Goal: Task Accomplishment & Management: Manage account settings

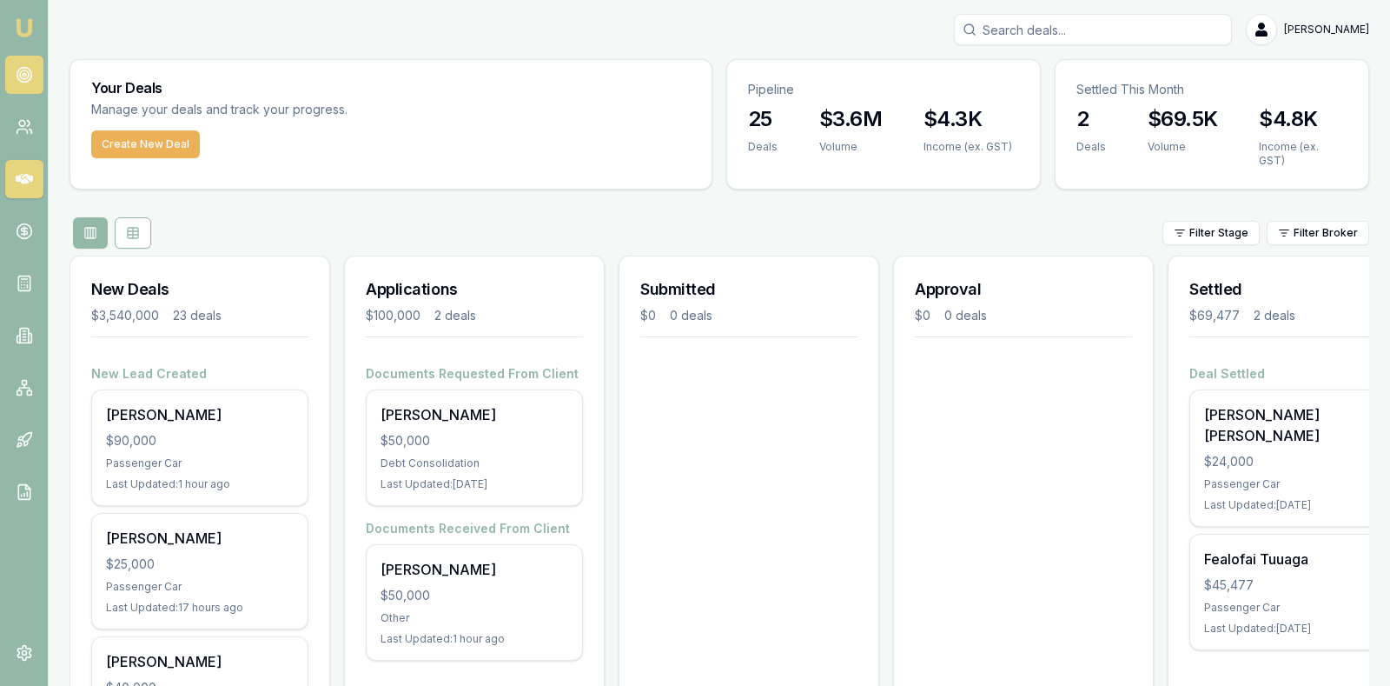
click at [22, 76] on icon at bounding box center [24, 74] width 17 height 17
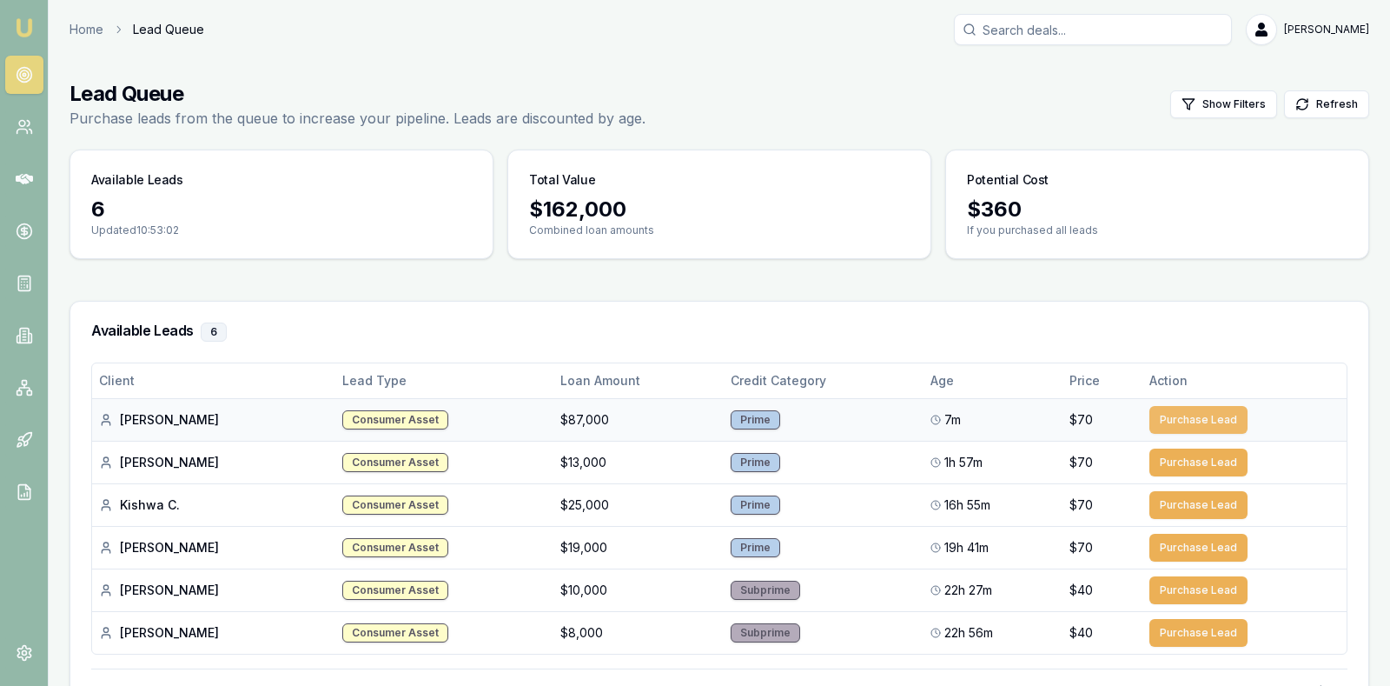
click at [1180, 412] on button "Purchase Lead" at bounding box center [1199, 420] width 98 height 28
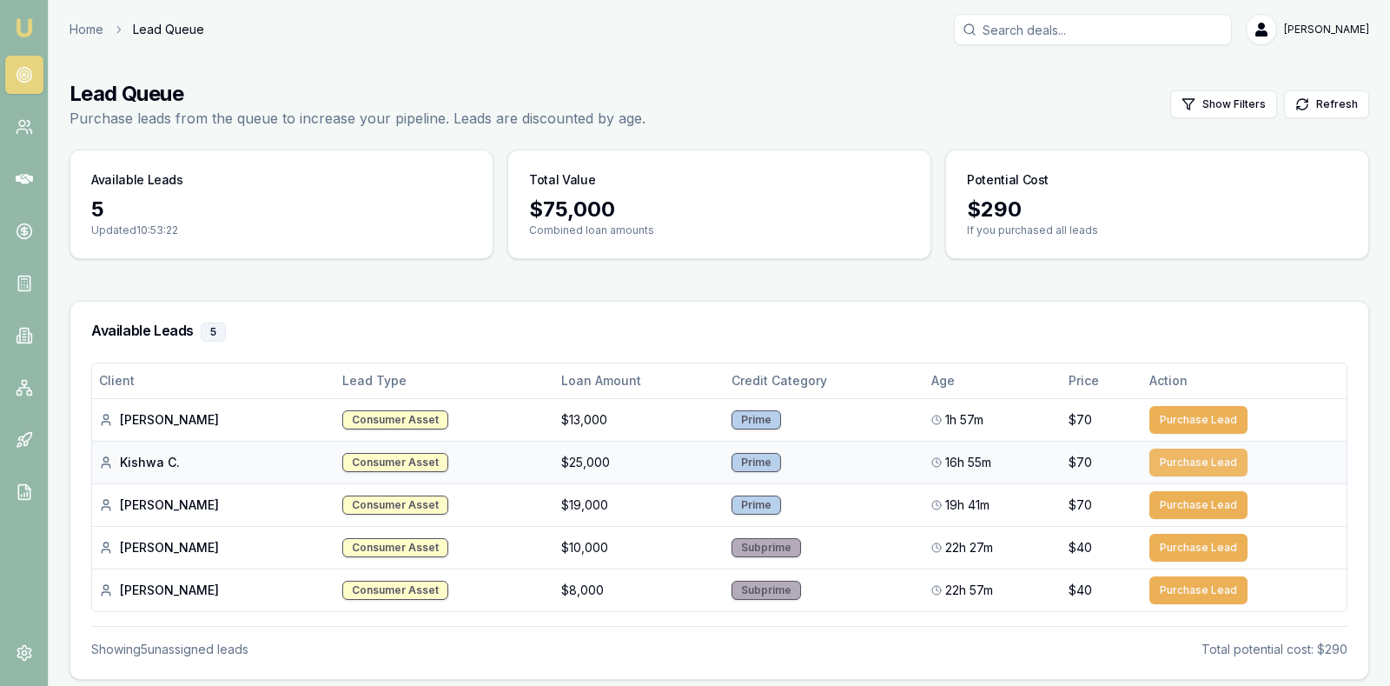
click at [1203, 456] on button "Purchase Lead" at bounding box center [1199, 462] width 98 height 28
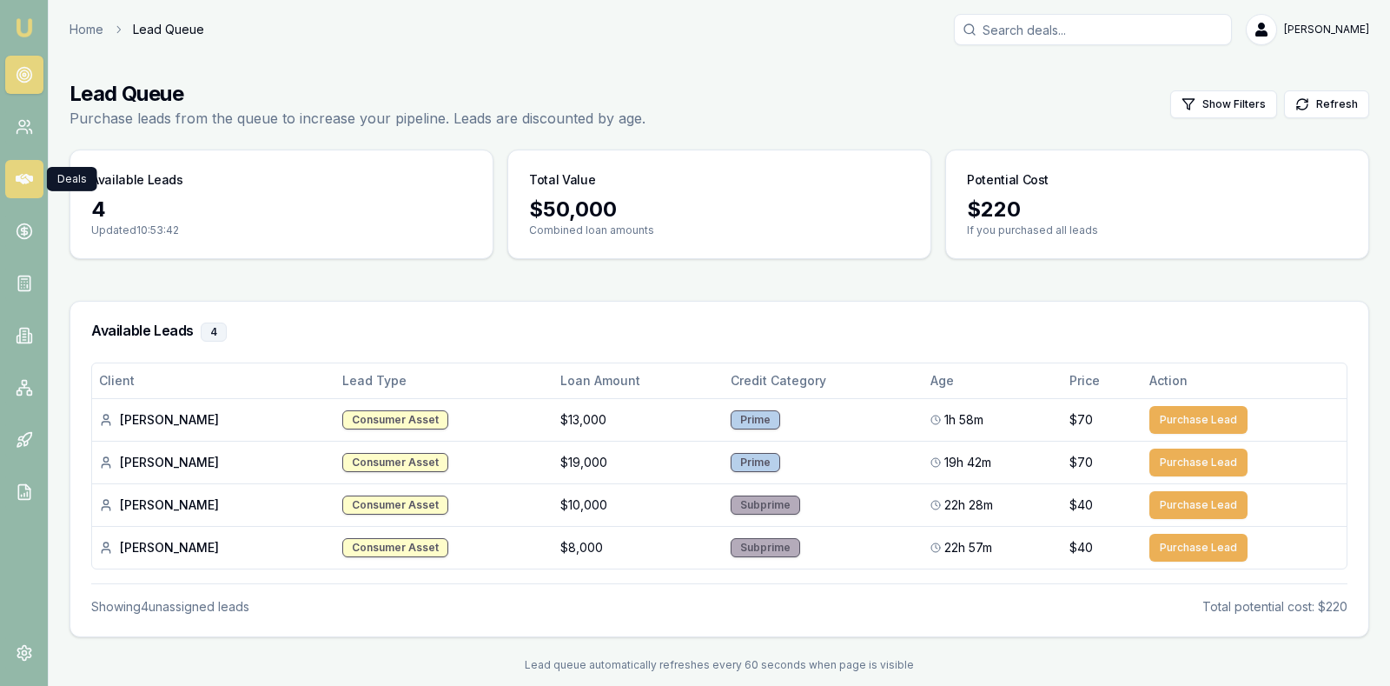
click at [22, 172] on icon at bounding box center [24, 178] width 17 height 17
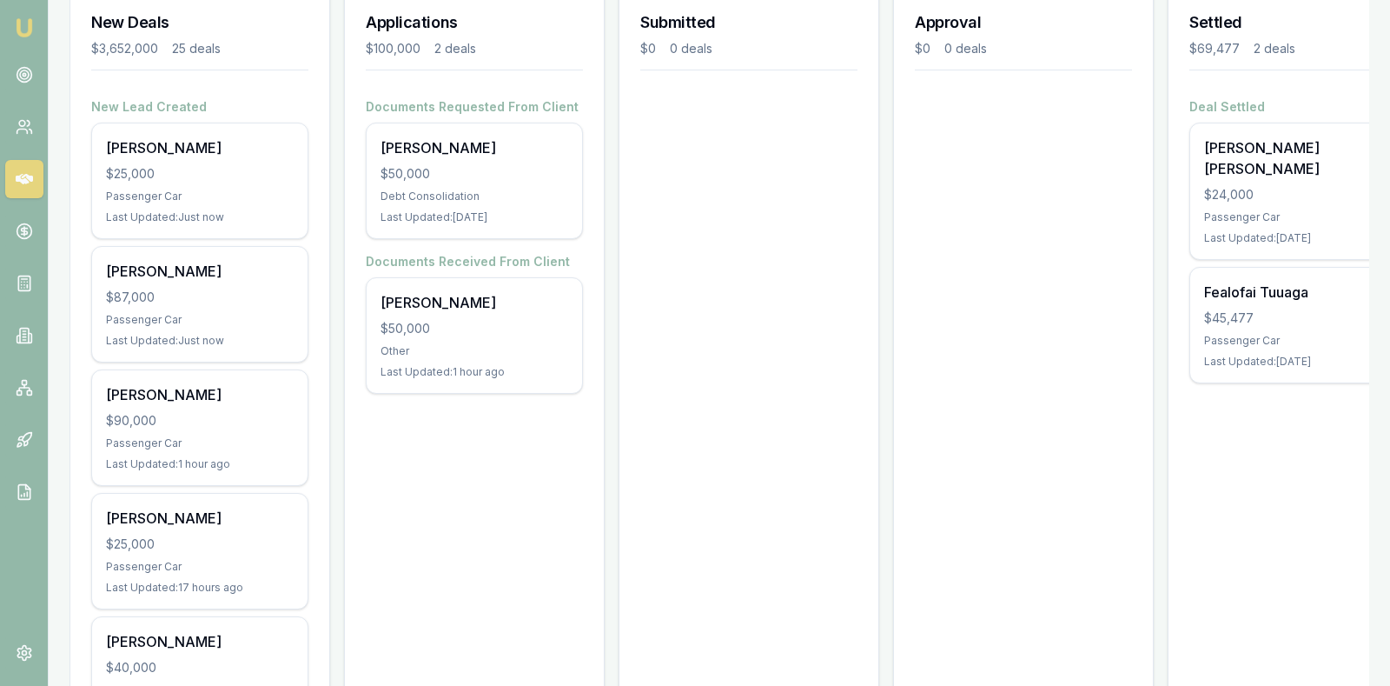
scroll to position [263, 0]
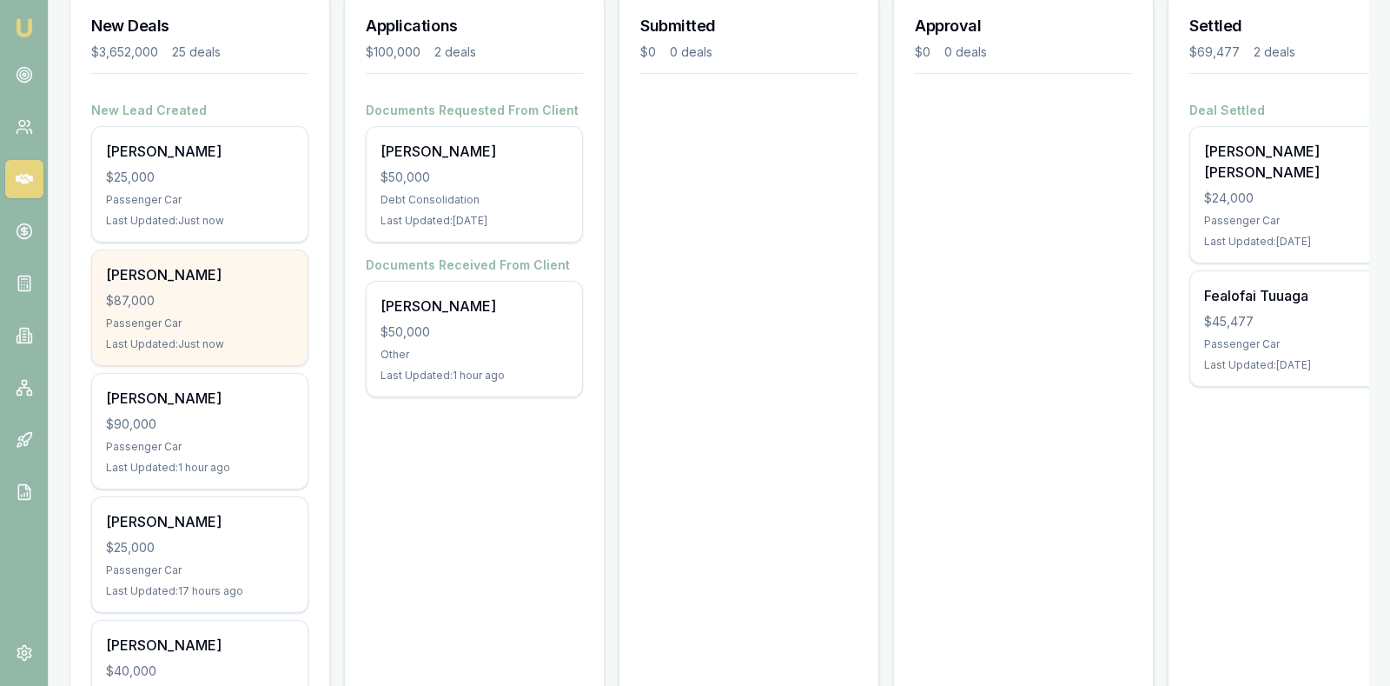
click at [195, 292] on div "$87,000" at bounding box center [200, 300] width 188 height 17
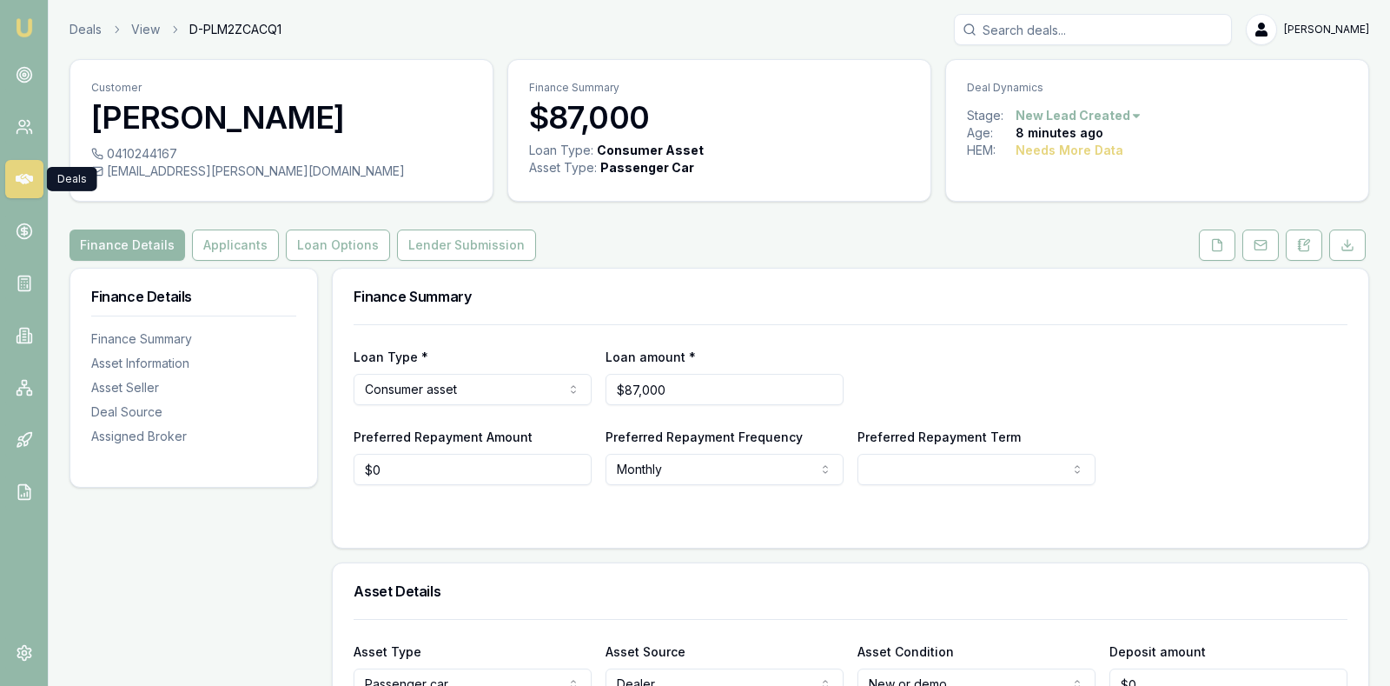
click at [25, 179] on icon at bounding box center [24, 179] width 17 height 10
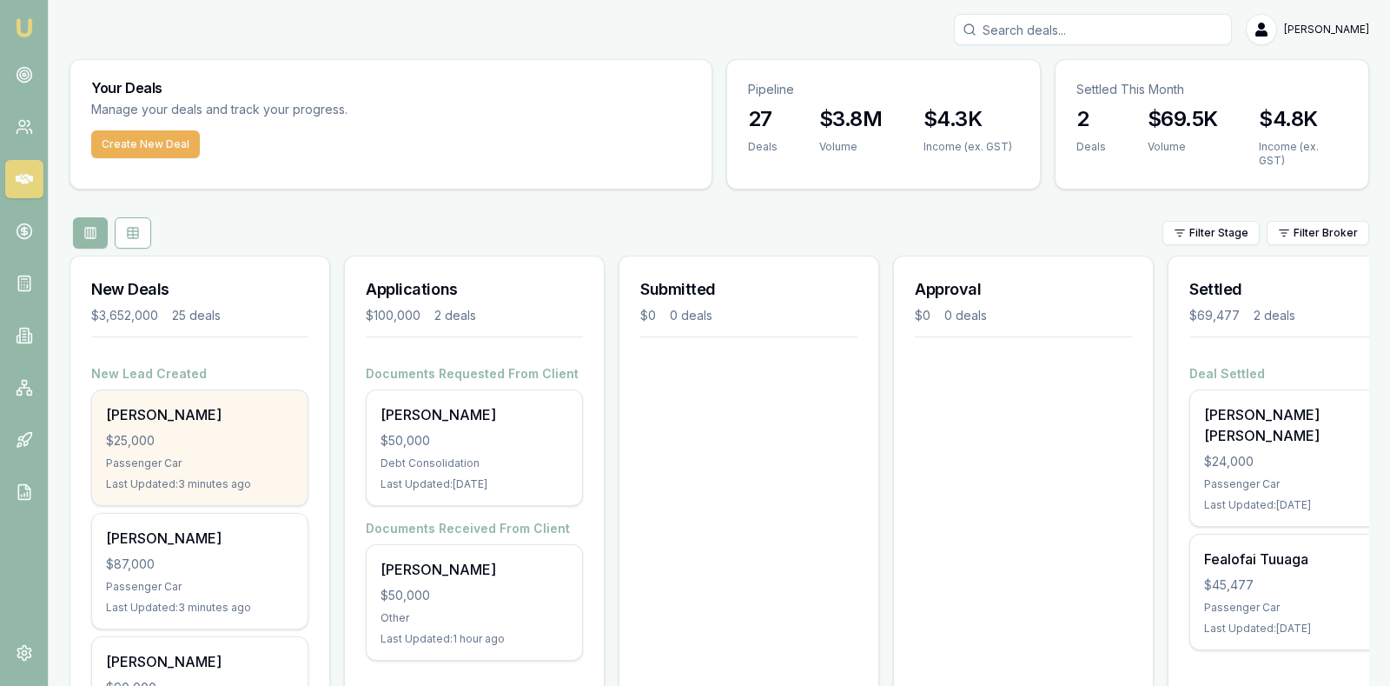
click at [215, 433] on div "$25,000" at bounding box center [200, 440] width 188 height 17
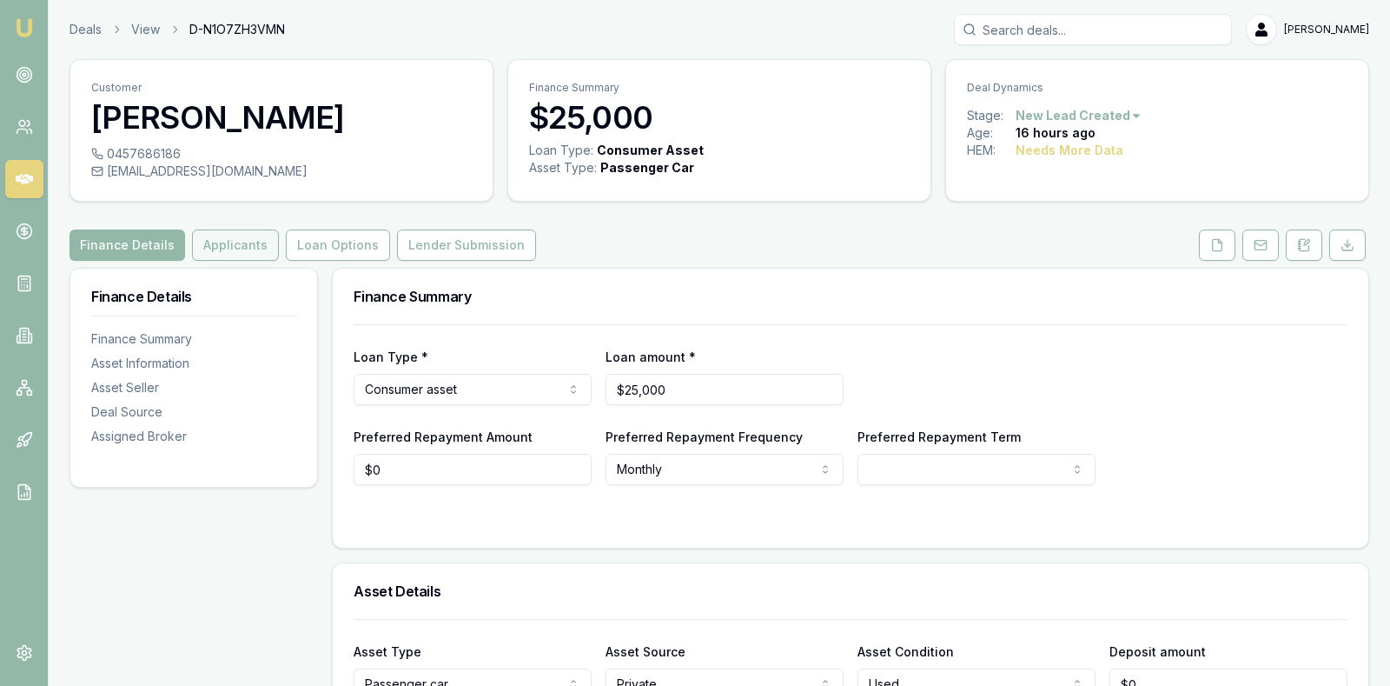
click at [215, 242] on button "Applicants" at bounding box center [235, 244] width 87 height 31
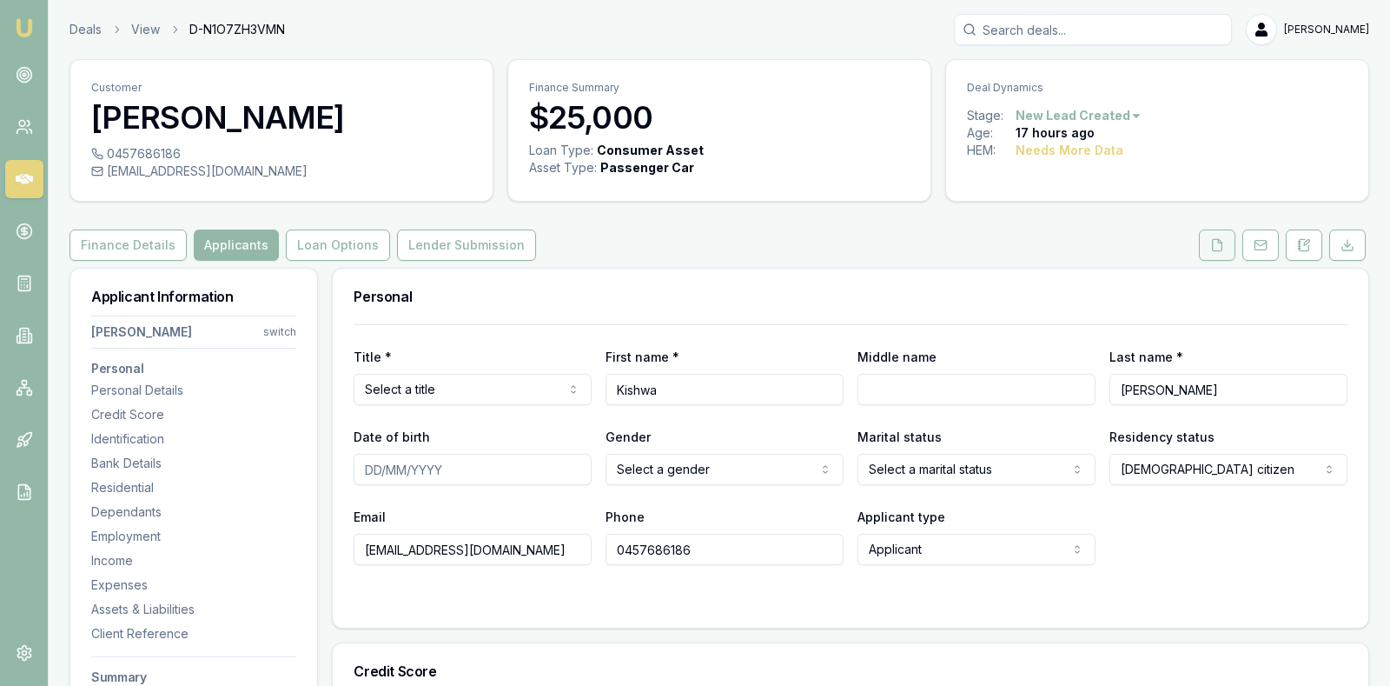
click at [1220, 243] on icon at bounding box center [1217, 245] width 14 height 14
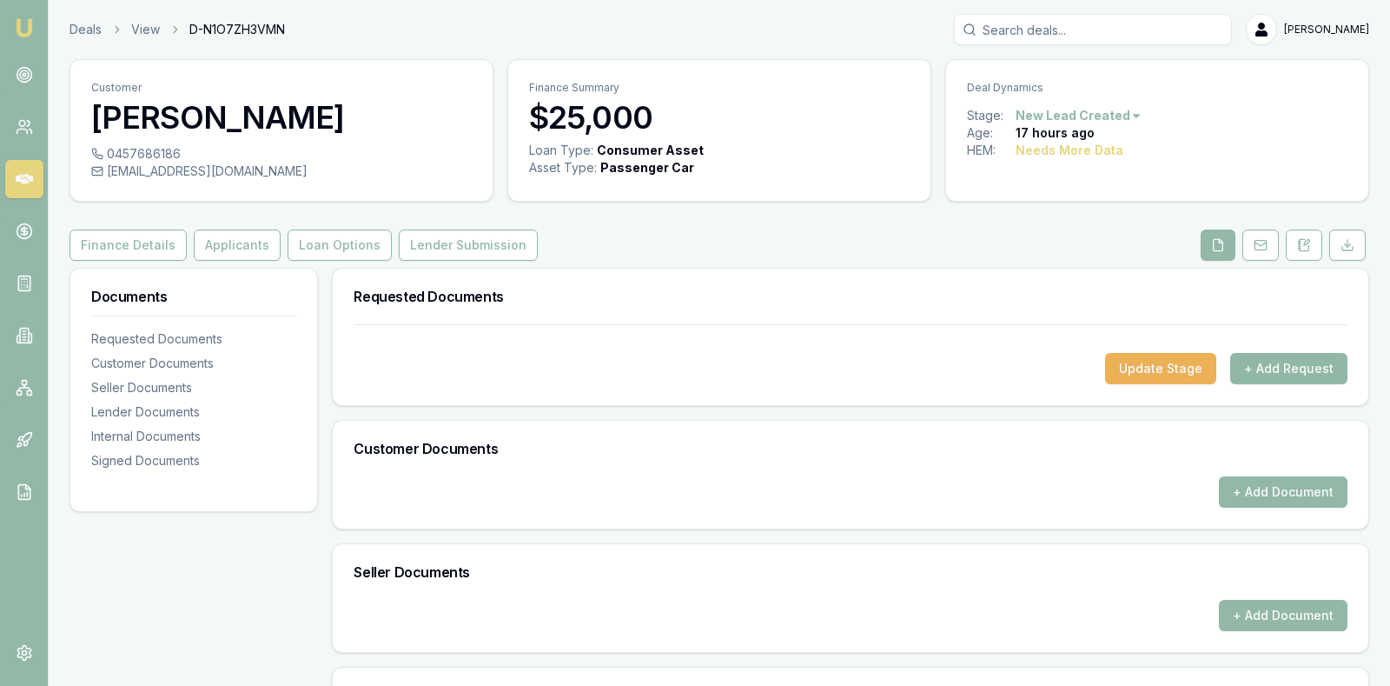
click at [1269, 364] on button "+ Add Request" at bounding box center [1288, 368] width 117 height 31
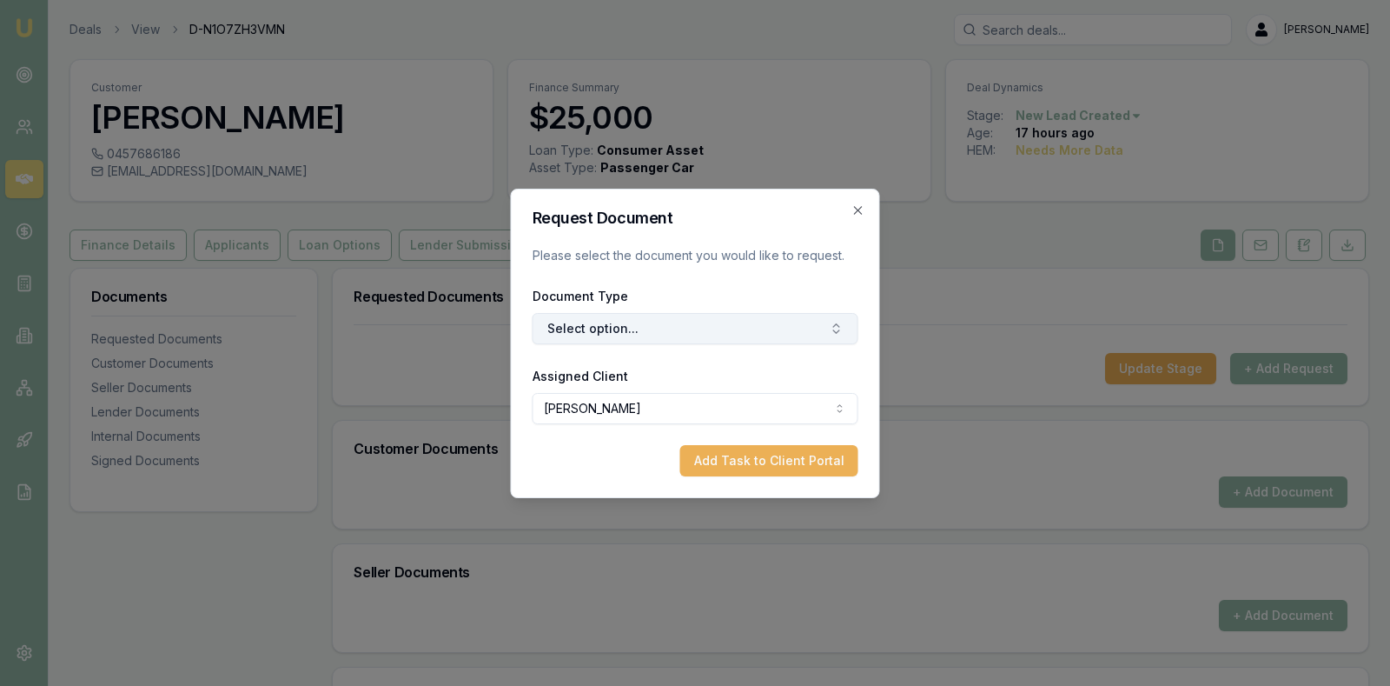
click at [785, 333] on button "Select option..." at bounding box center [696, 328] width 326 height 31
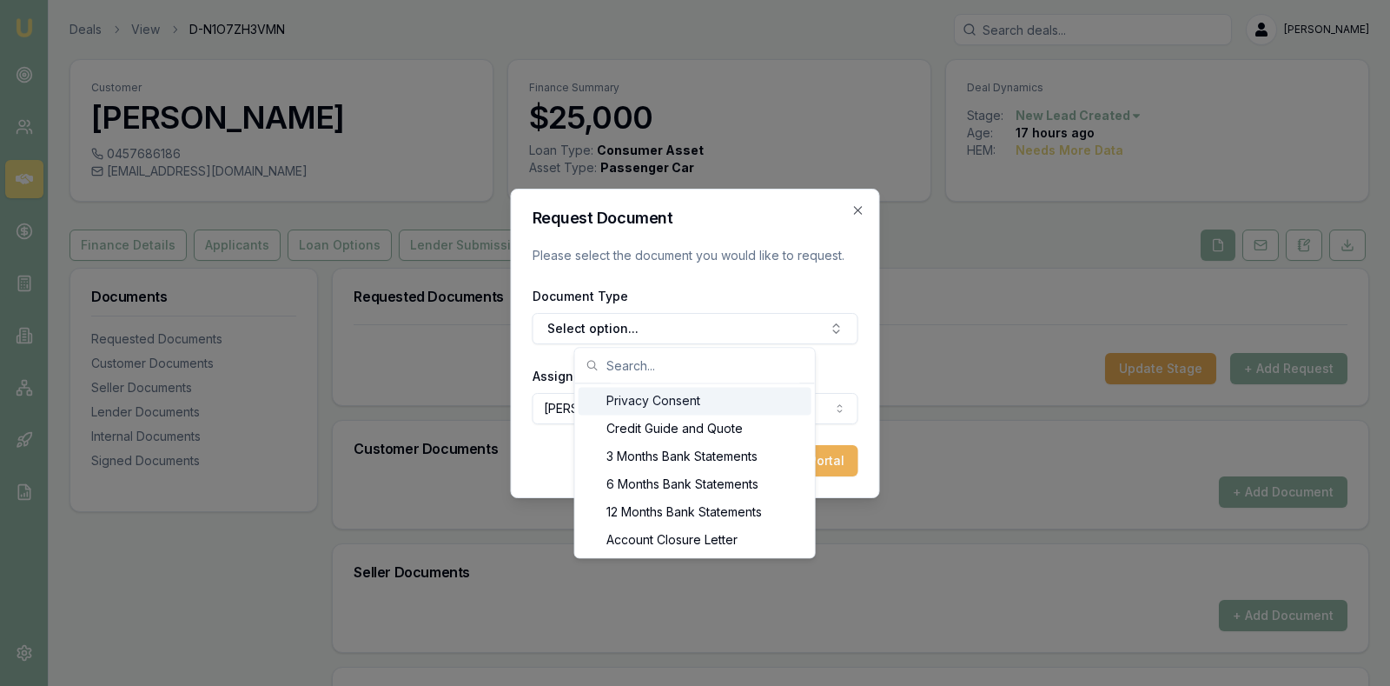
click at [673, 395] on div "Privacy Consent" at bounding box center [695, 401] width 233 height 28
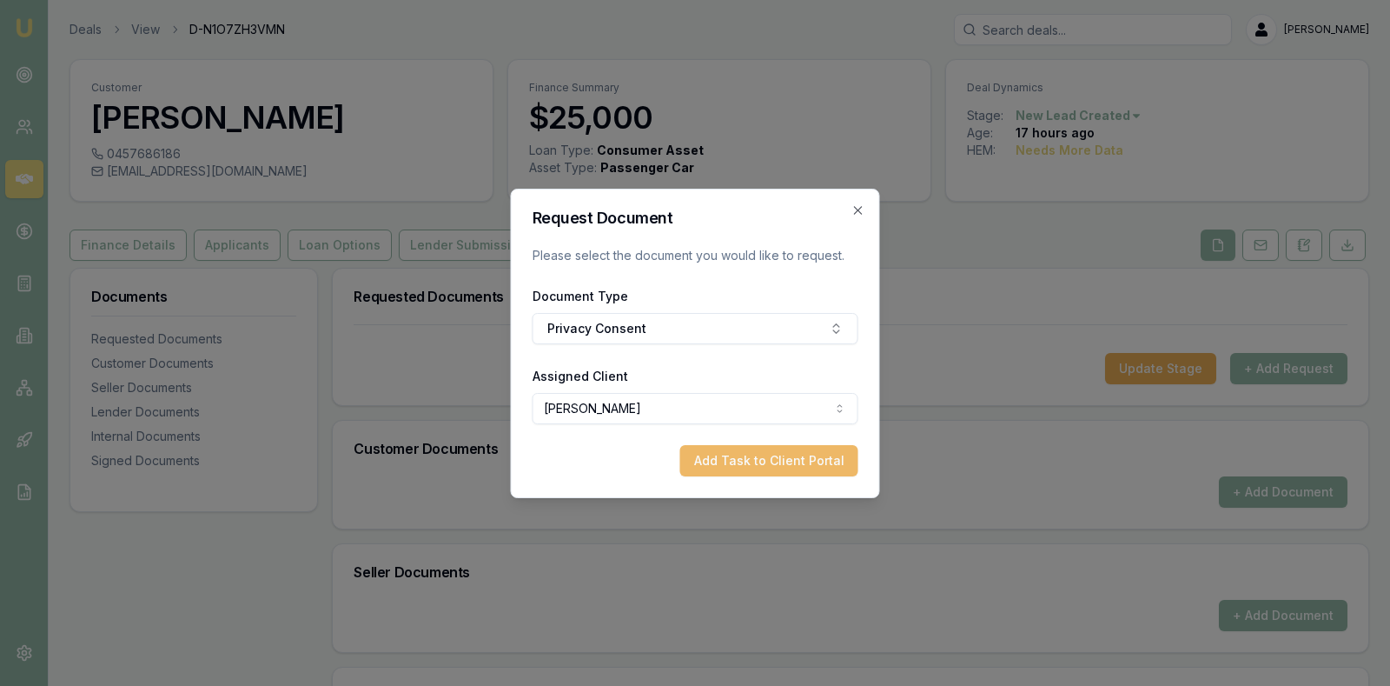
click at [737, 455] on button "Add Task to Client Portal" at bounding box center [769, 460] width 178 height 31
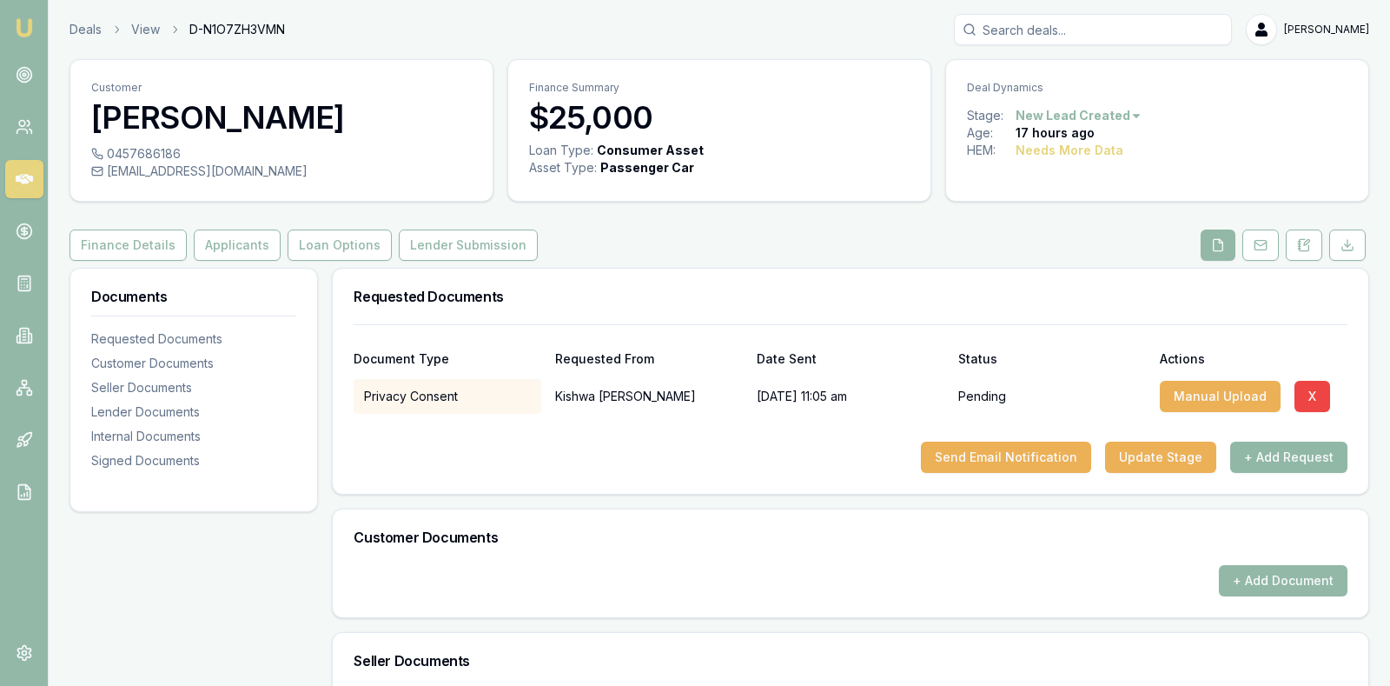
click at [1260, 449] on button "+ Add Request" at bounding box center [1288, 456] width 117 height 31
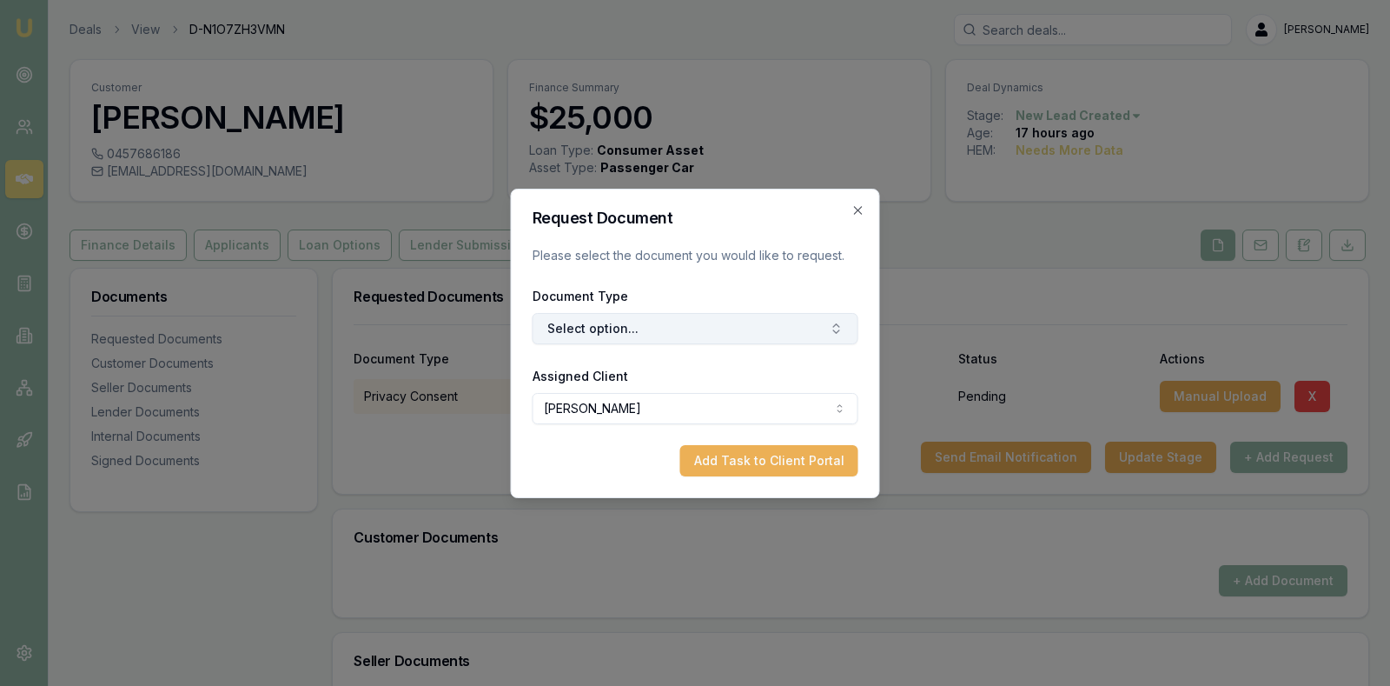
click at [737, 325] on button "Select option..." at bounding box center [696, 328] width 326 height 31
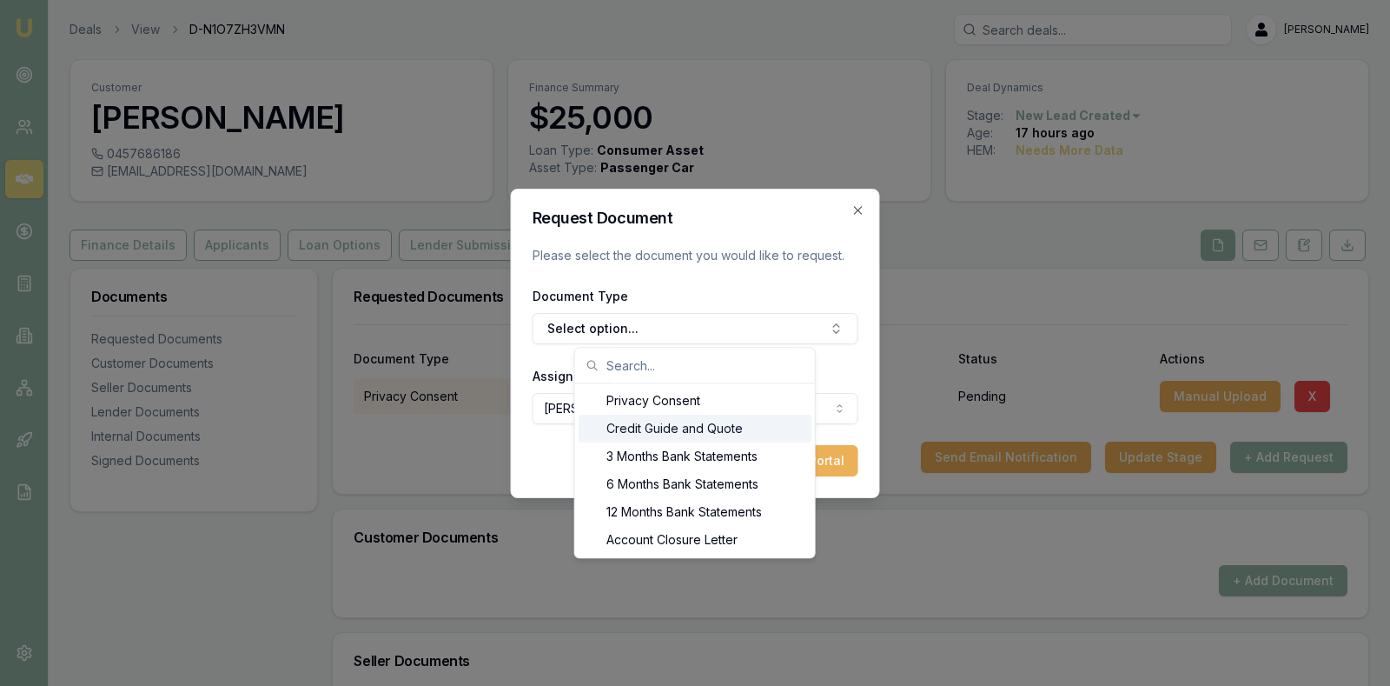
click at [722, 424] on div "Credit Guide and Quote" at bounding box center [695, 428] width 233 height 28
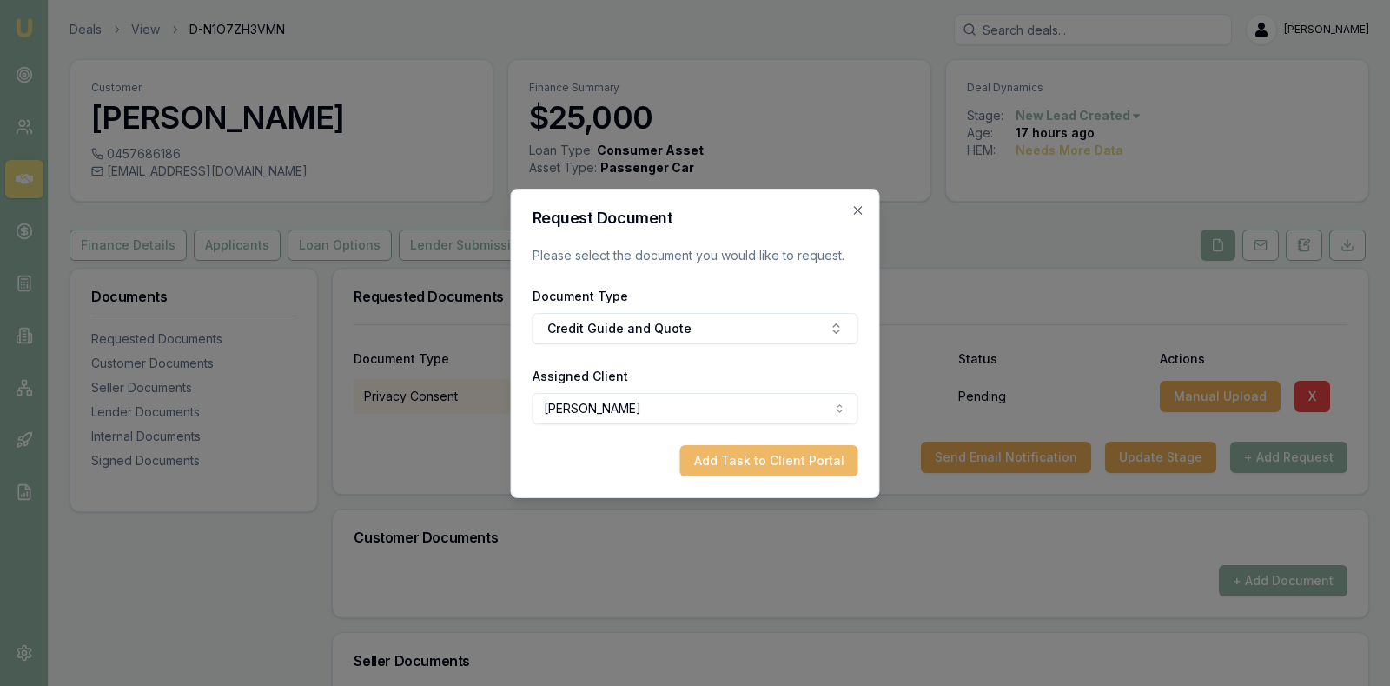
click at [722, 459] on button "Add Task to Client Portal" at bounding box center [769, 460] width 178 height 31
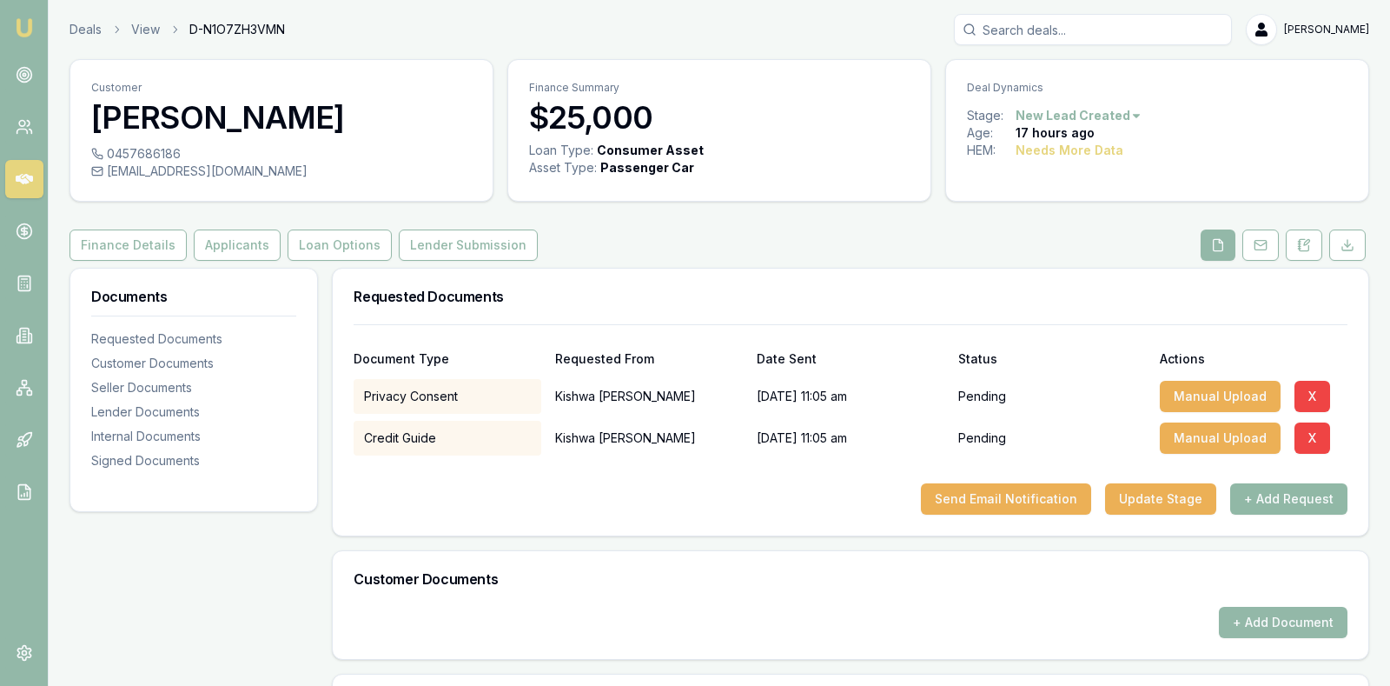
click at [1253, 488] on button "+ Add Request" at bounding box center [1288, 498] width 117 height 31
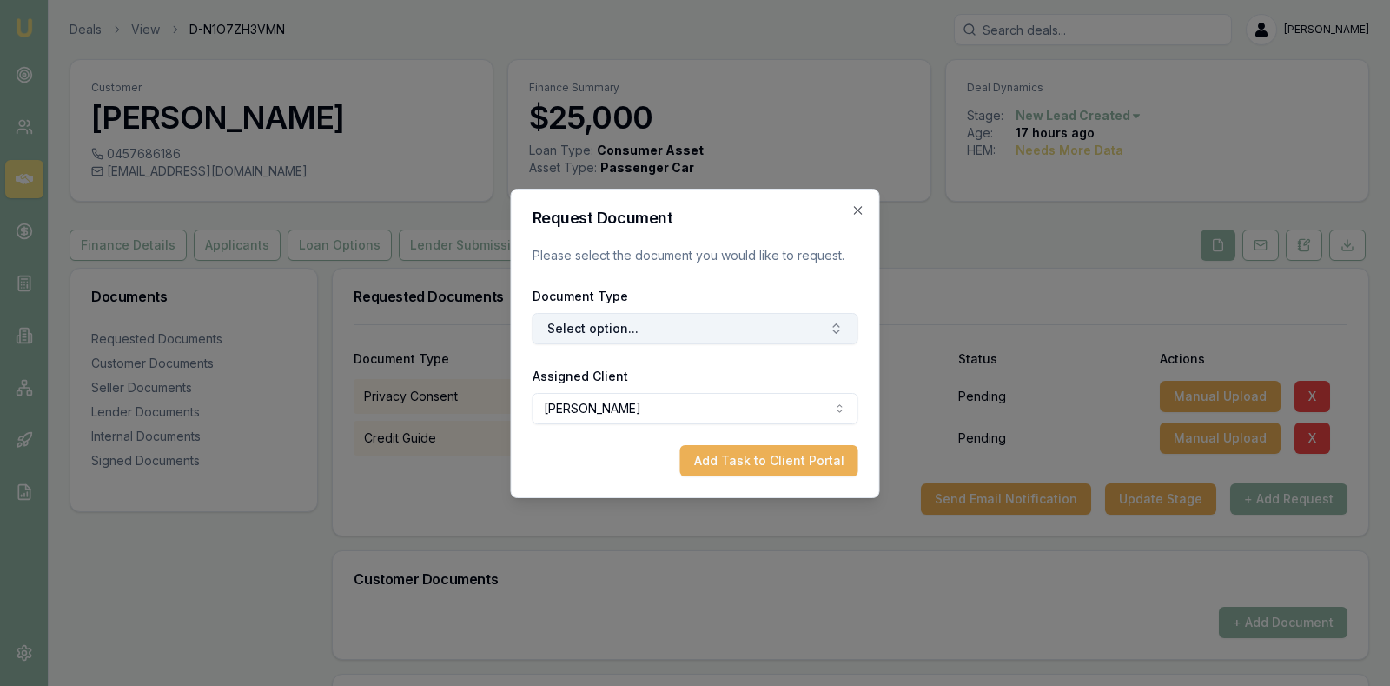
click at [792, 321] on button "Select option..." at bounding box center [696, 328] width 326 height 31
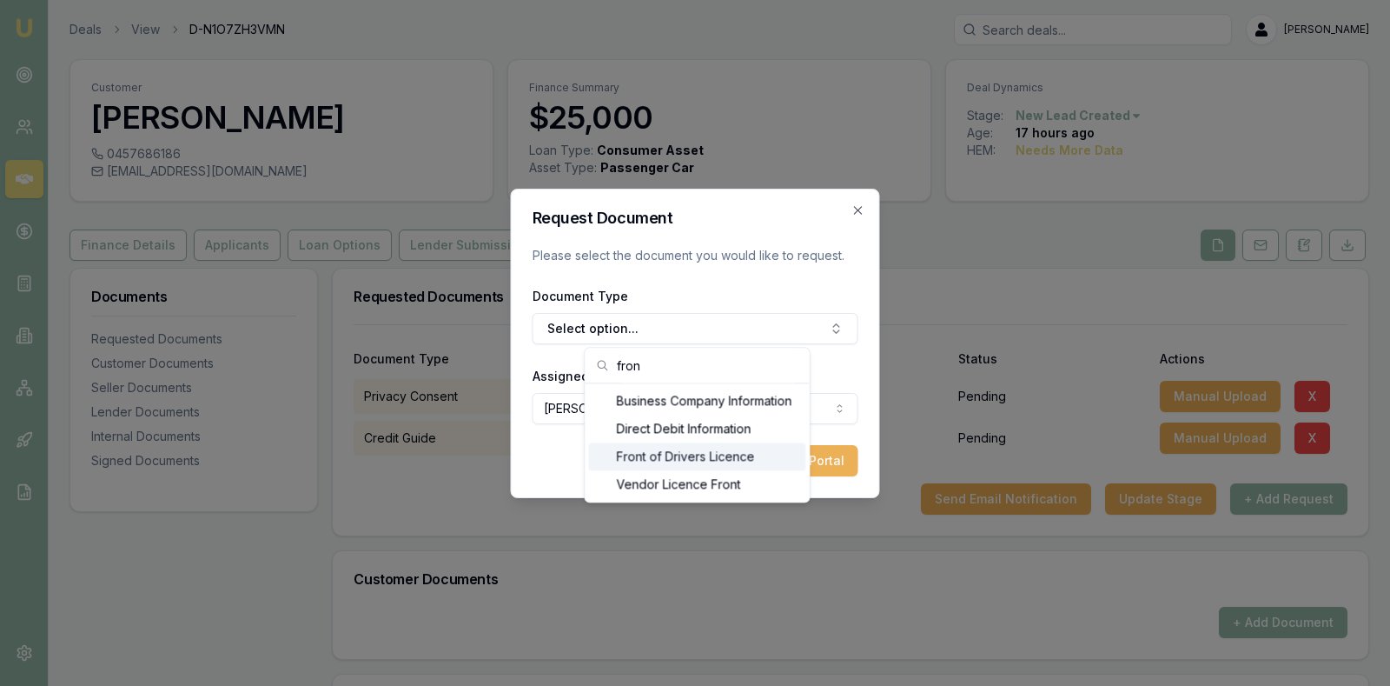
type input "fron"
click at [718, 453] on div "Front of Drivers Licence" at bounding box center [697, 456] width 217 height 28
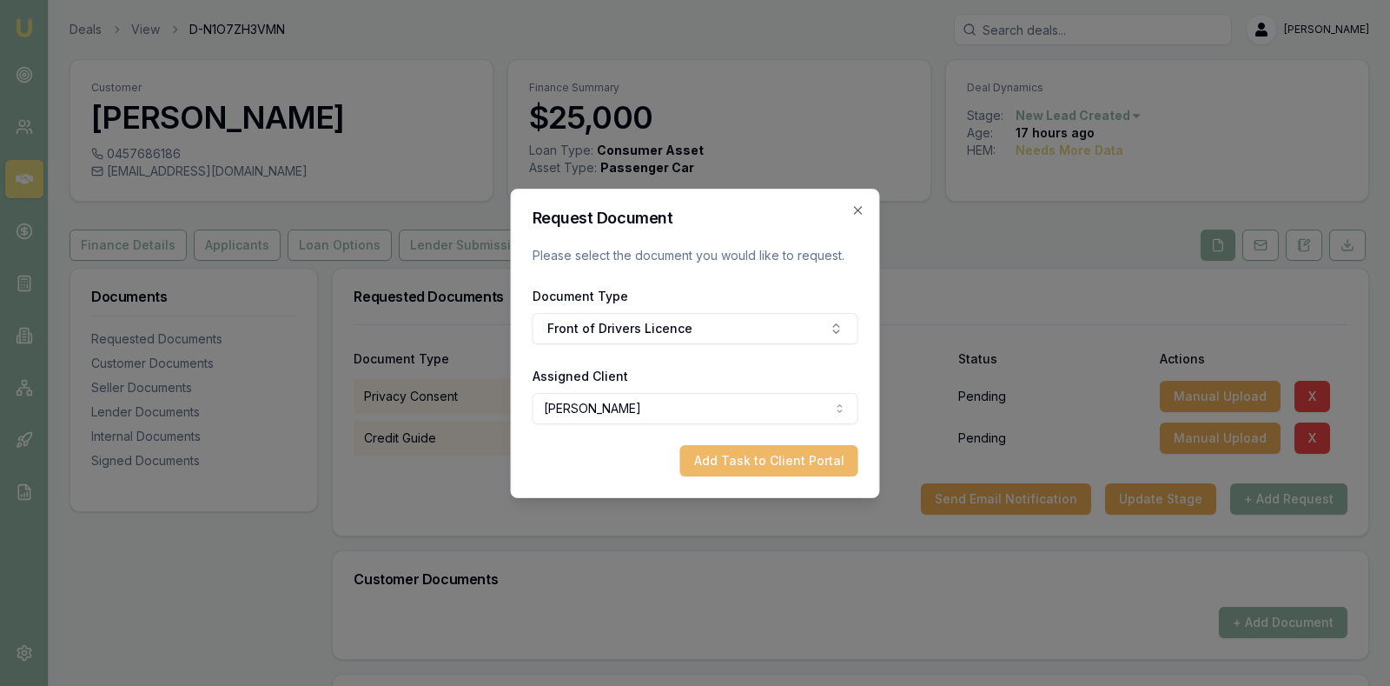
click at [732, 456] on button "Add Task to Client Portal" at bounding box center [769, 460] width 178 height 31
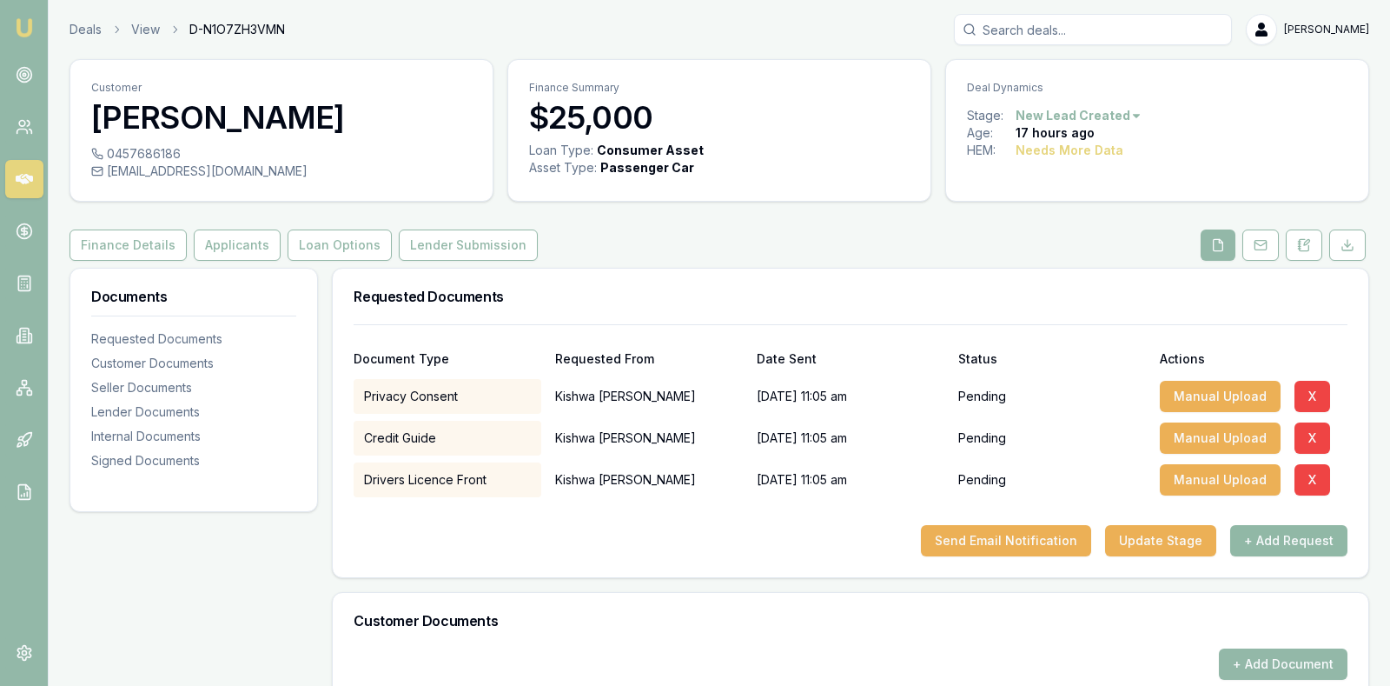
click at [1284, 531] on button "+ Add Request" at bounding box center [1288, 540] width 117 height 31
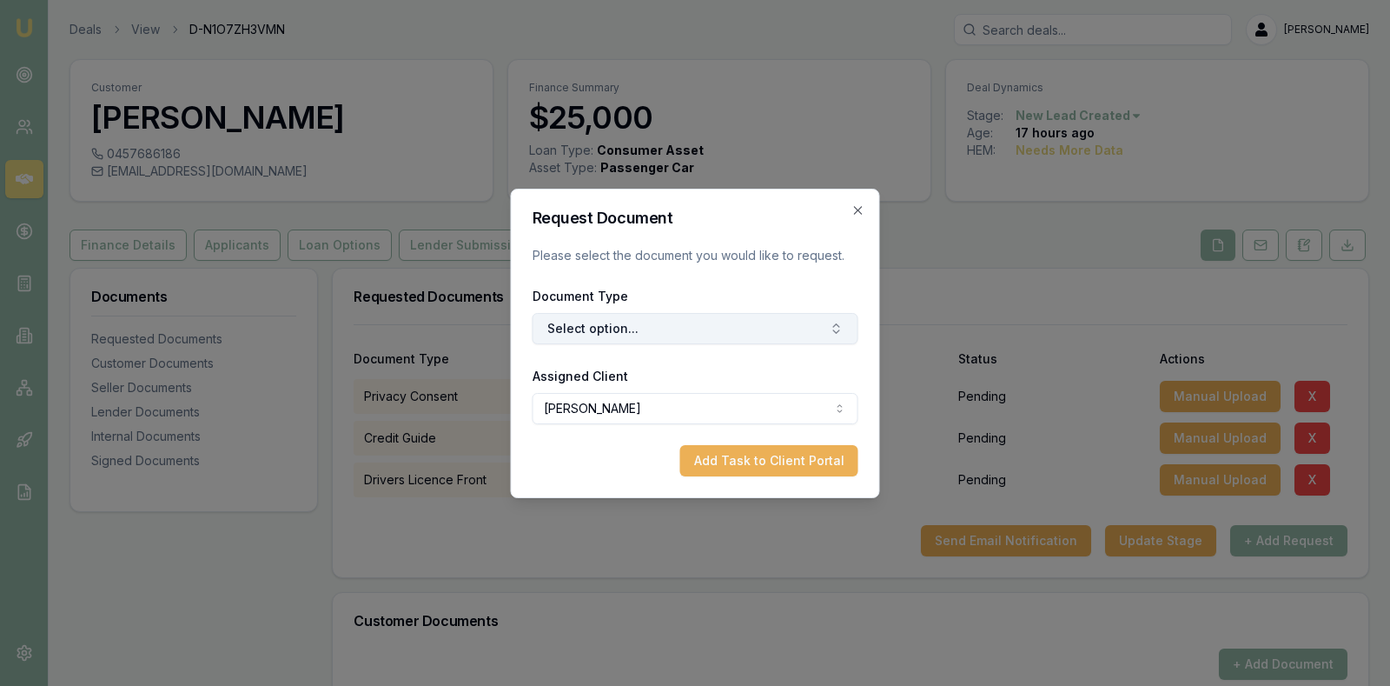
click at [758, 324] on button "Select option..." at bounding box center [696, 328] width 326 height 31
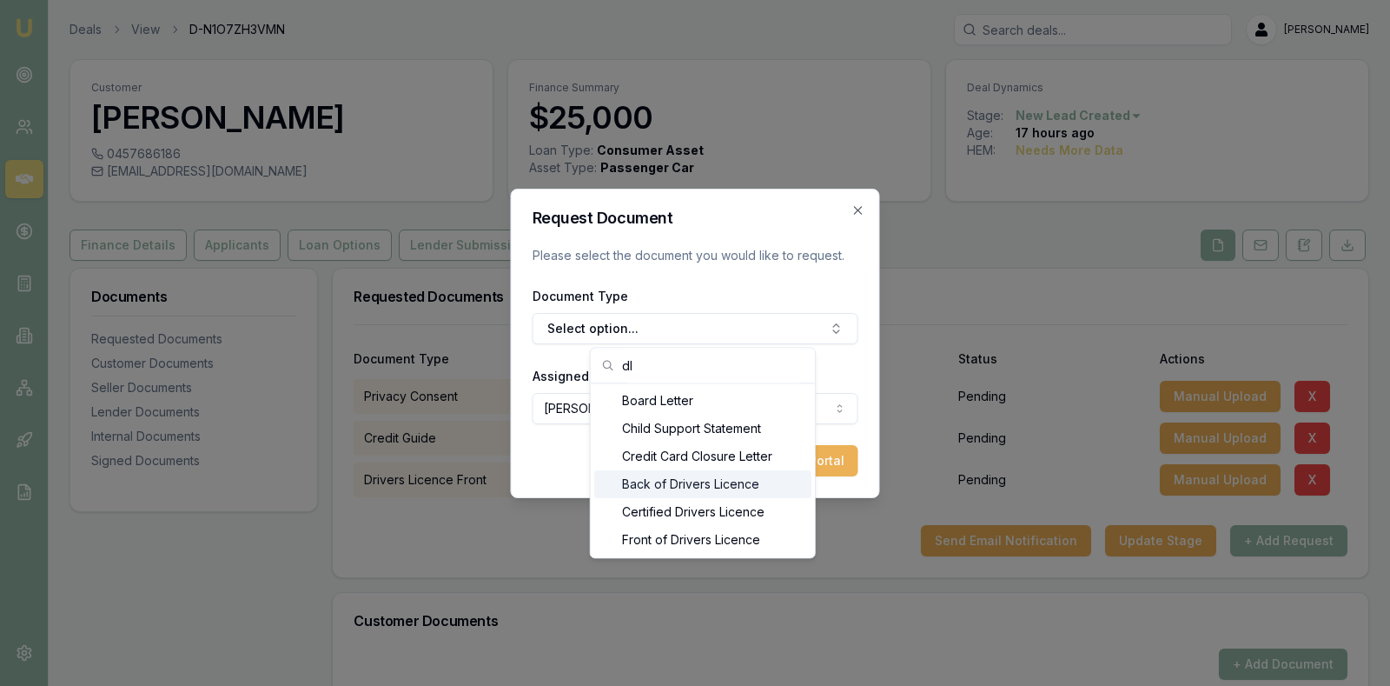
type input "dl"
click at [710, 479] on div "Back of Drivers Licence" at bounding box center [702, 484] width 217 height 28
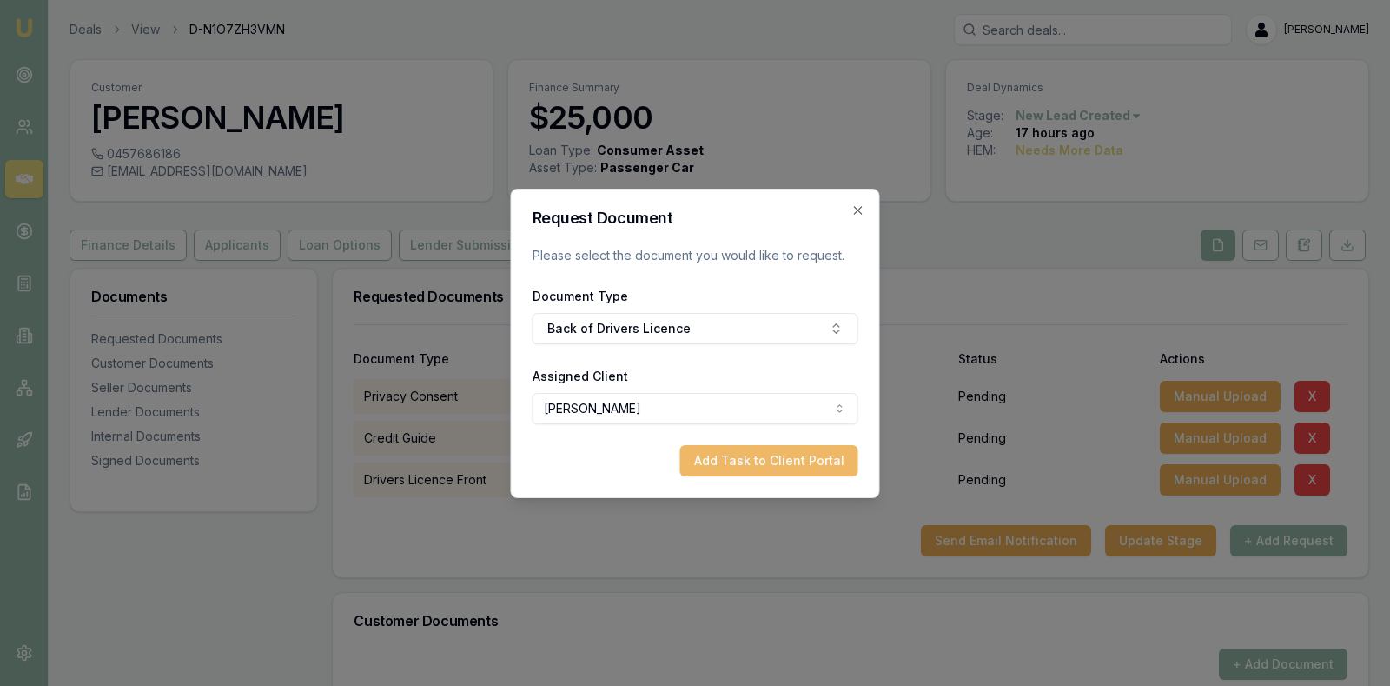
click at [770, 452] on button "Add Task to Client Portal" at bounding box center [769, 460] width 178 height 31
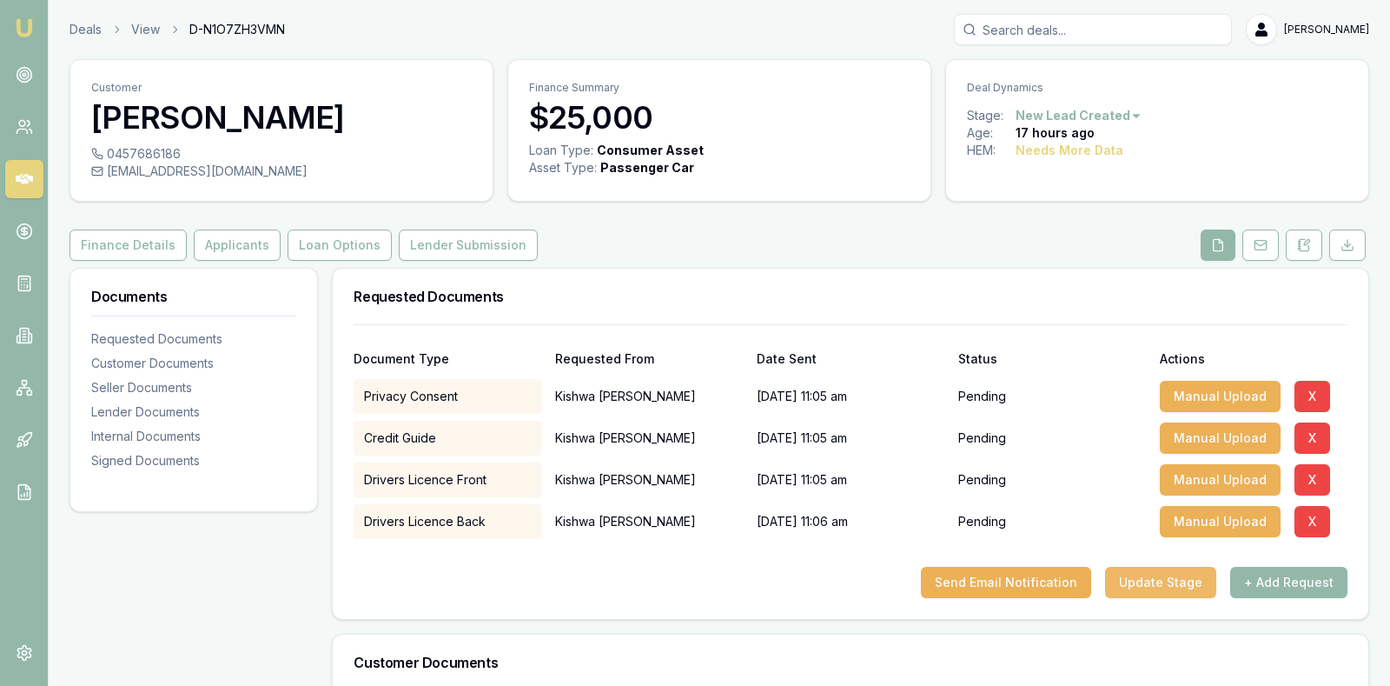
click at [1143, 580] on button "Update Stage" at bounding box center [1160, 582] width 111 height 31
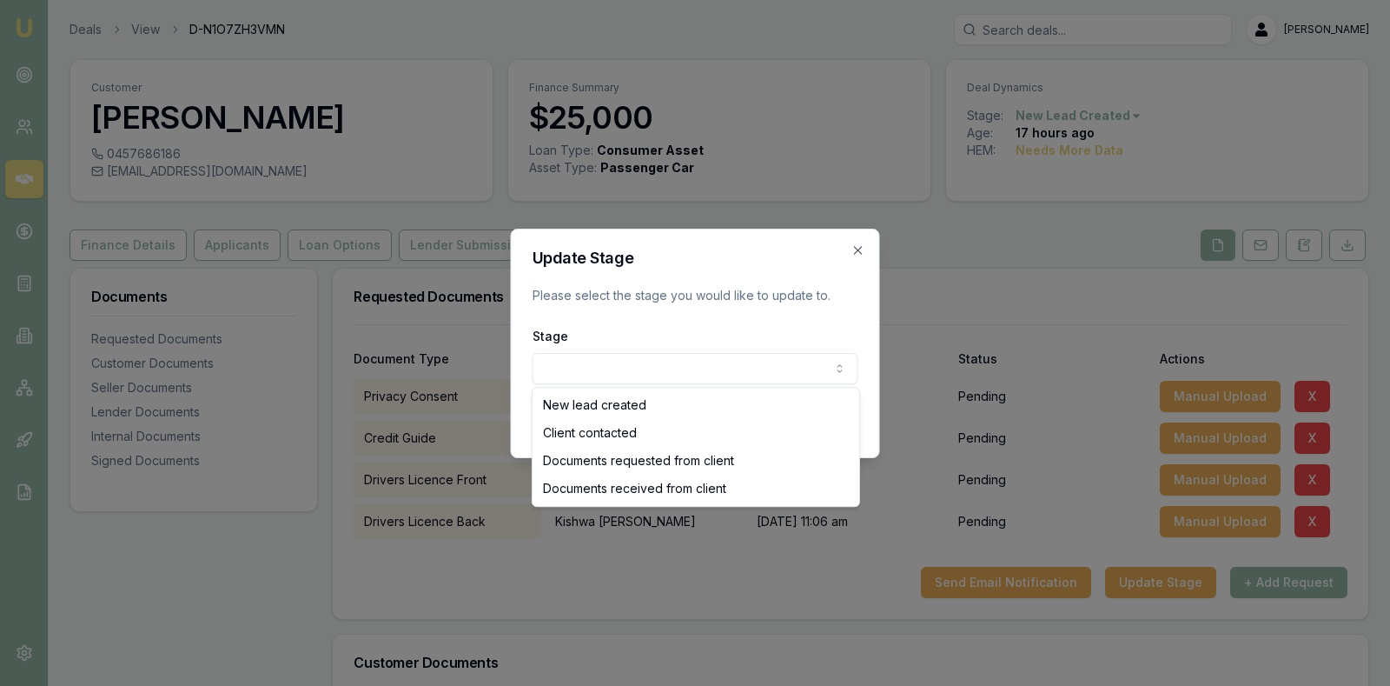
click at [692, 364] on body "Emu Broker Deals View D-N1O7ZH3VMN Stevette Gelavis Toggle Menu Customer Kishwa…" at bounding box center [695, 343] width 1390 height 686
select select "DOCUMENTS_REQUESTED_FROM_CLIENT"
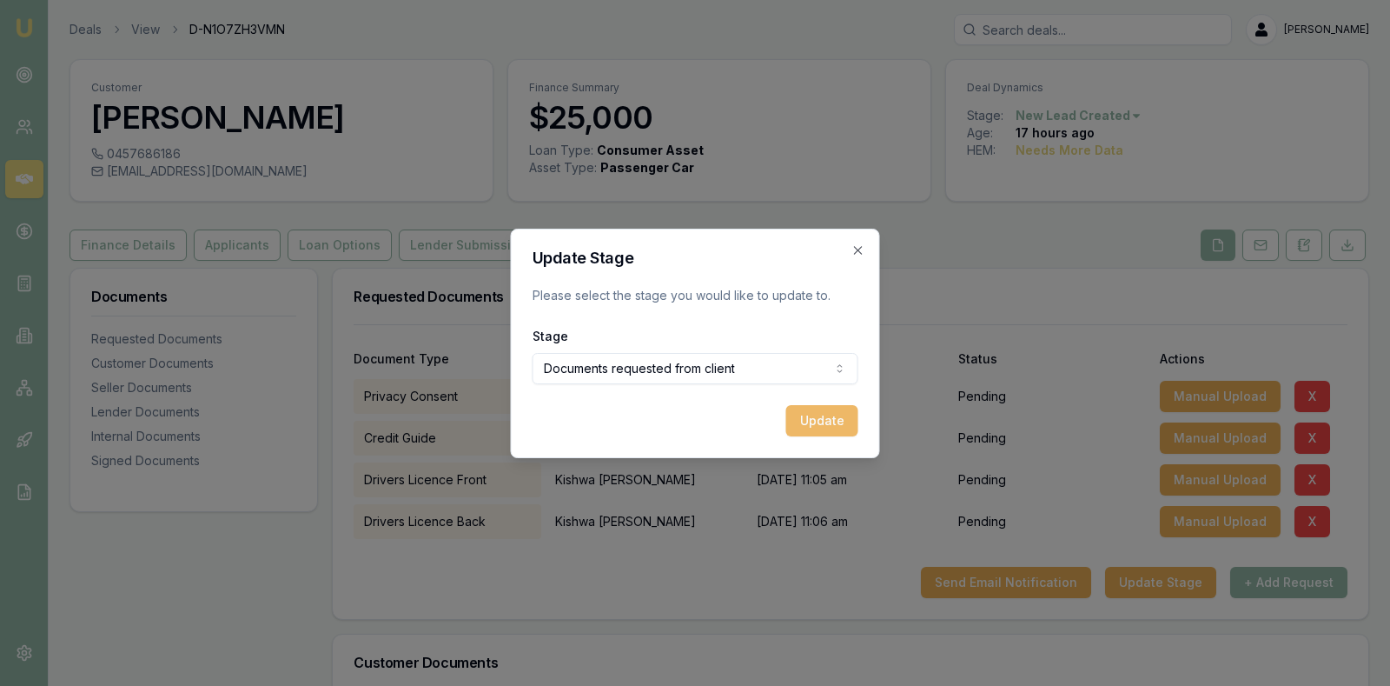
click at [816, 415] on button "Update" at bounding box center [822, 420] width 72 height 31
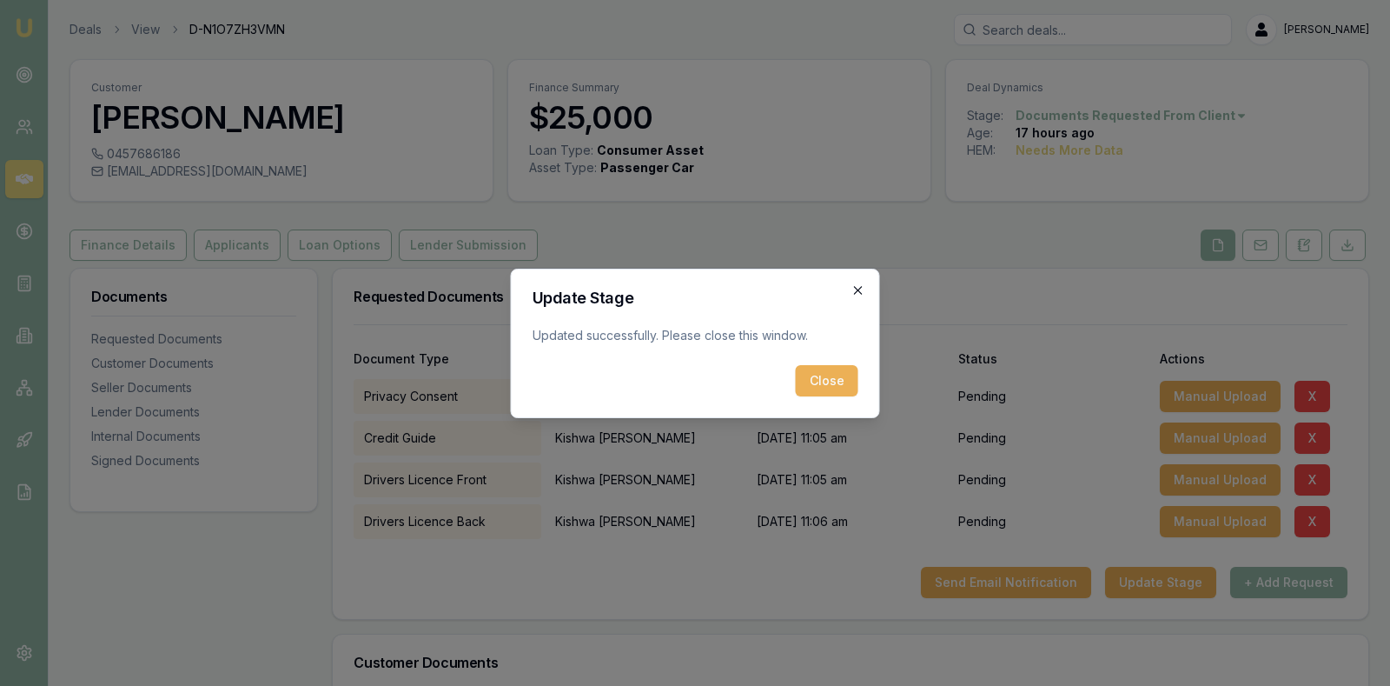
click at [855, 287] on icon "button" at bounding box center [858, 290] width 8 height 8
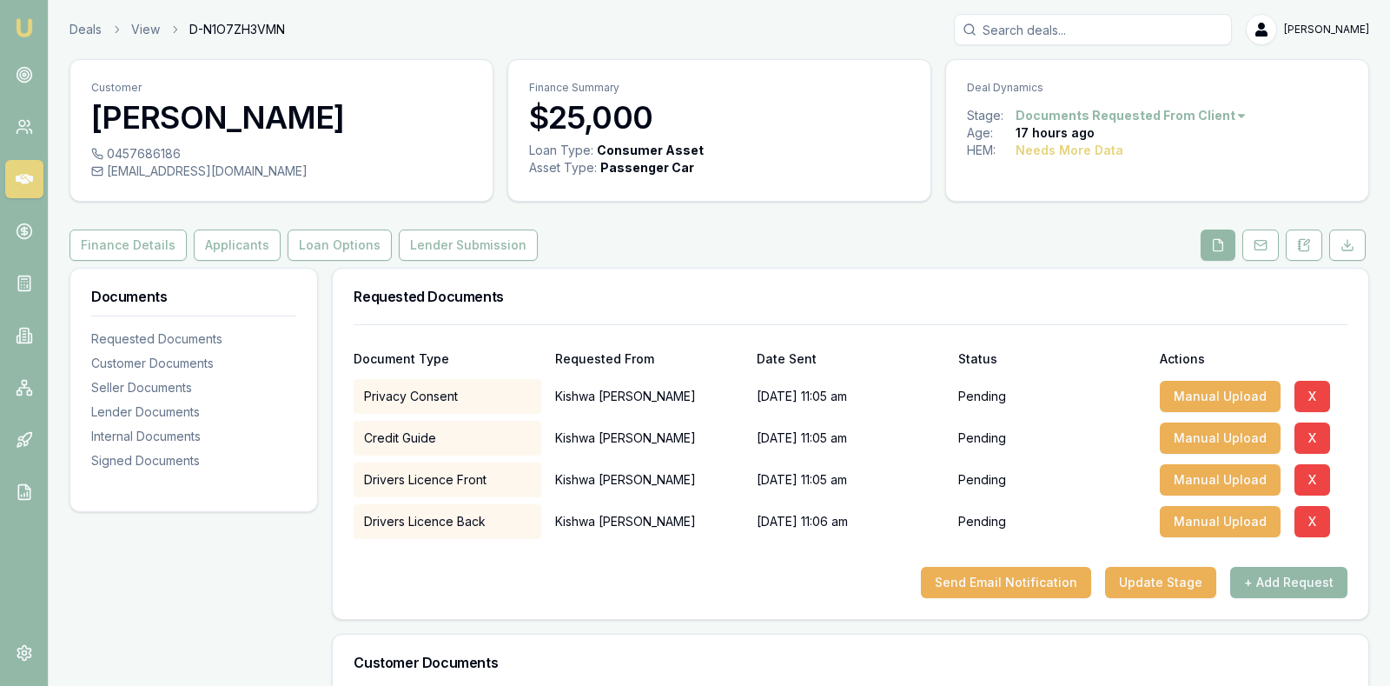
click at [19, 170] on icon at bounding box center [24, 178] width 17 height 17
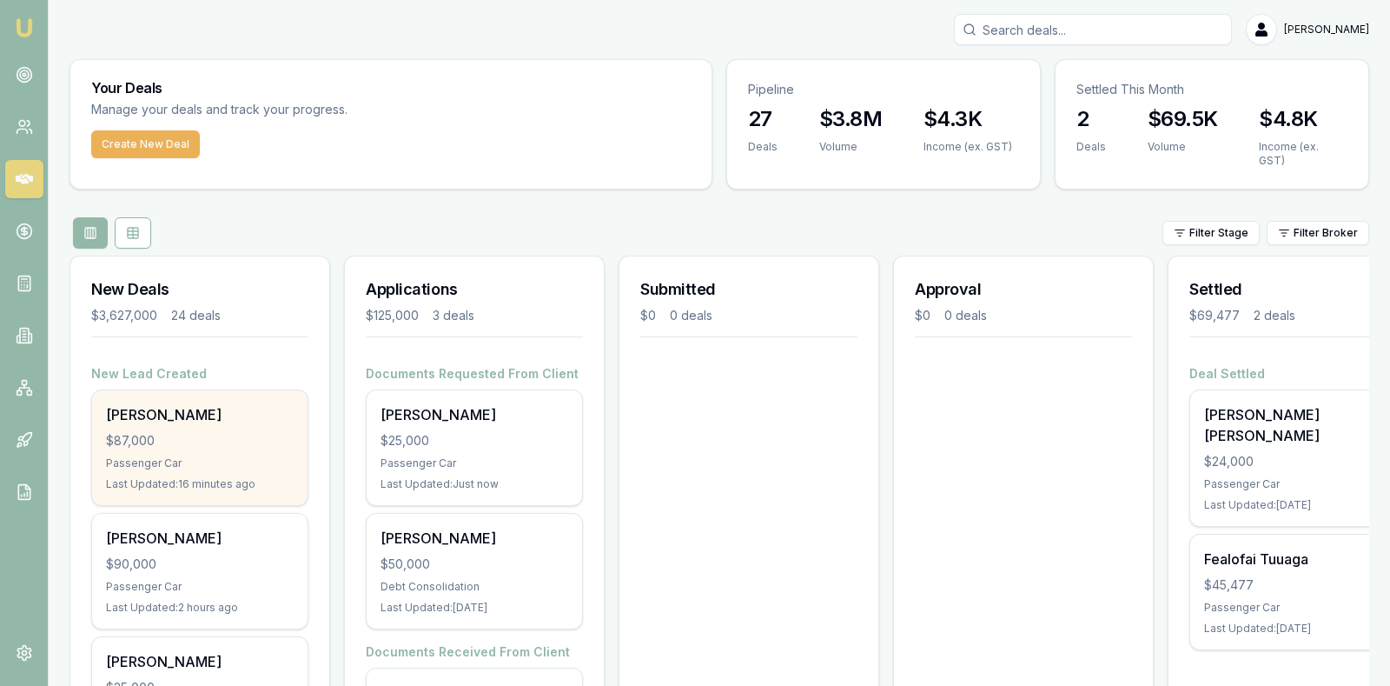
click at [199, 432] on div "$87,000" at bounding box center [200, 440] width 188 height 17
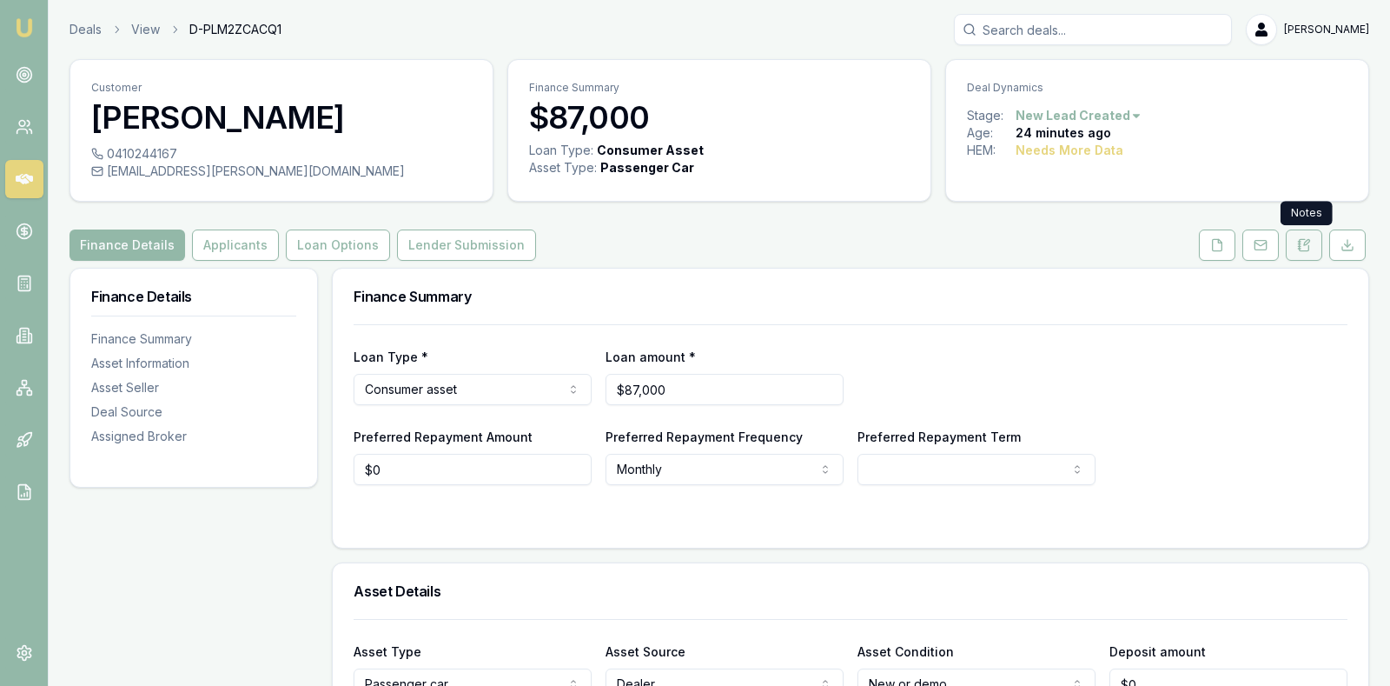
click at [1304, 242] on icon at bounding box center [1304, 245] width 14 height 14
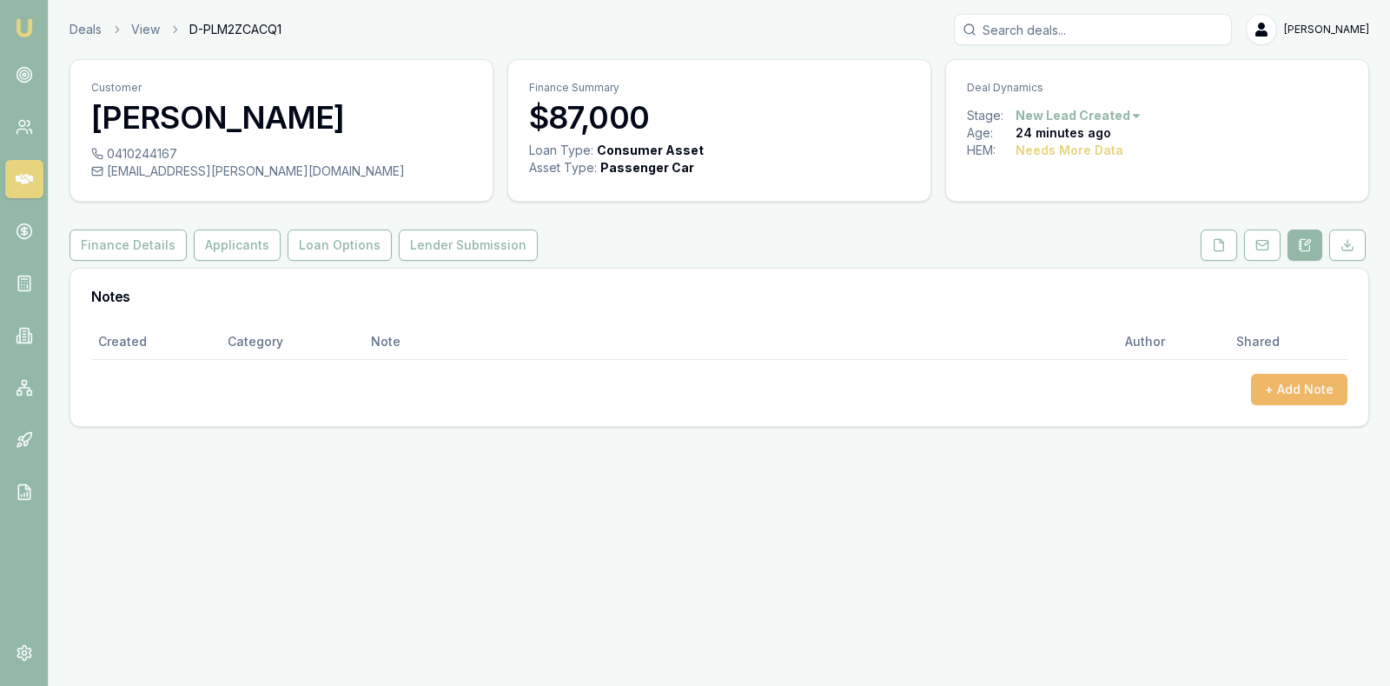
click at [1292, 385] on button "+ Add Note" at bounding box center [1299, 389] width 96 height 31
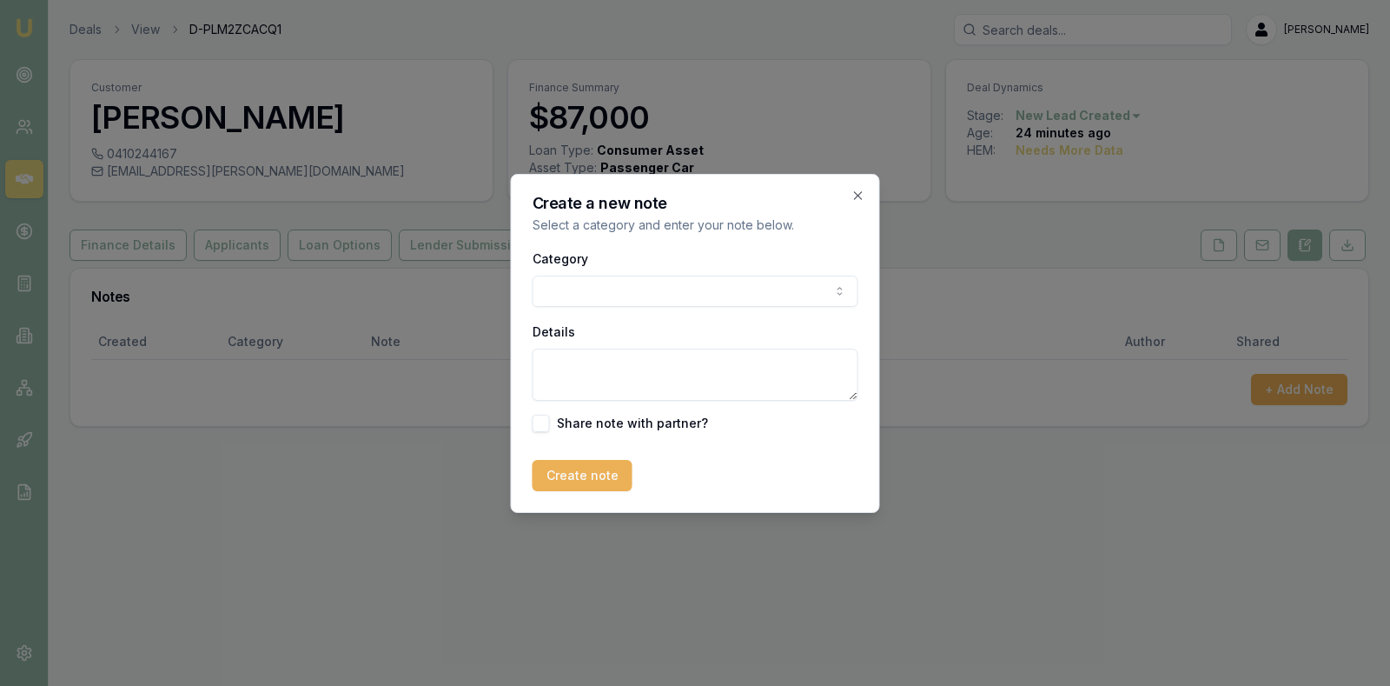
click at [786, 287] on body "Emu Broker Deals View D-PLM2ZCACQ1 Stevette Gelavis Toggle Menu Customer Austin…" at bounding box center [695, 343] width 1390 height 686
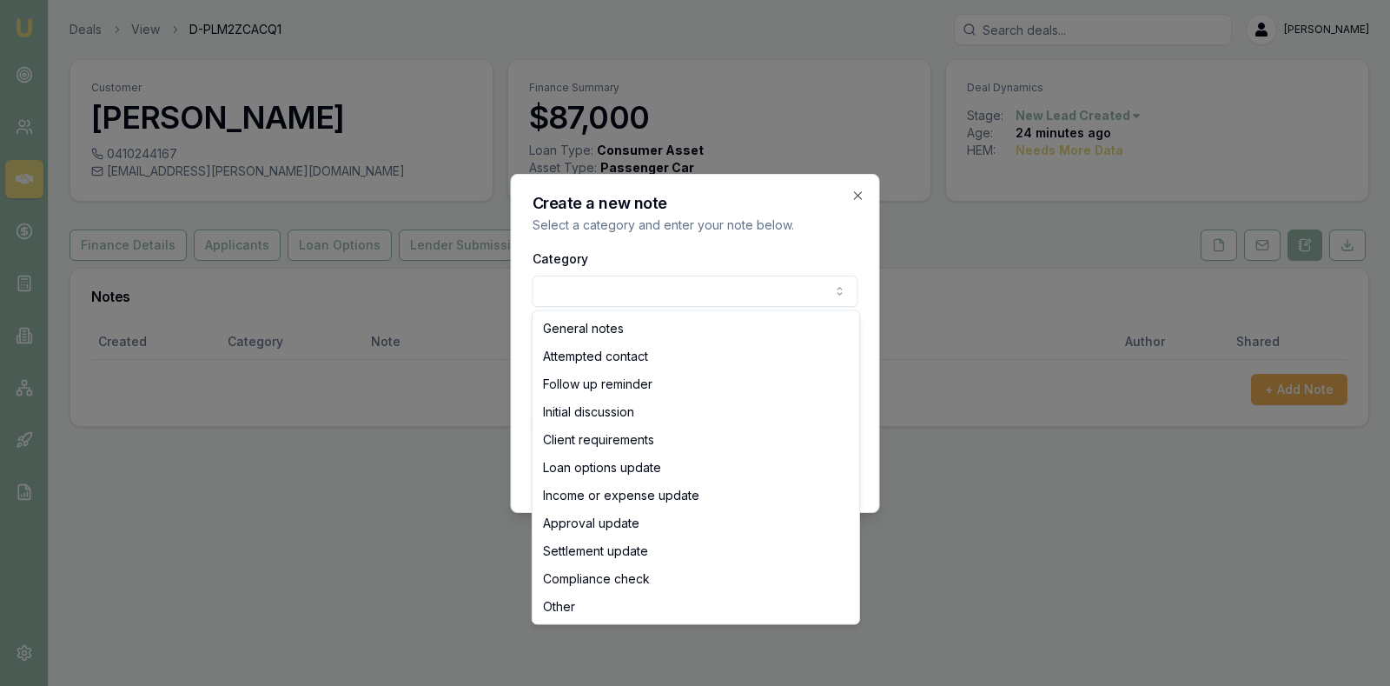
select select "ATTEMPTED_CONTACT"
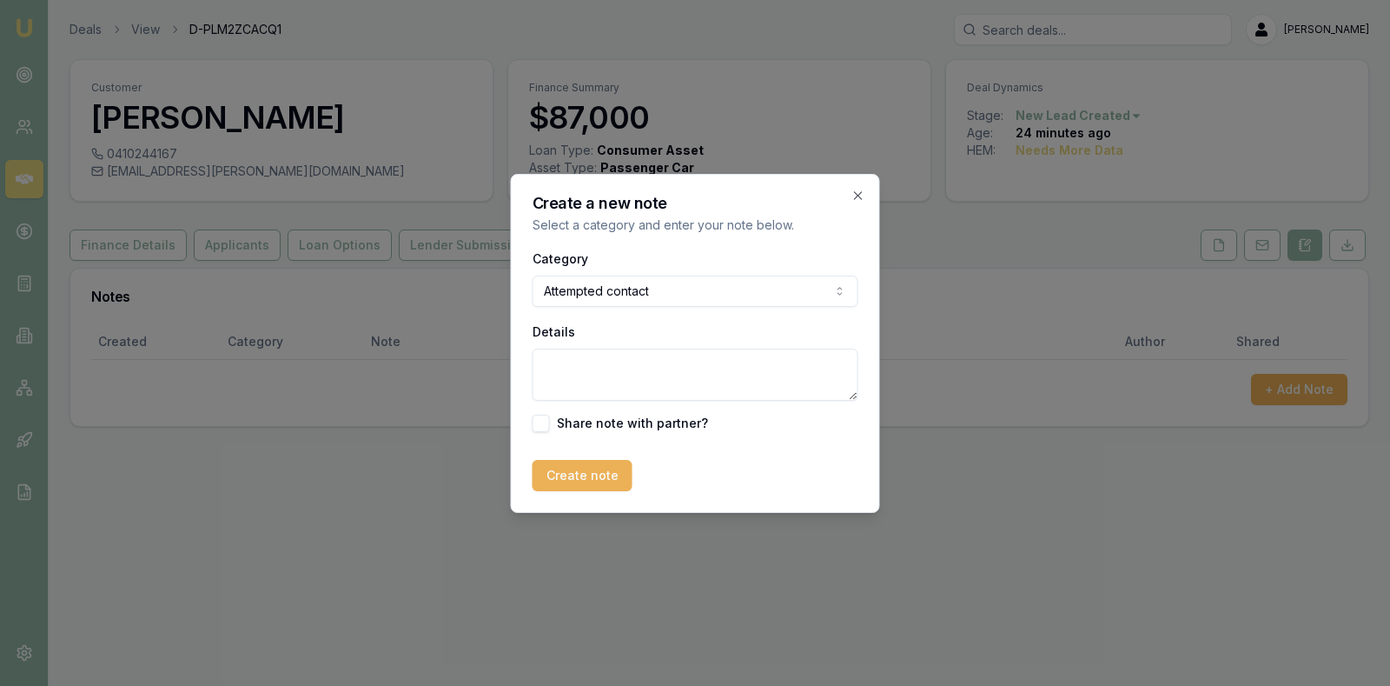
click at [666, 368] on textarea "Details" at bounding box center [696, 374] width 326 height 52
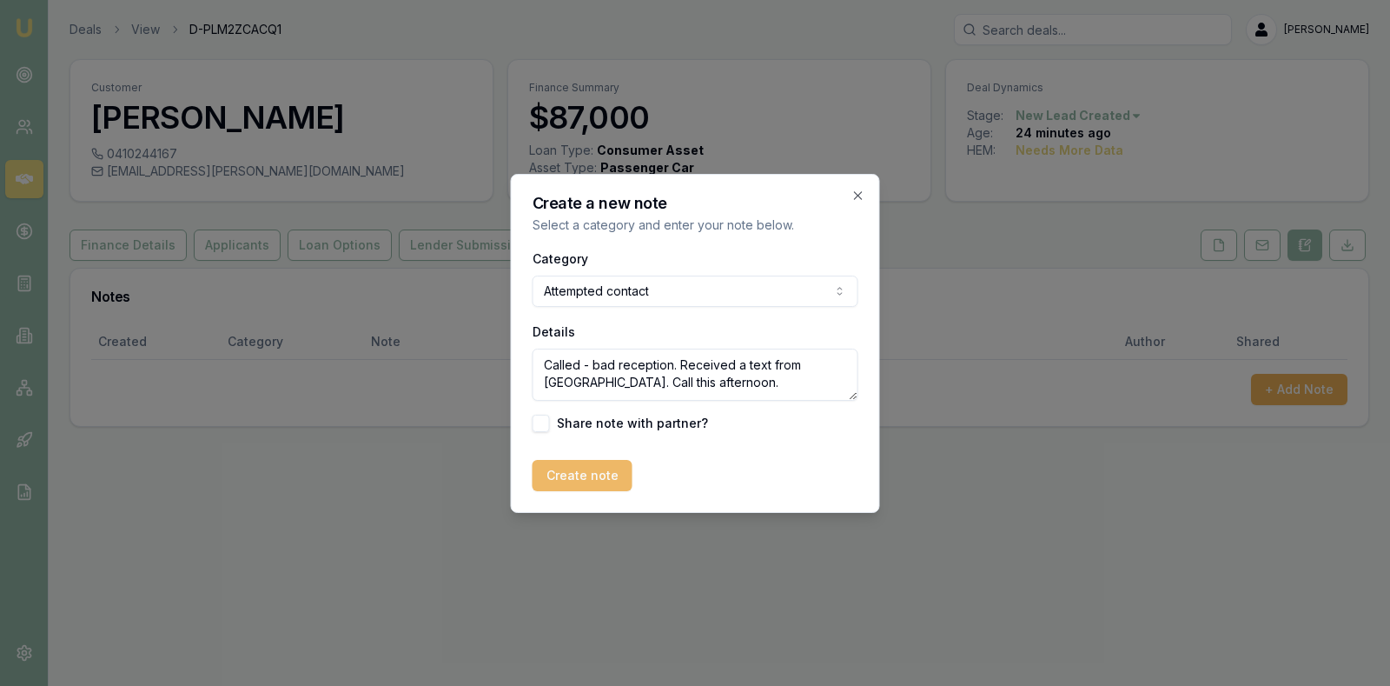
type textarea "Called - bad reception. Received a text from Austin. Call this afternoon."
click at [583, 477] on button "Create note" at bounding box center [583, 475] width 100 height 31
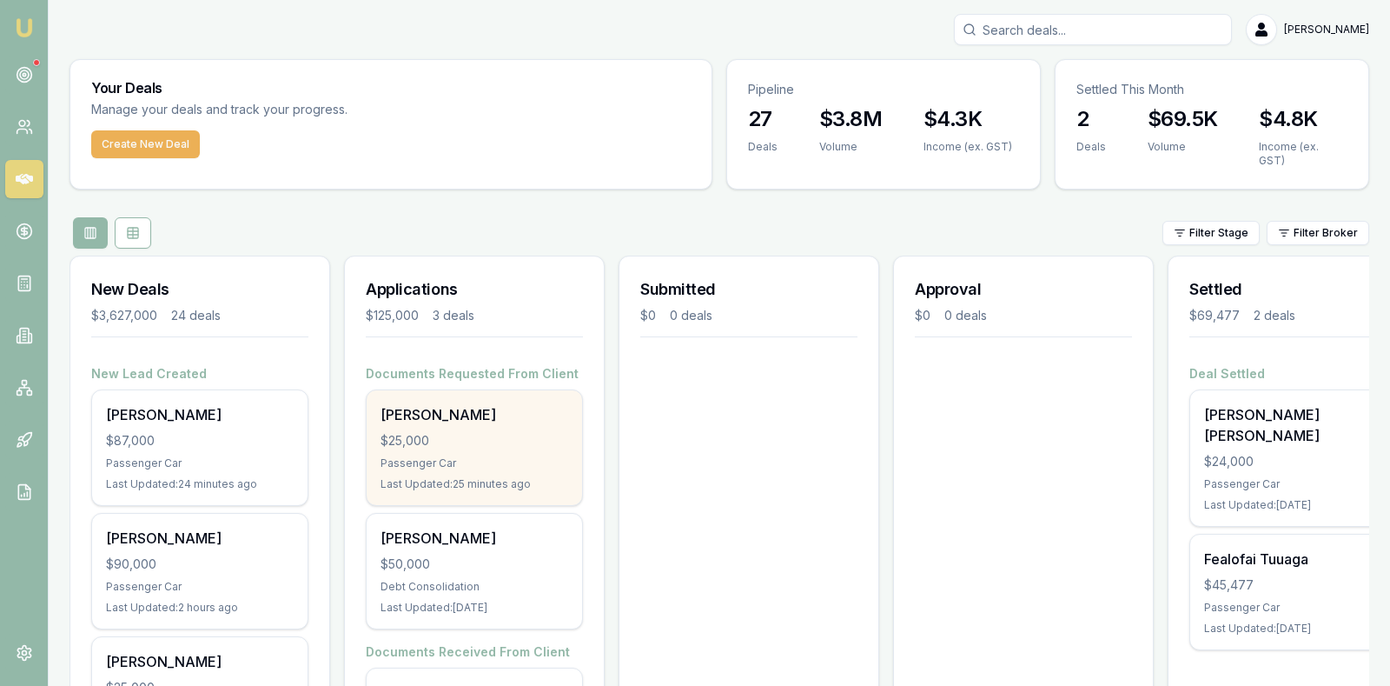
click at [451, 437] on div "$25,000" at bounding box center [475, 440] width 188 height 17
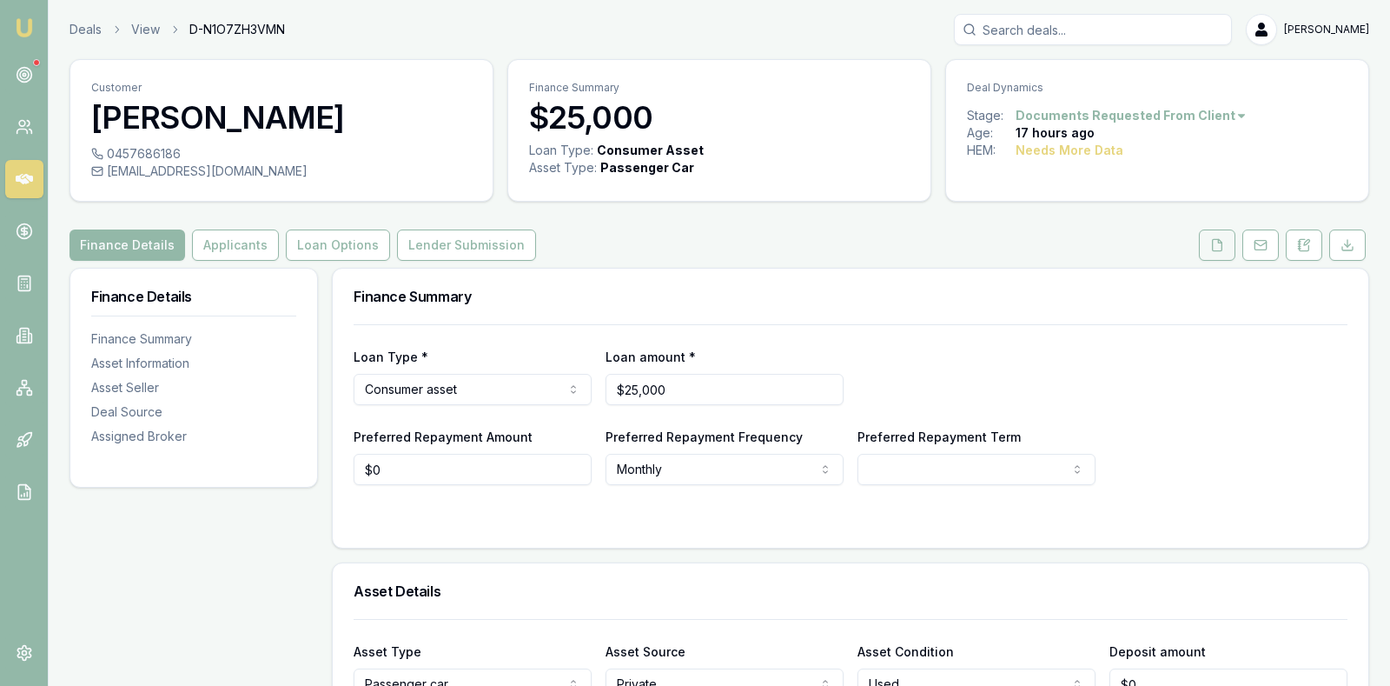
click at [1222, 239] on icon at bounding box center [1218, 244] width 10 height 11
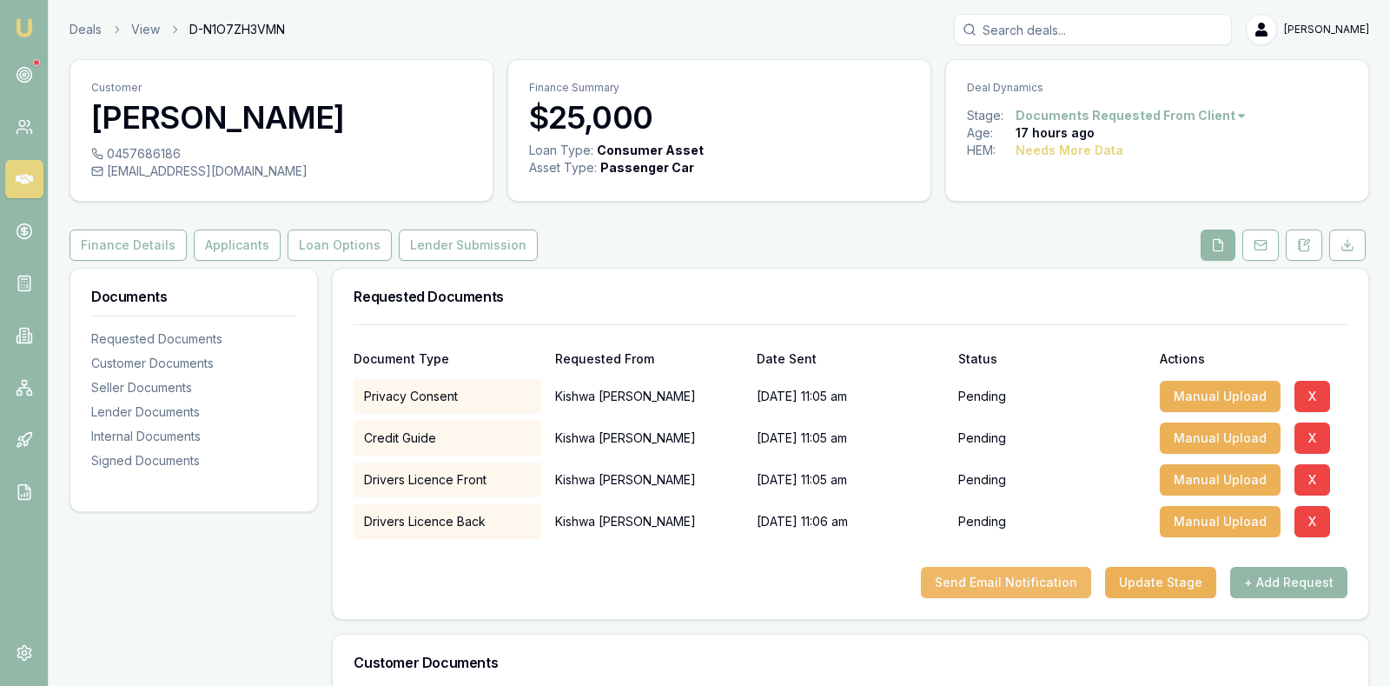
click at [1030, 574] on button "Send Email Notification" at bounding box center [1006, 582] width 170 height 31
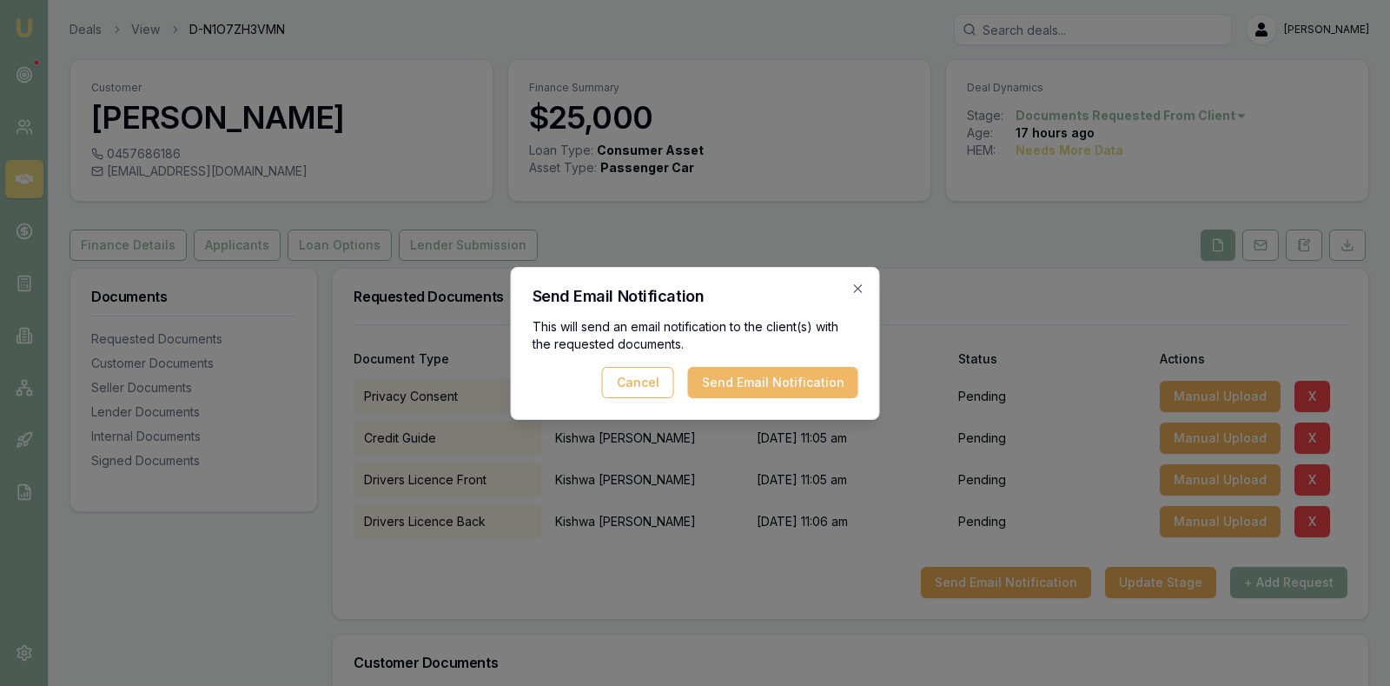
click at [818, 373] on button "Send Email Notification" at bounding box center [773, 382] width 170 height 31
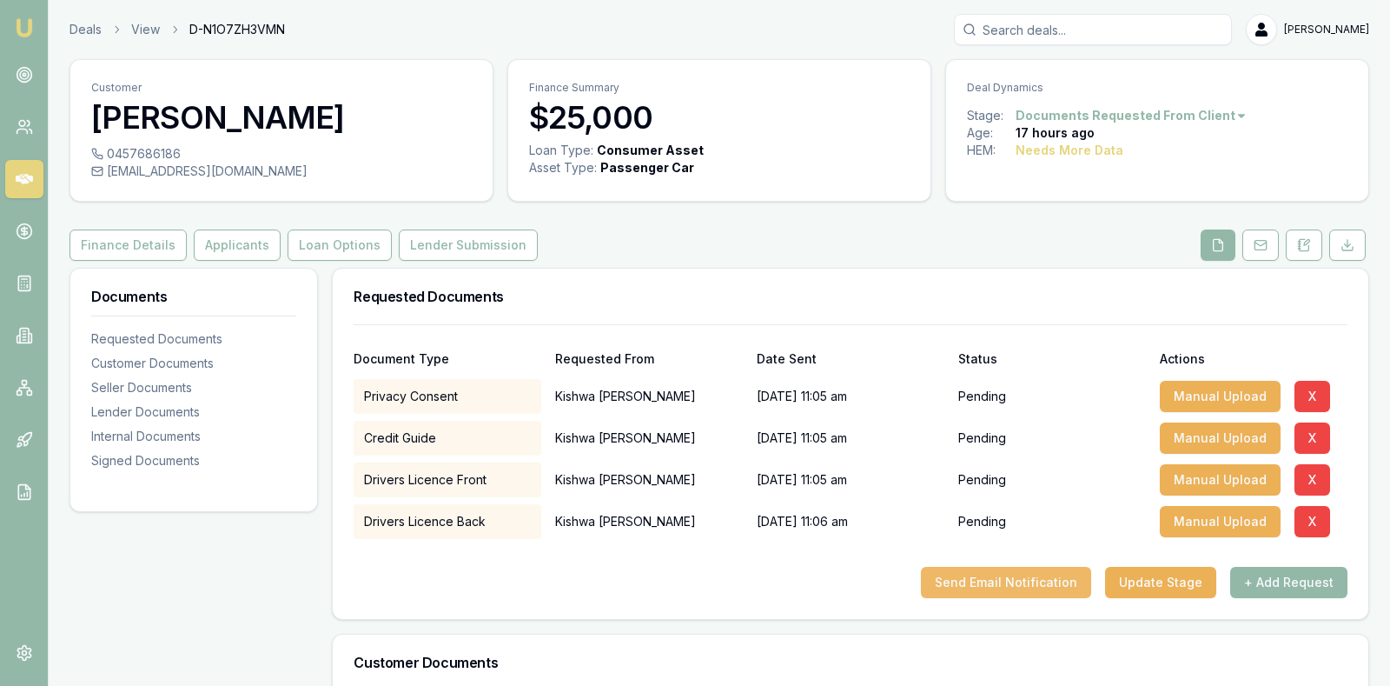
click at [997, 575] on button "Send Email Notification" at bounding box center [1006, 582] width 170 height 31
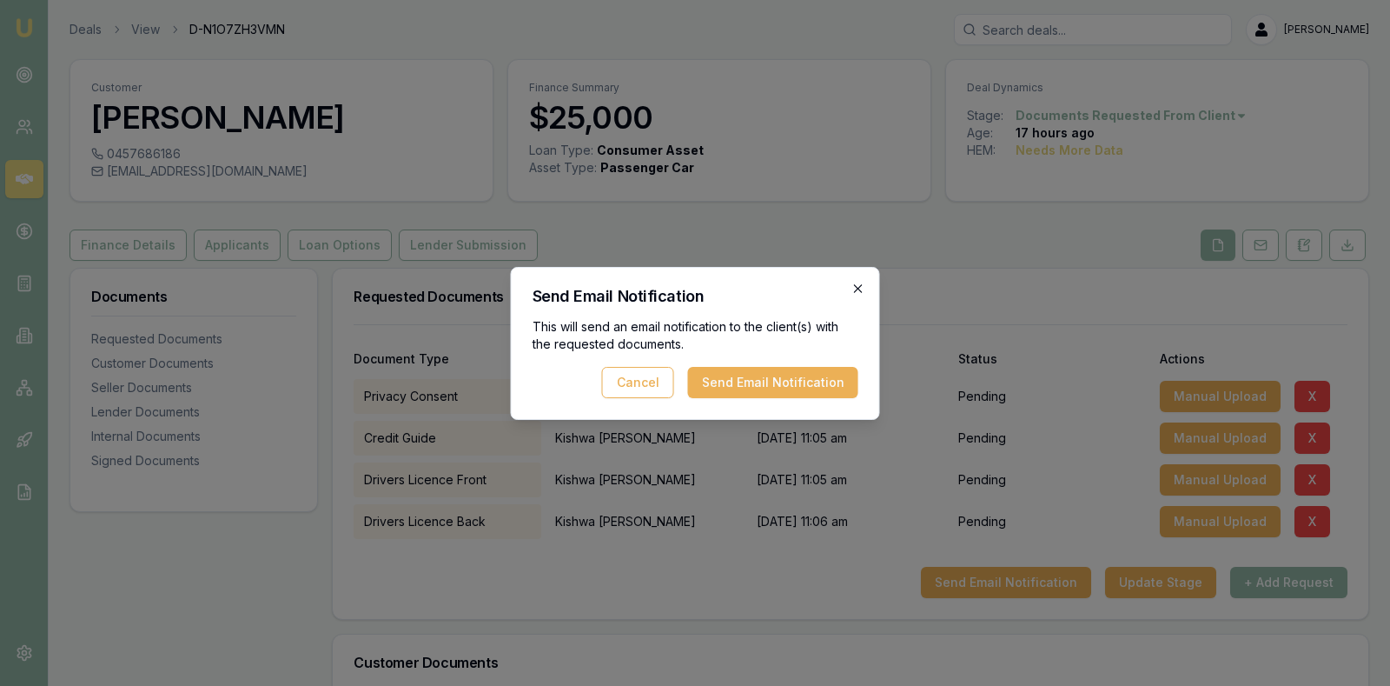
click at [858, 284] on icon "button" at bounding box center [858, 289] width 14 height 14
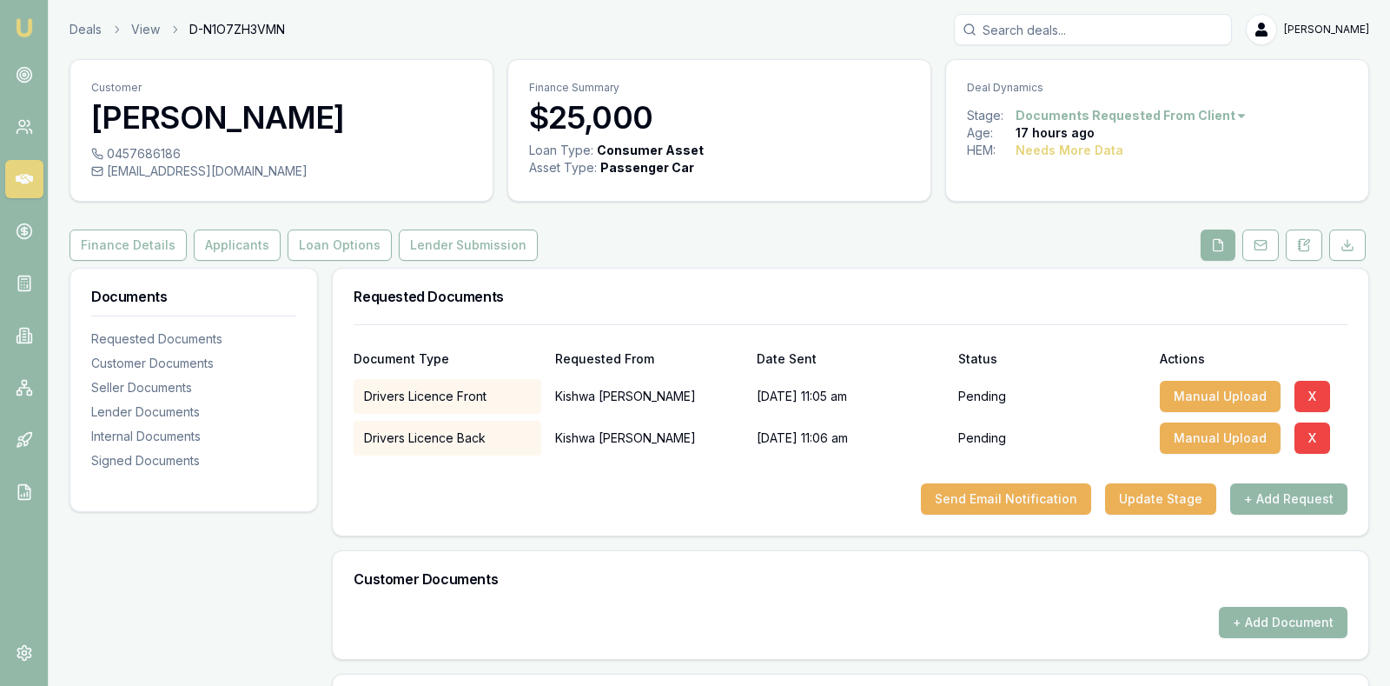
click at [741, 565] on div "Customer Documents" at bounding box center [851, 579] width 1036 height 56
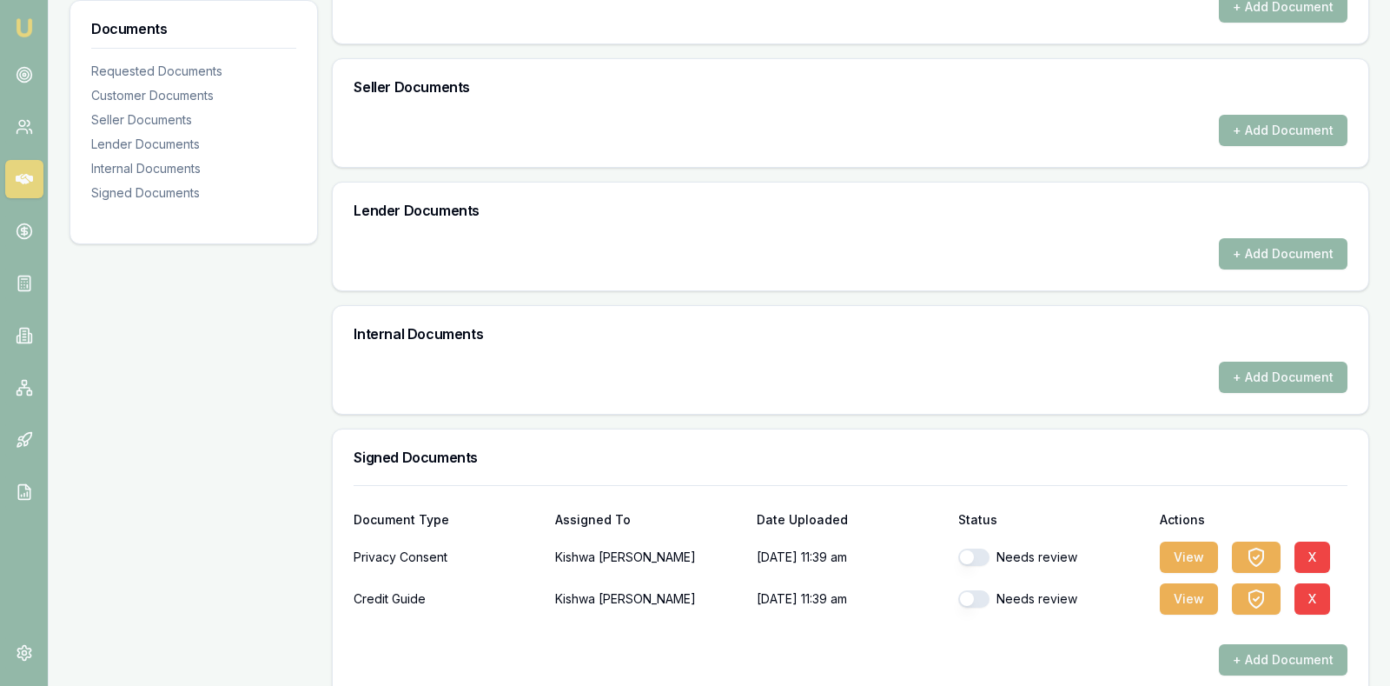
scroll to position [635, 0]
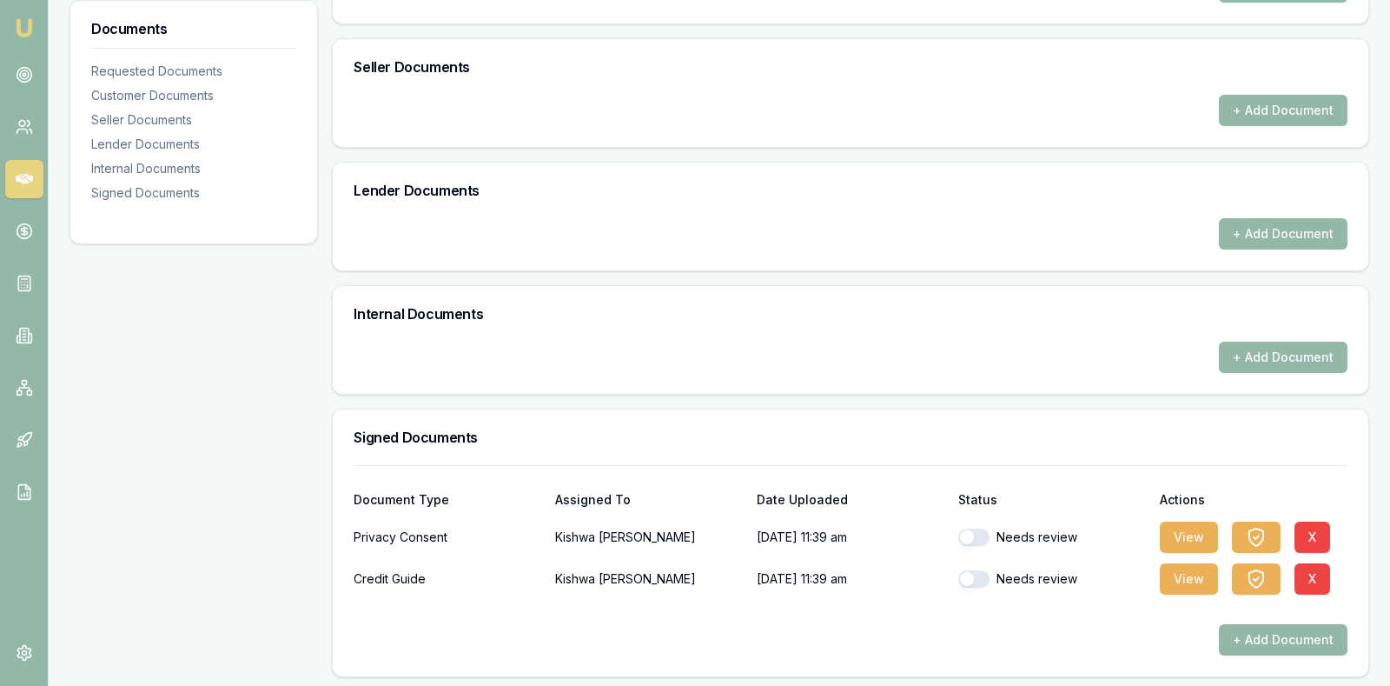
click at [964, 528] on button "button" at bounding box center [973, 536] width 31 height 17
checkbox input "true"
click at [971, 570] on button "button" at bounding box center [973, 578] width 31 height 17
checkbox input "true"
click at [759, 335] on div "Internal Documents" at bounding box center [851, 314] width 1036 height 56
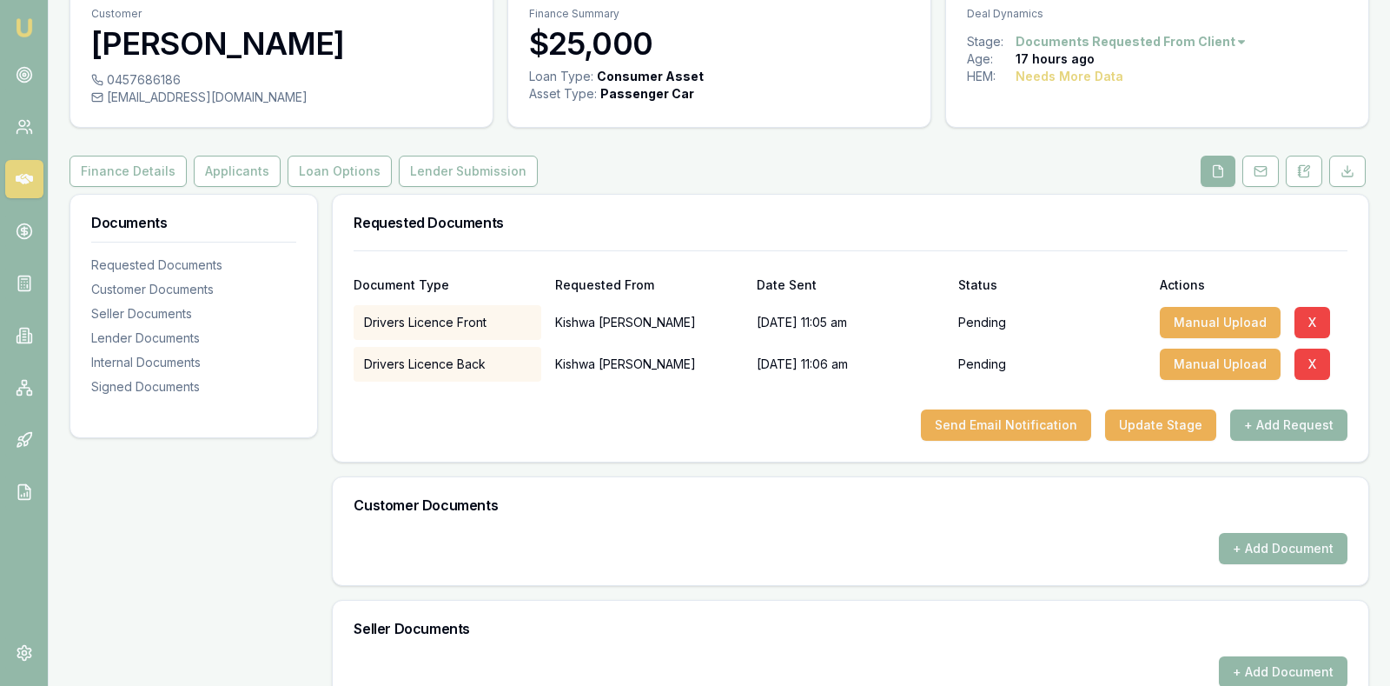
scroll to position [70, 0]
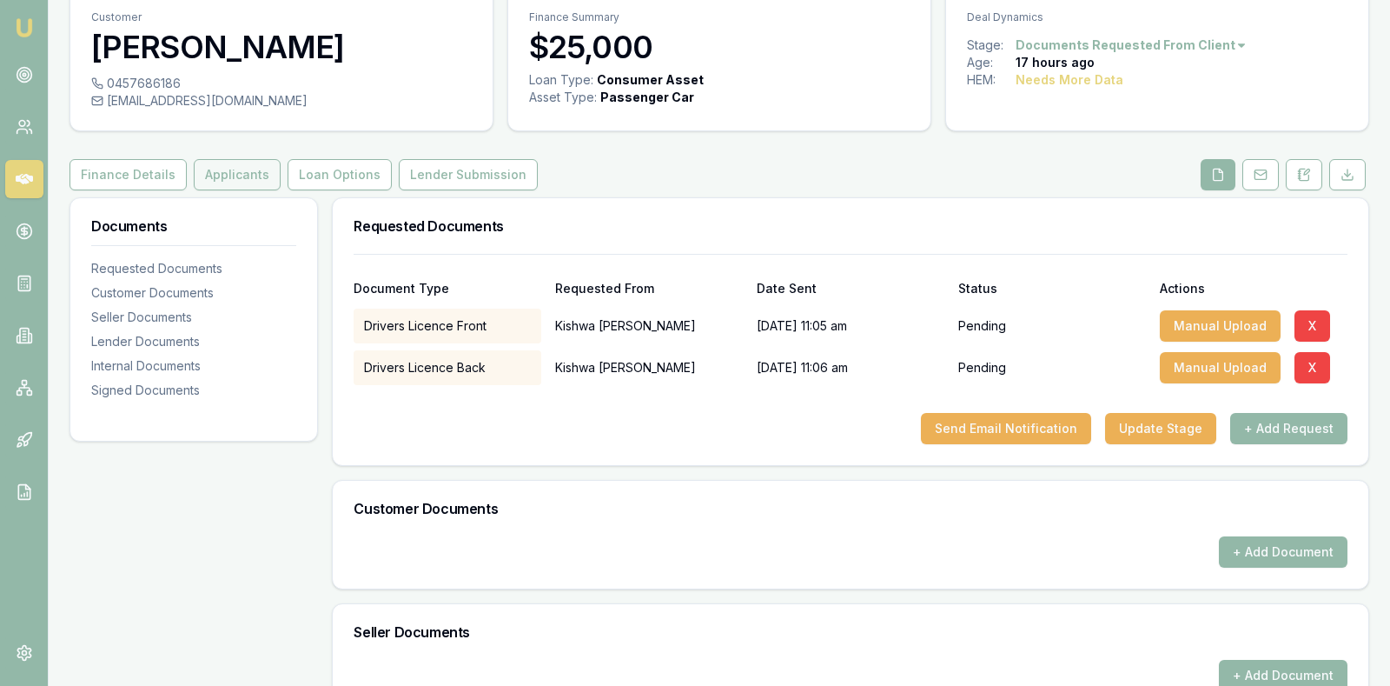
click at [220, 170] on button "Applicants" at bounding box center [237, 174] width 87 height 31
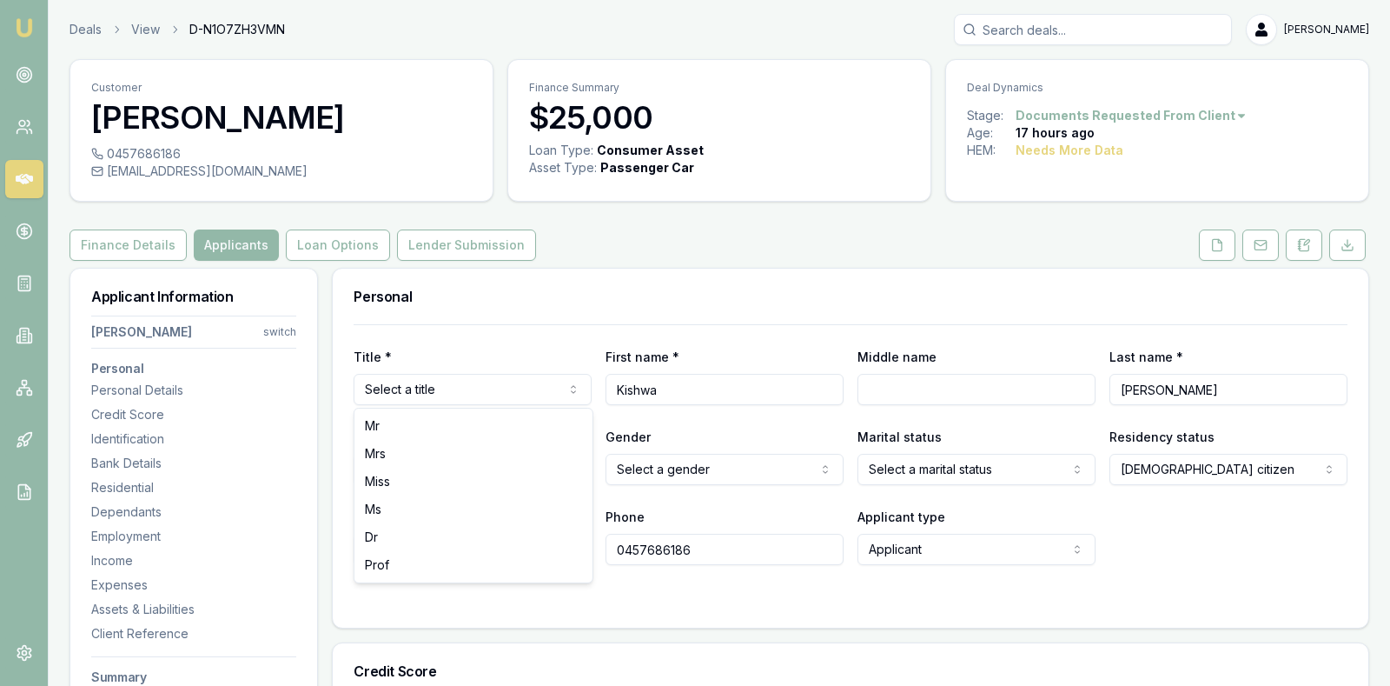
click at [499, 379] on html "Emu Broker Deals View D-N1O7ZH3VMN Stevette Gelavis Toggle Menu Customer Kishwa…" at bounding box center [695, 343] width 1390 height 686
select select "Miss"
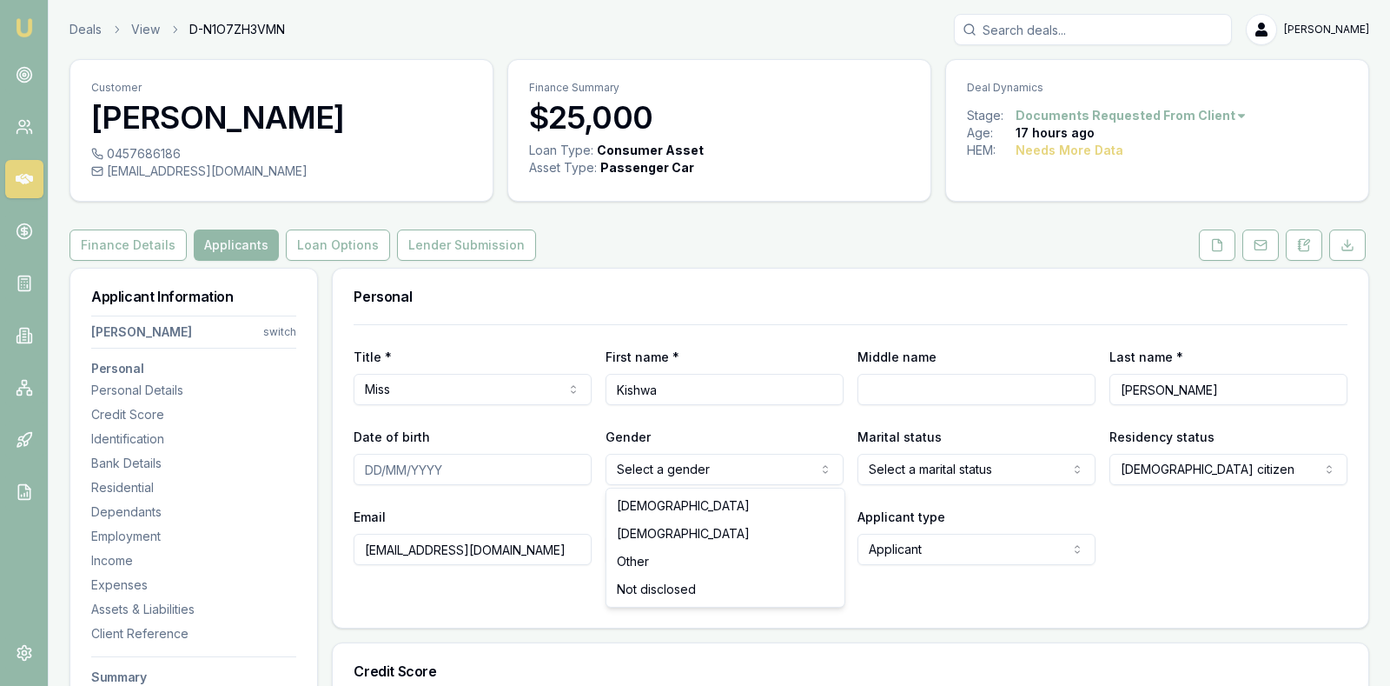
click at [799, 467] on html "Emu Broker Deals View D-N1O7ZH3VMN Stevette Gelavis Toggle Menu Customer Kishwa…" at bounding box center [695, 343] width 1390 height 686
select select "FEMALE"
click at [1034, 463] on html "Emu Broker Deals View D-N1O7ZH3VMN Stevette Gelavis Toggle Menu Customer Kishwa…" at bounding box center [695, 343] width 1390 height 686
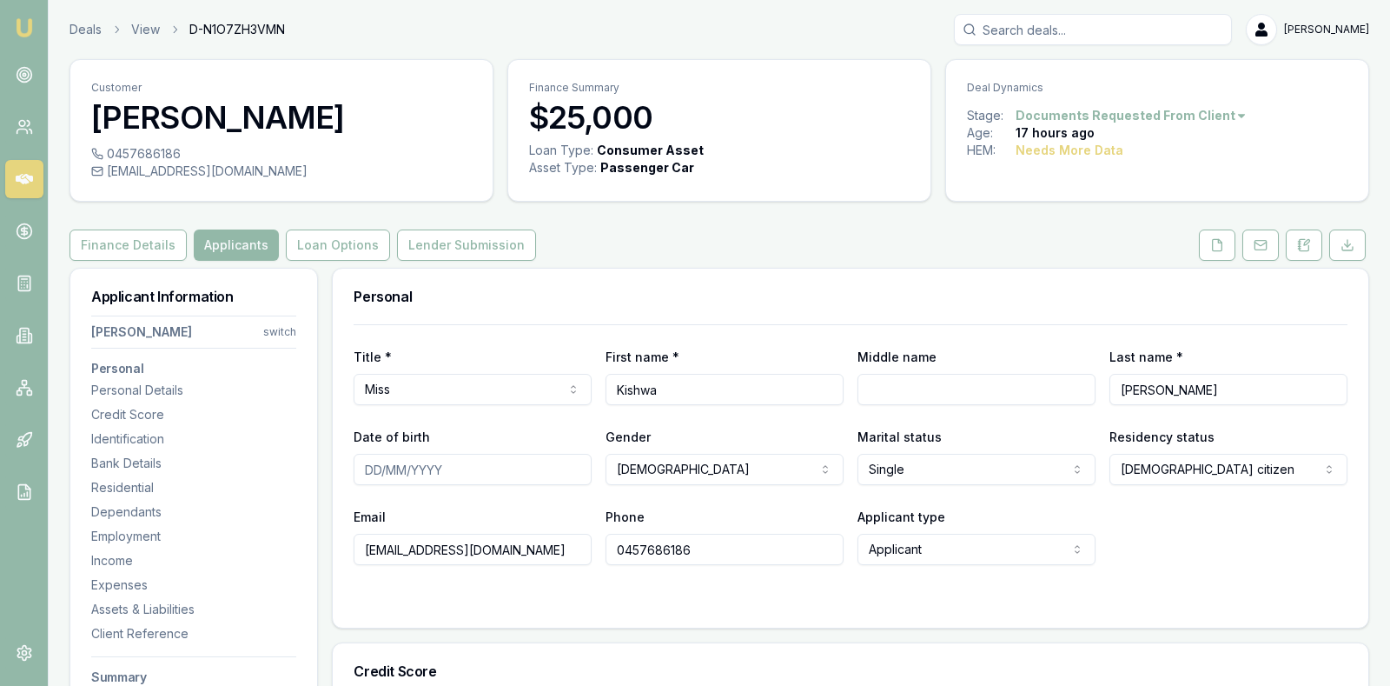
click at [1220, 558] on div "Email kishwachatfielddd@hotmail.com Phone 0457686186 Applicant type Applicant A…" at bounding box center [851, 535] width 994 height 59
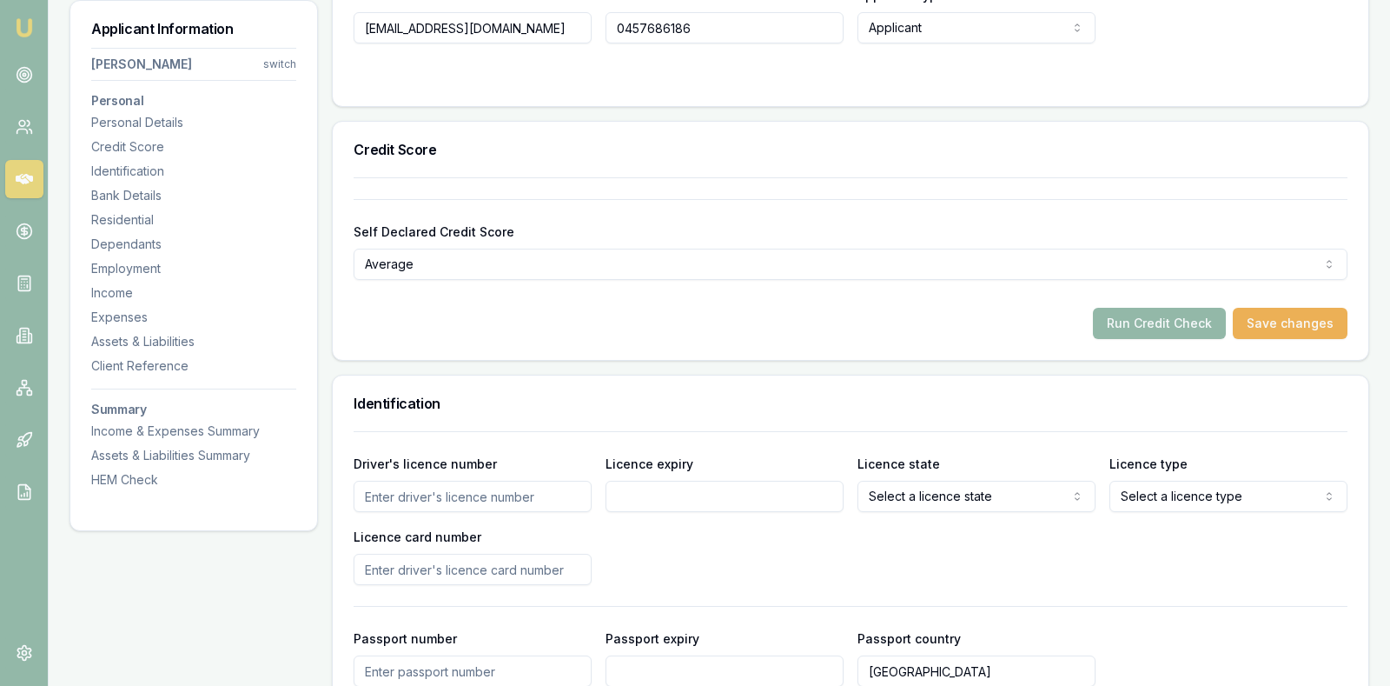
scroll to position [565, 0]
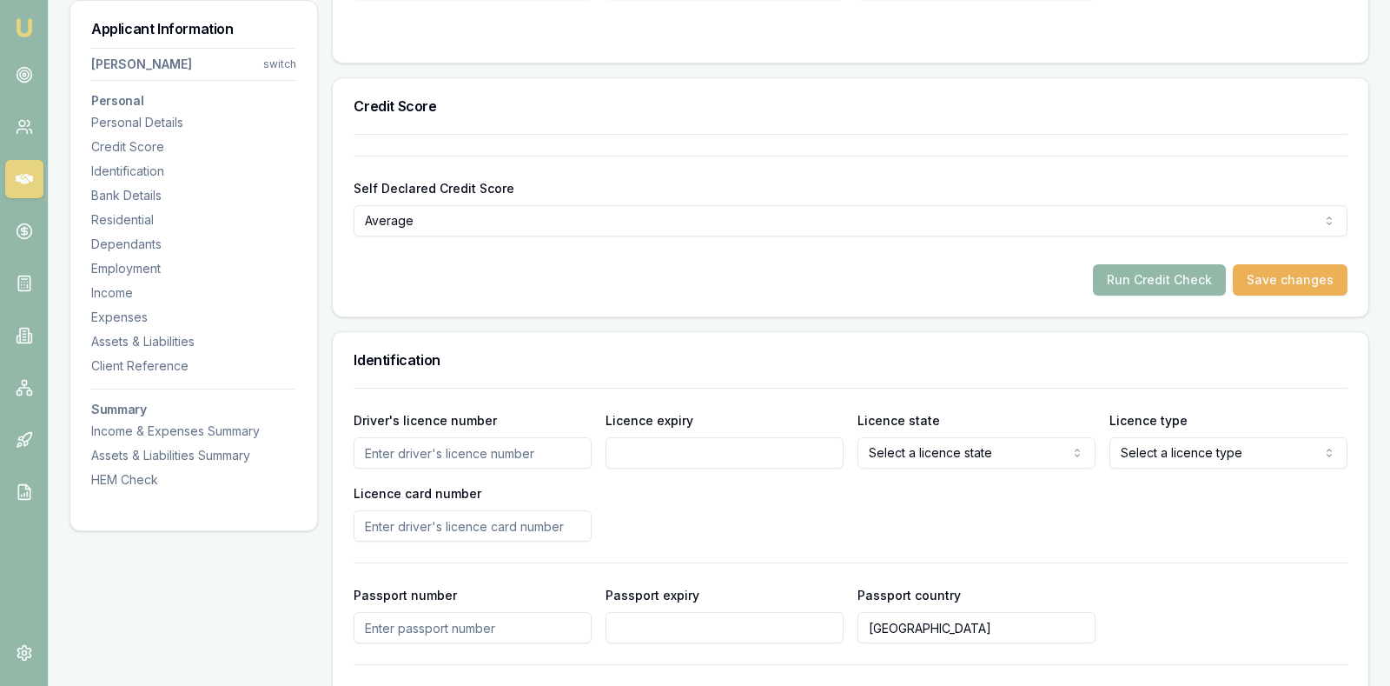
select select "VIC"
select select "OPEN_LICENCE"
click at [798, 510] on div "Driver's licence number Licence expiry Licence state VIC NSW VIC QLD SA WA TAS …" at bounding box center [851, 475] width 994 height 132
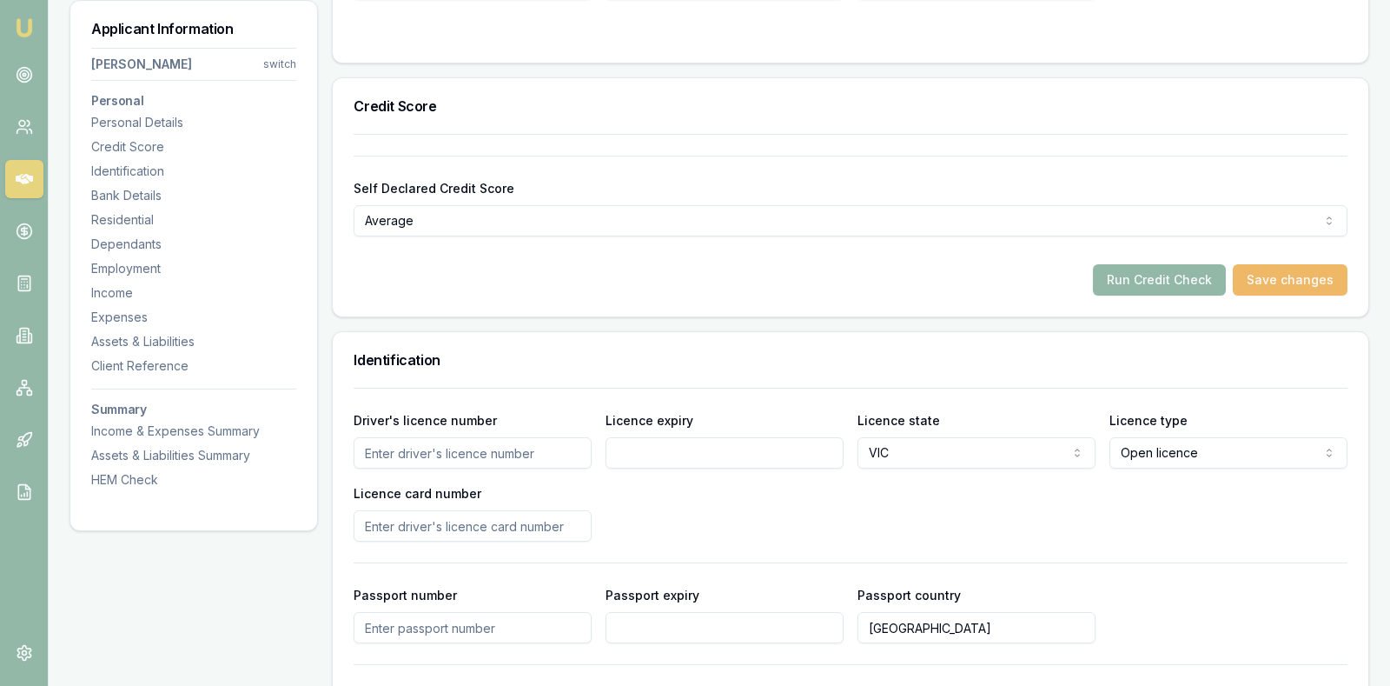
click at [1290, 270] on button "Save changes" at bounding box center [1290, 279] width 115 height 31
click at [1194, 99] on h3 "Credit Score" at bounding box center [851, 106] width 994 height 14
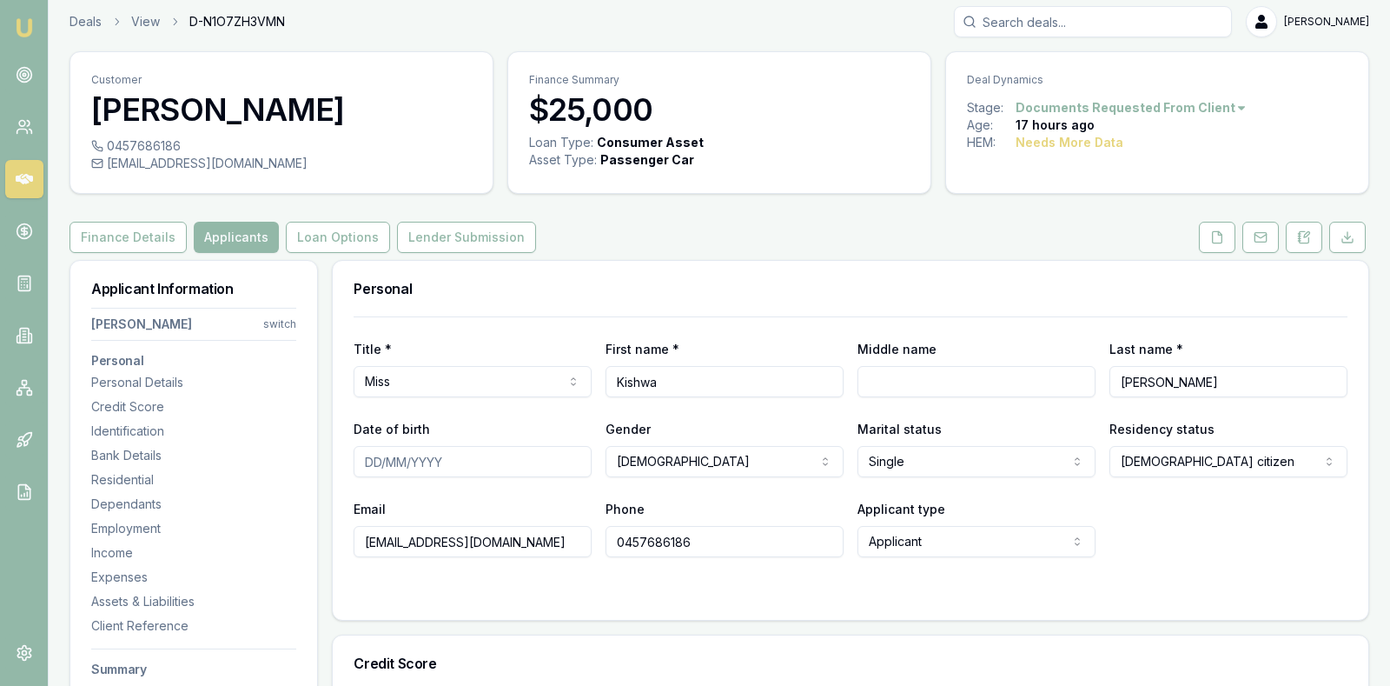
scroll to position [0, 0]
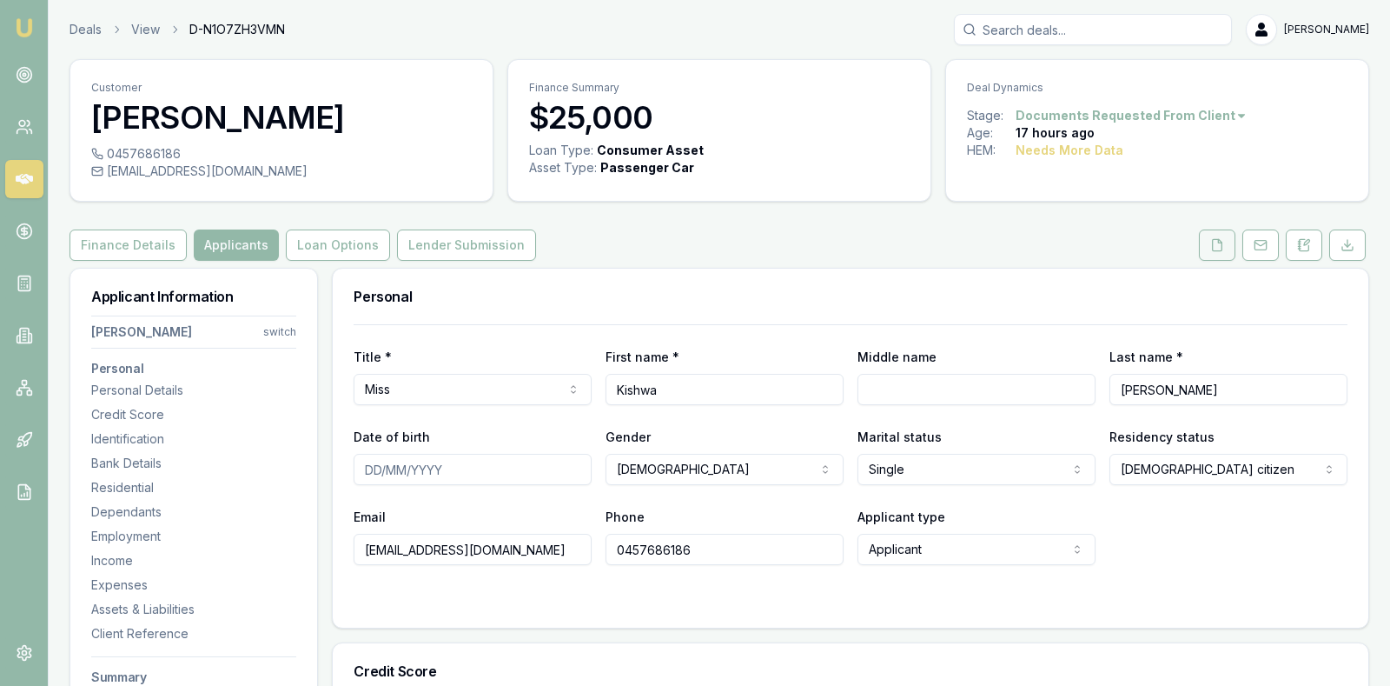
click at [1222, 240] on icon at bounding box center [1217, 245] width 14 height 14
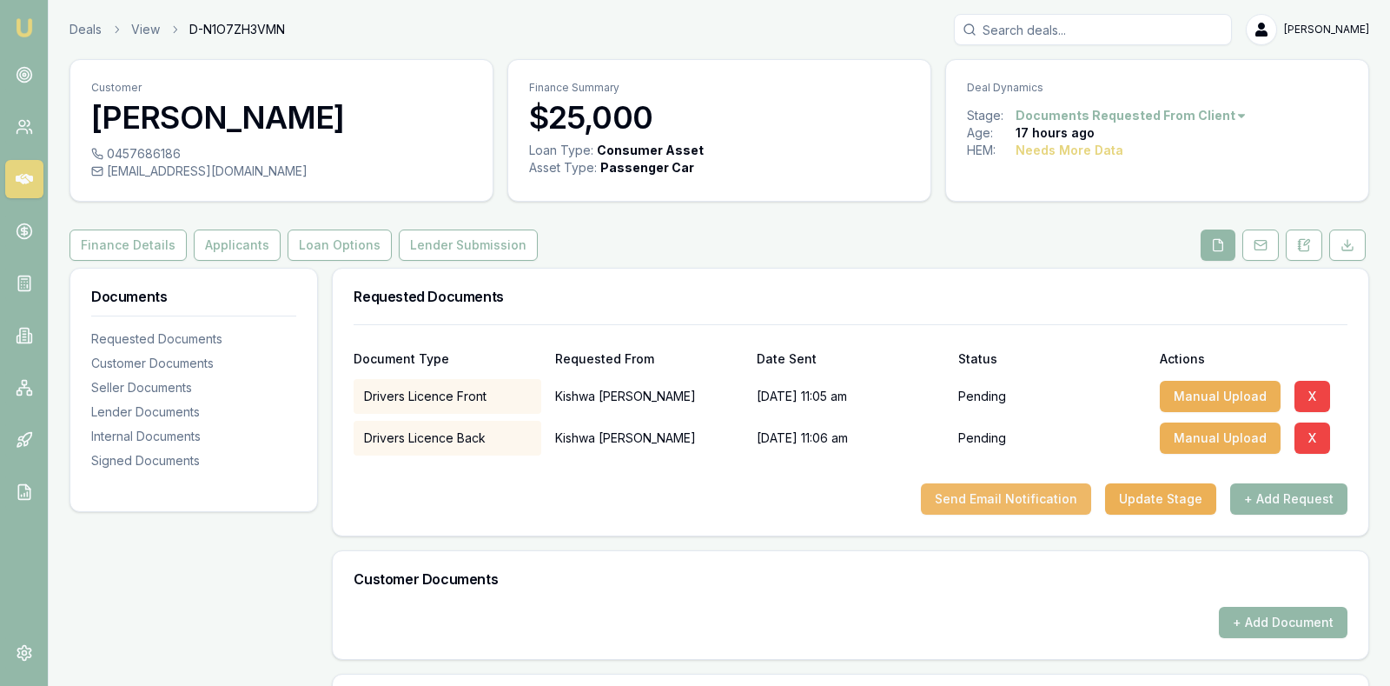
click at [1044, 487] on button "Send Email Notification" at bounding box center [1006, 498] width 170 height 31
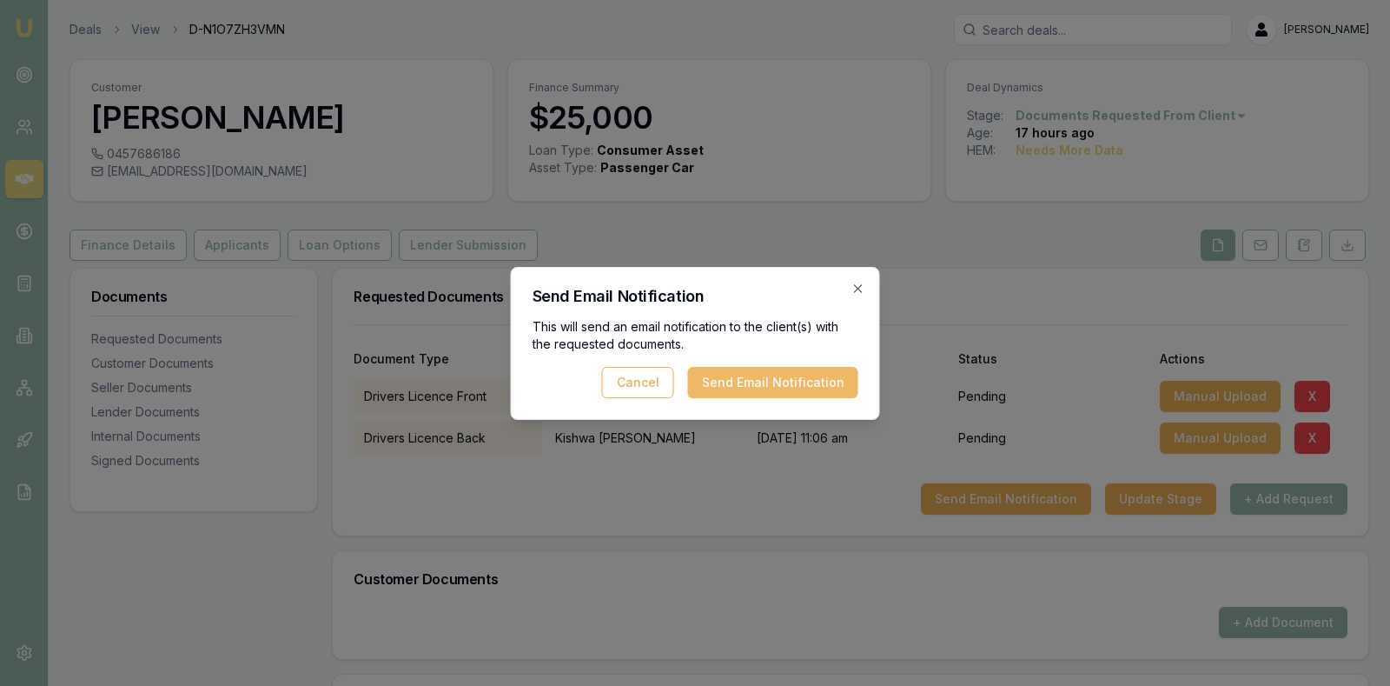
click at [813, 375] on button "Send Email Notification" at bounding box center [773, 382] width 170 height 31
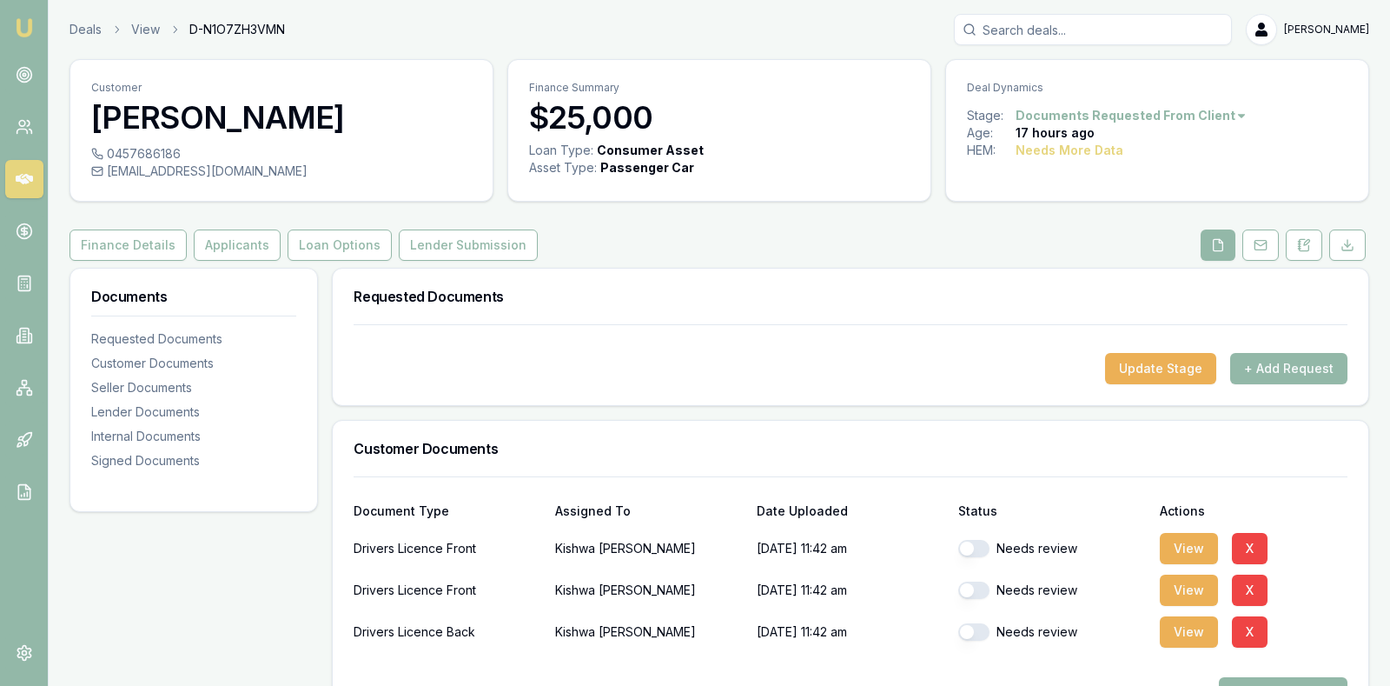
click at [968, 543] on button "button" at bounding box center [973, 548] width 31 height 17
checkbox input "true"
click at [972, 586] on button "button" at bounding box center [973, 589] width 31 height 17
checkbox input "true"
checkbox input "false"
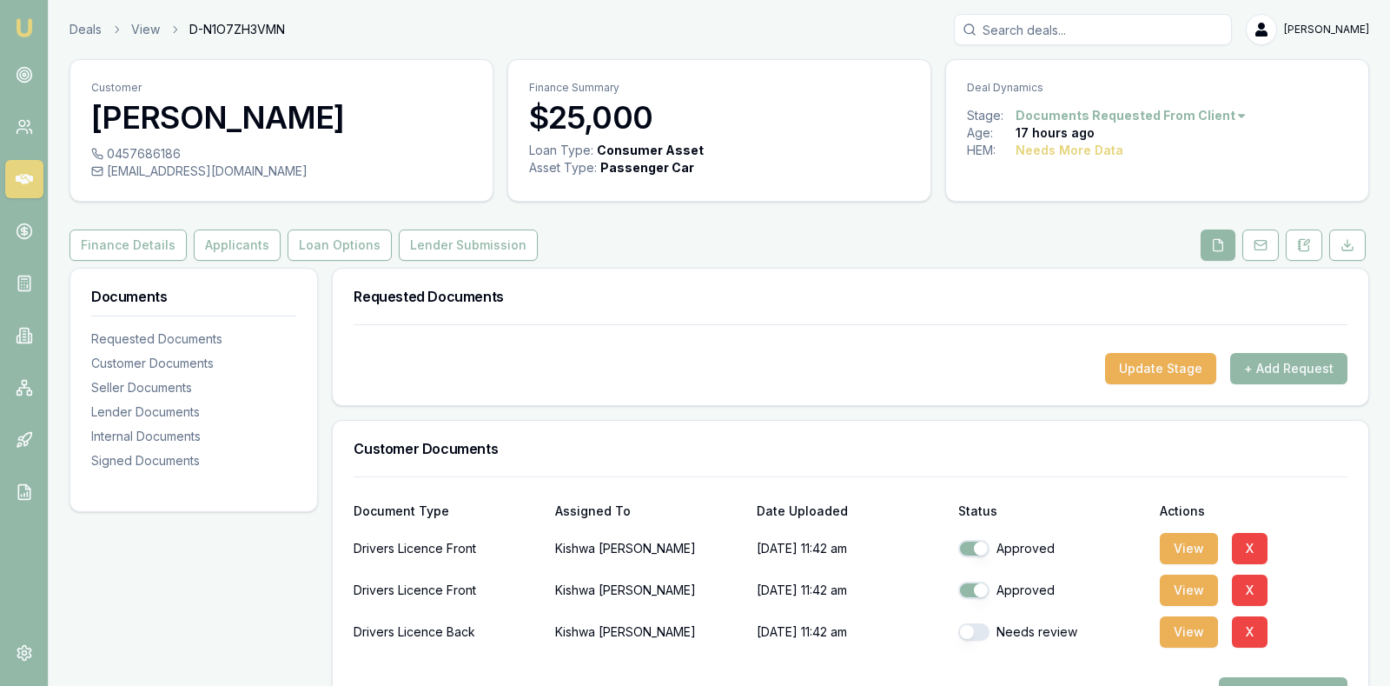
checkbox input "true"
click at [965, 542] on button "button" at bounding box center [973, 548] width 31 height 17
checkbox input "true"
click at [1066, 643] on div "Approved" at bounding box center [1052, 631] width 188 height 35
click at [1178, 575] on button "View" at bounding box center [1189, 589] width 58 height 31
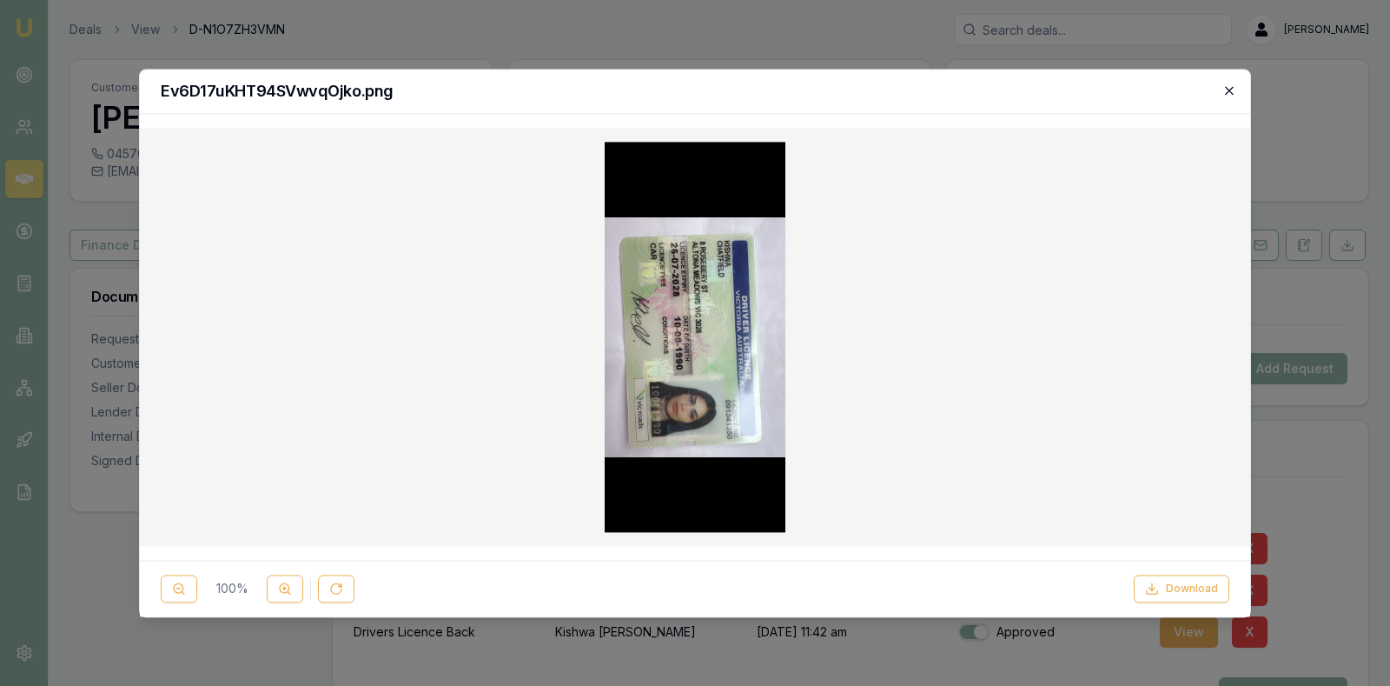
click at [1229, 89] on icon "button" at bounding box center [1229, 90] width 14 height 14
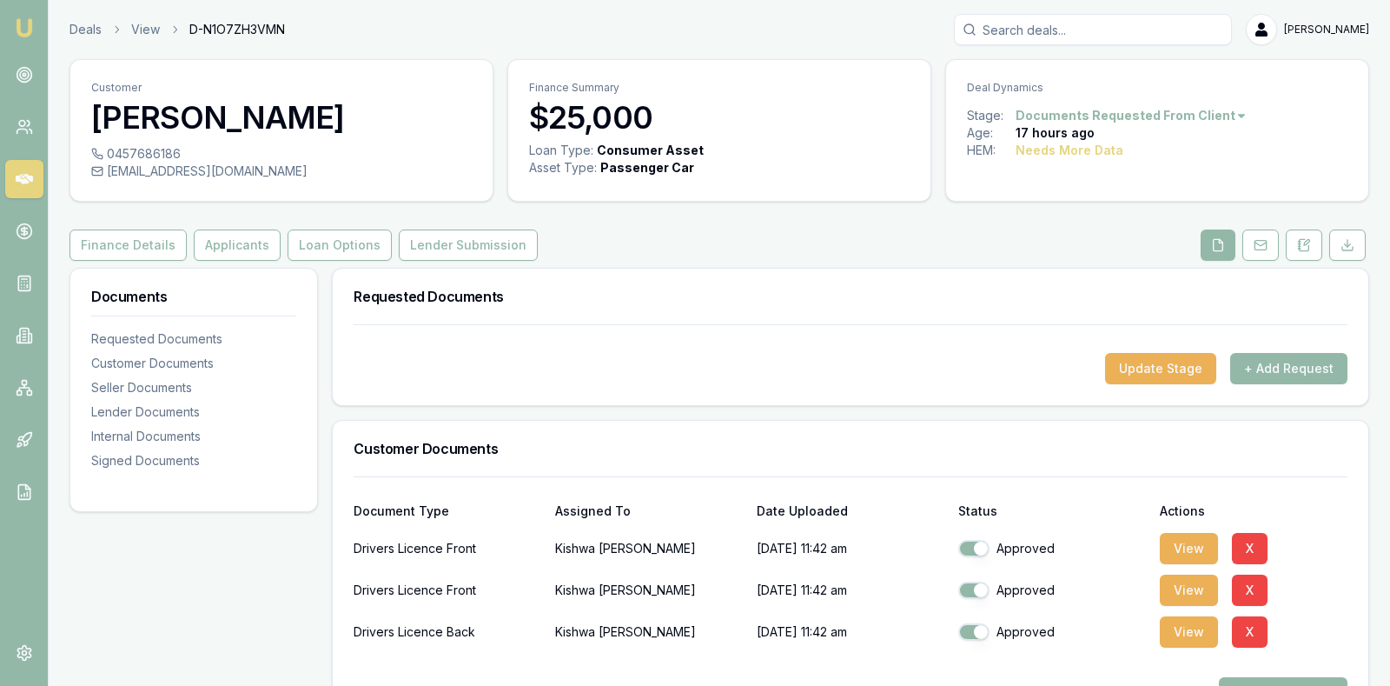
click at [1324, 518] on div "Document Type Assigned To Date Uploaded Status Actions" at bounding box center [851, 500] width 994 height 47
click at [1188, 543] on button "View" at bounding box center [1189, 548] width 58 height 31
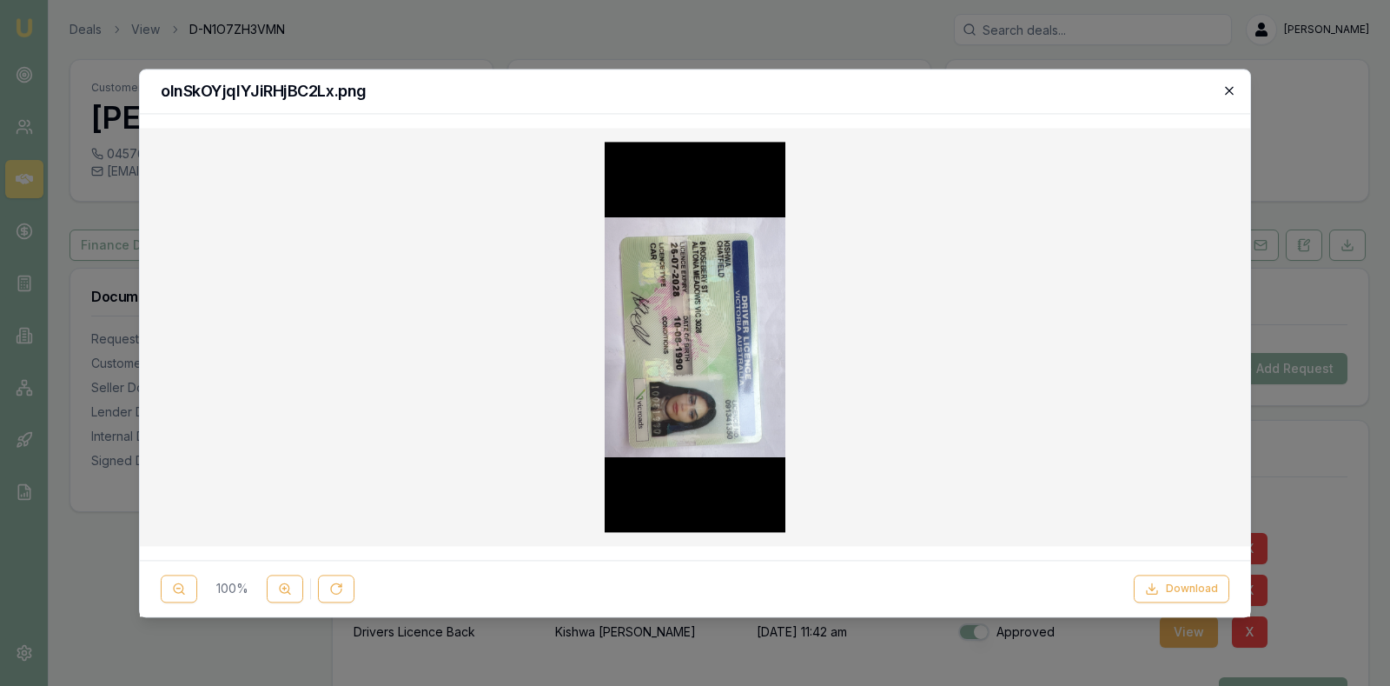
click at [1228, 89] on icon "button" at bounding box center [1229, 90] width 14 height 14
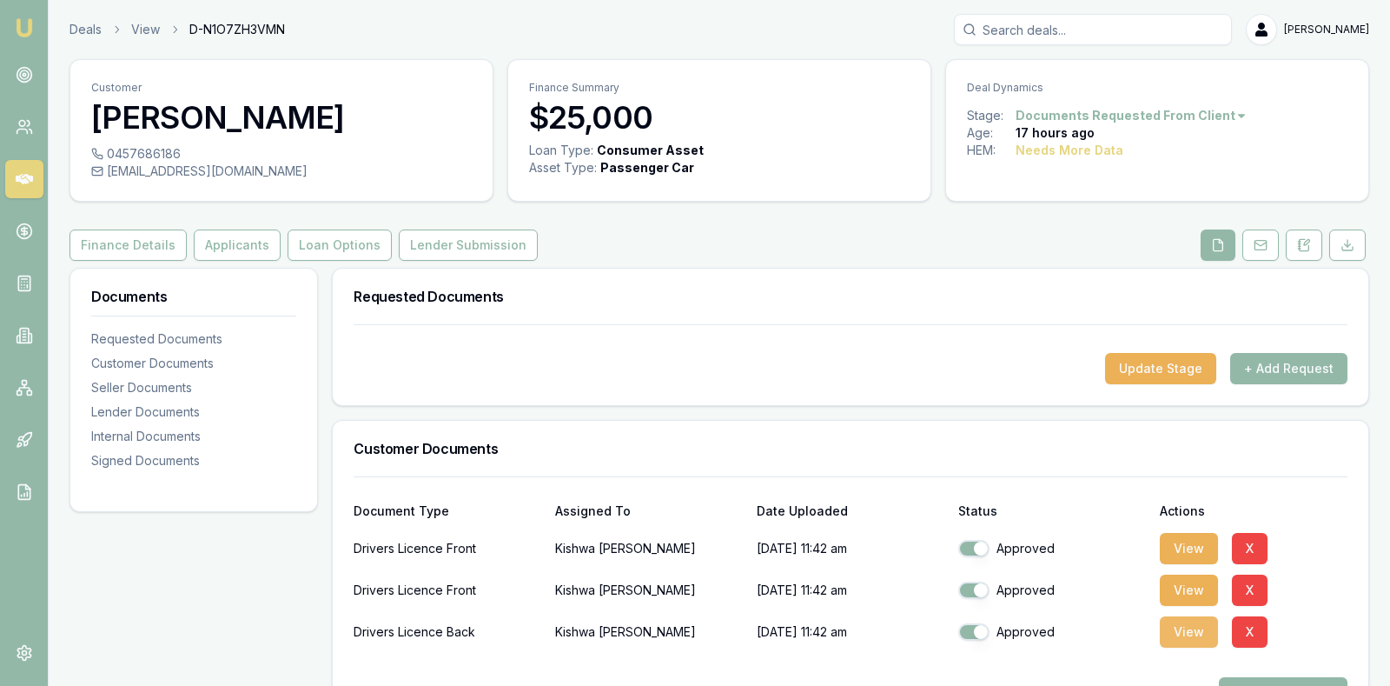
click at [1185, 629] on button "View" at bounding box center [1189, 631] width 58 height 31
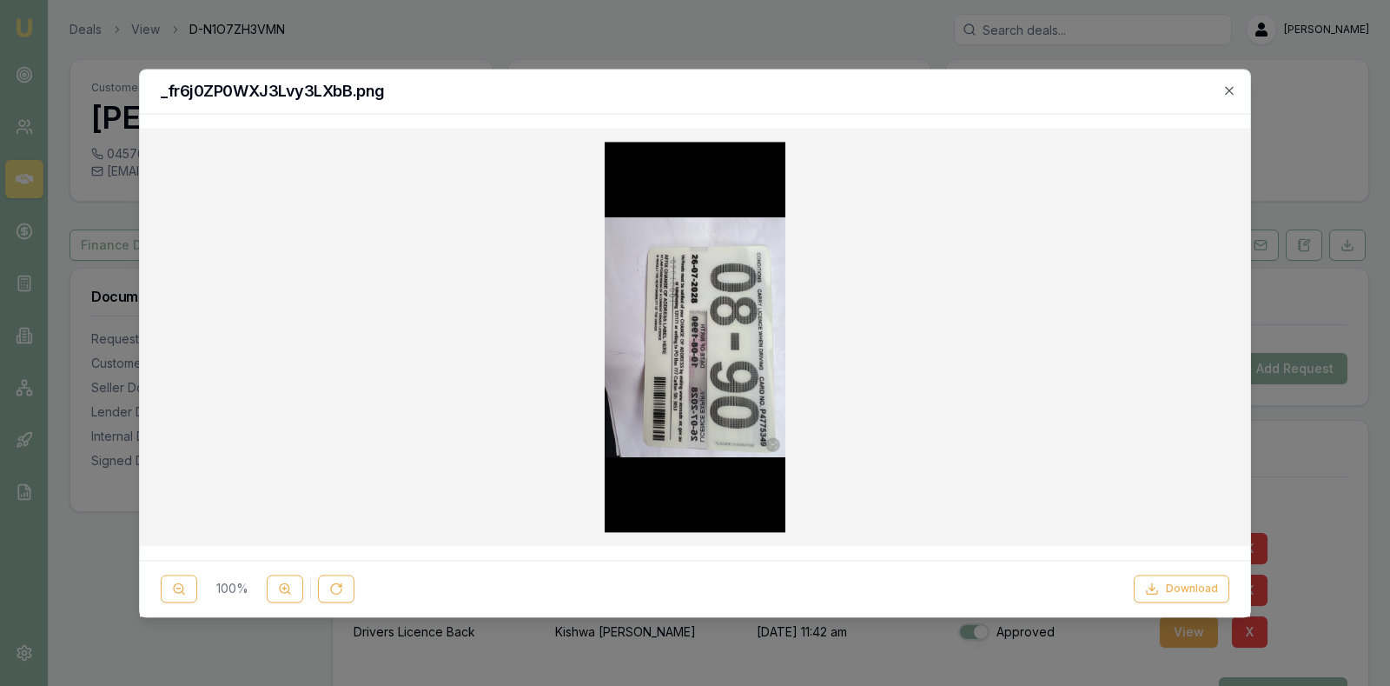
click at [1236, 82] on div "_fr6j0ZP0WXJ3Lvy3LXbB.png" at bounding box center [695, 92] width 1110 height 44
click at [1222, 86] on h2 "_fr6j0ZP0WXJ3Lvy3LXbB.png" at bounding box center [695, 91] width 1069 height 16
click at [1233, 87] on icon "button" at bounding box center [1229, 90] width 14 height 14
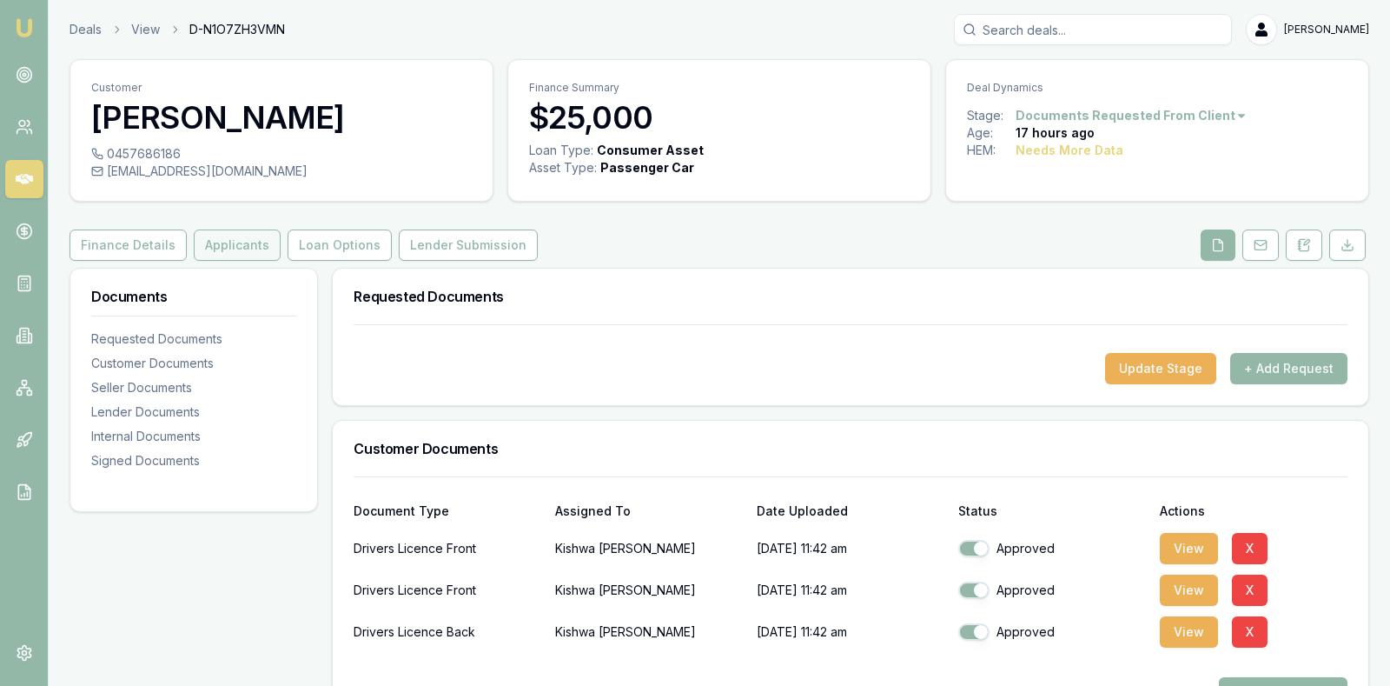
click at [229, 232] on button "Applicants" at bounding box center [237, 244] width 87 height 31
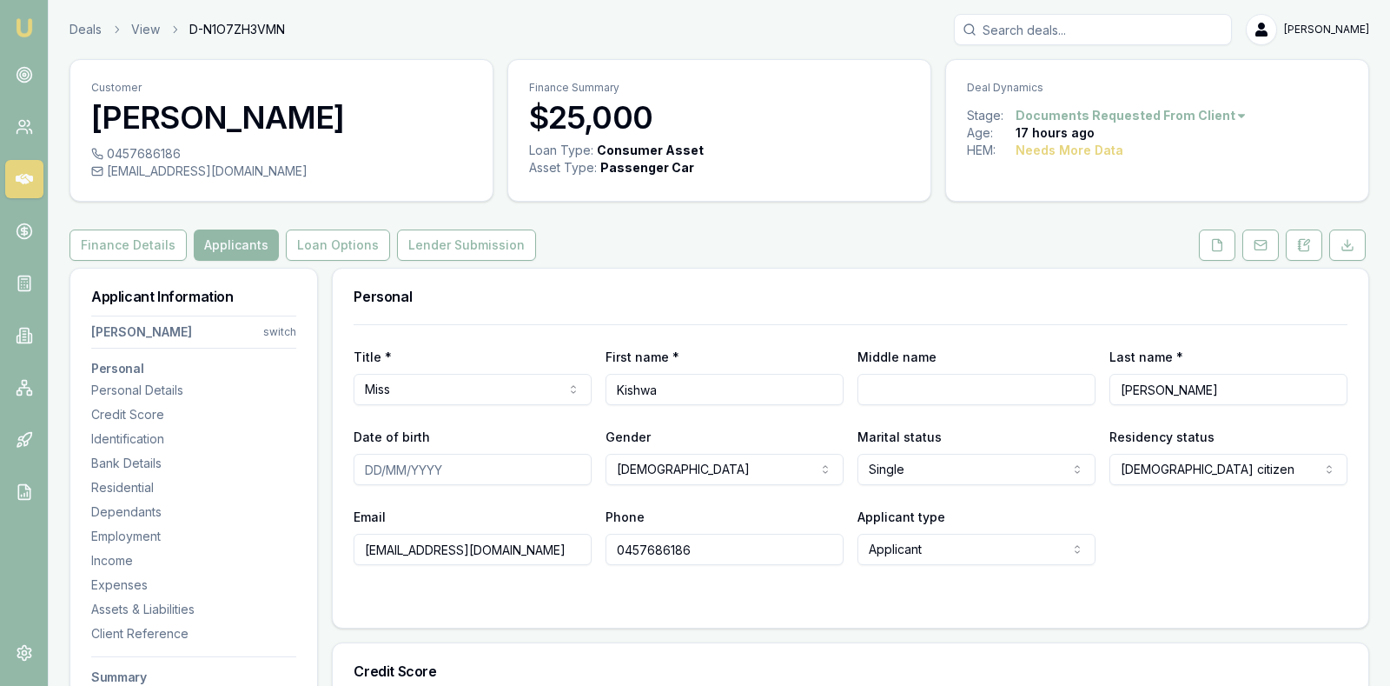
click at [913, 394] on input "Middle name" at bounding box center [977, 389] width 238 height 31
click at [369, 467] on input "Date of birth" at bounding box center [473, 469] width 238 height 31
type input "10/08/1990"
click at [776, 597] on div at bounding box center [851, 600] width 994 height 14
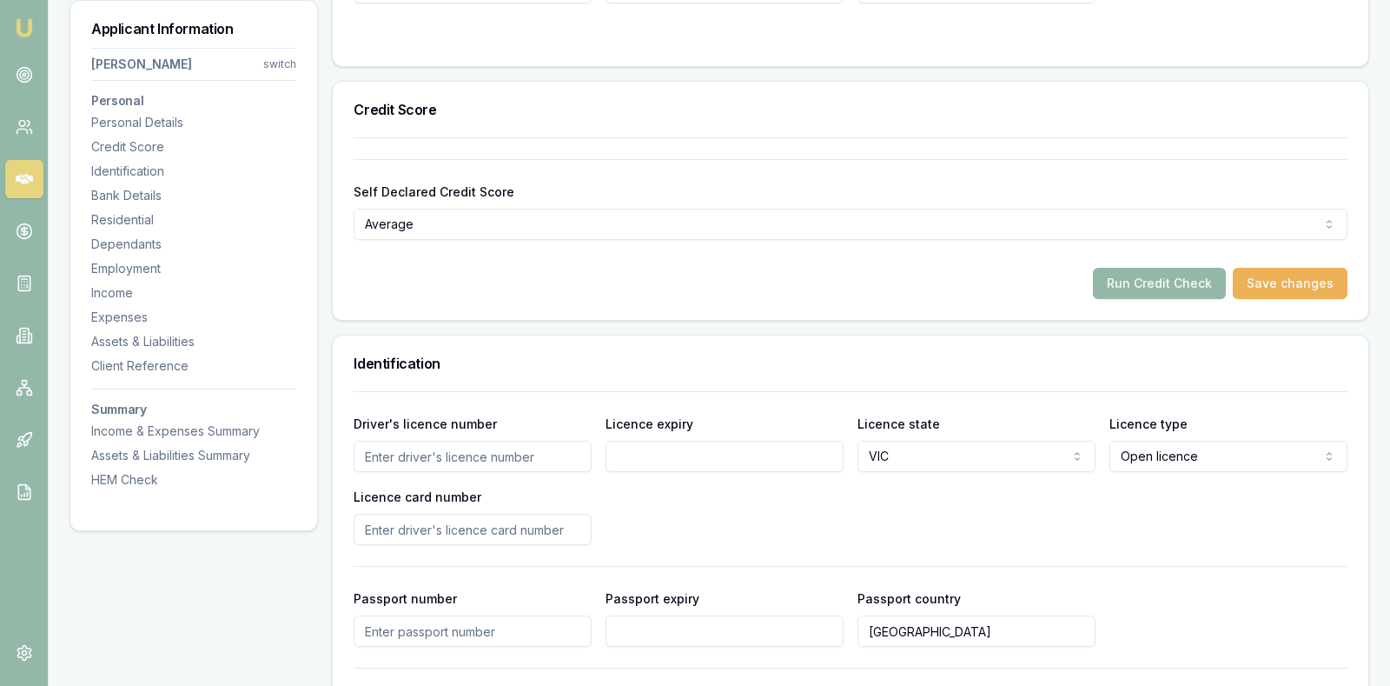
scroll to position [565, 0]
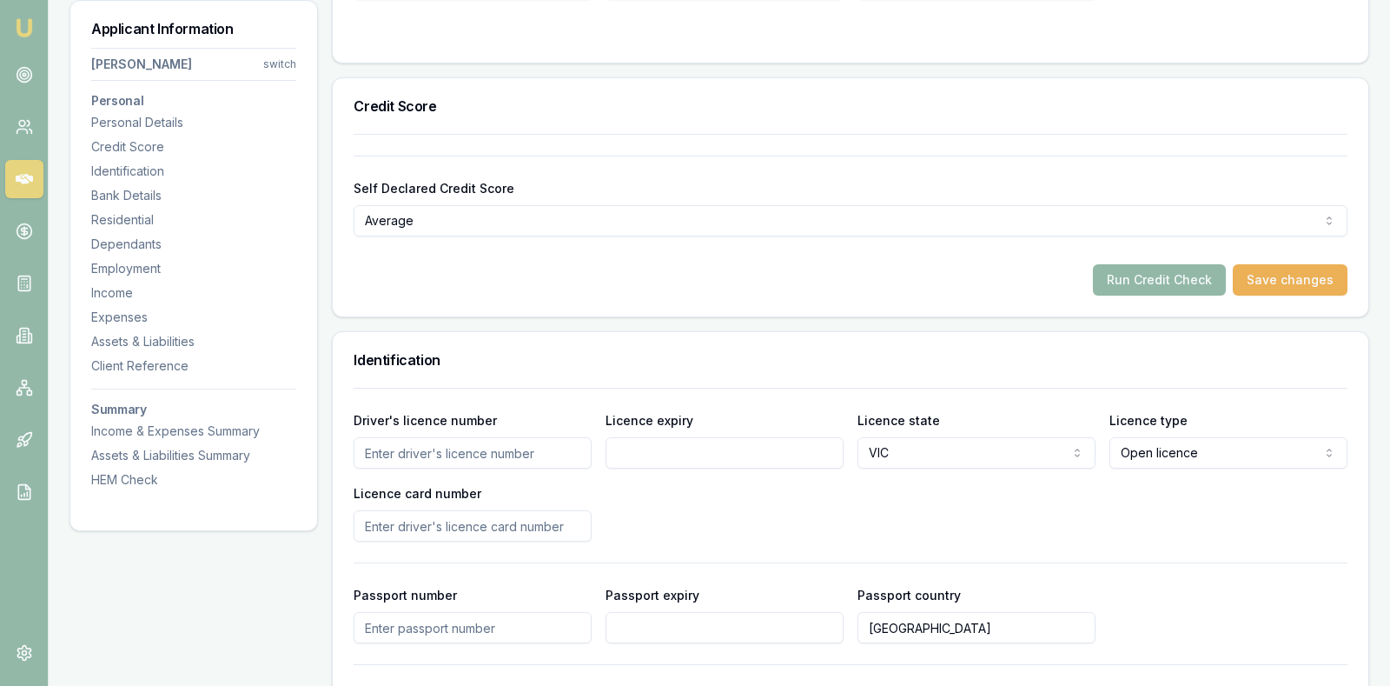
click at [520, 446] on input "Driver's licence number" at bounding box center [473, 452] width 238 height 31
type input "091341350"
click at [631, 454] on input "Licence expiry" at bounding box center [725, 452] width 238 height 31
type input "26/07/2028"
click at [447, 520] on input "Licence card number" at bounding box center [473, 525] width 238 height 31
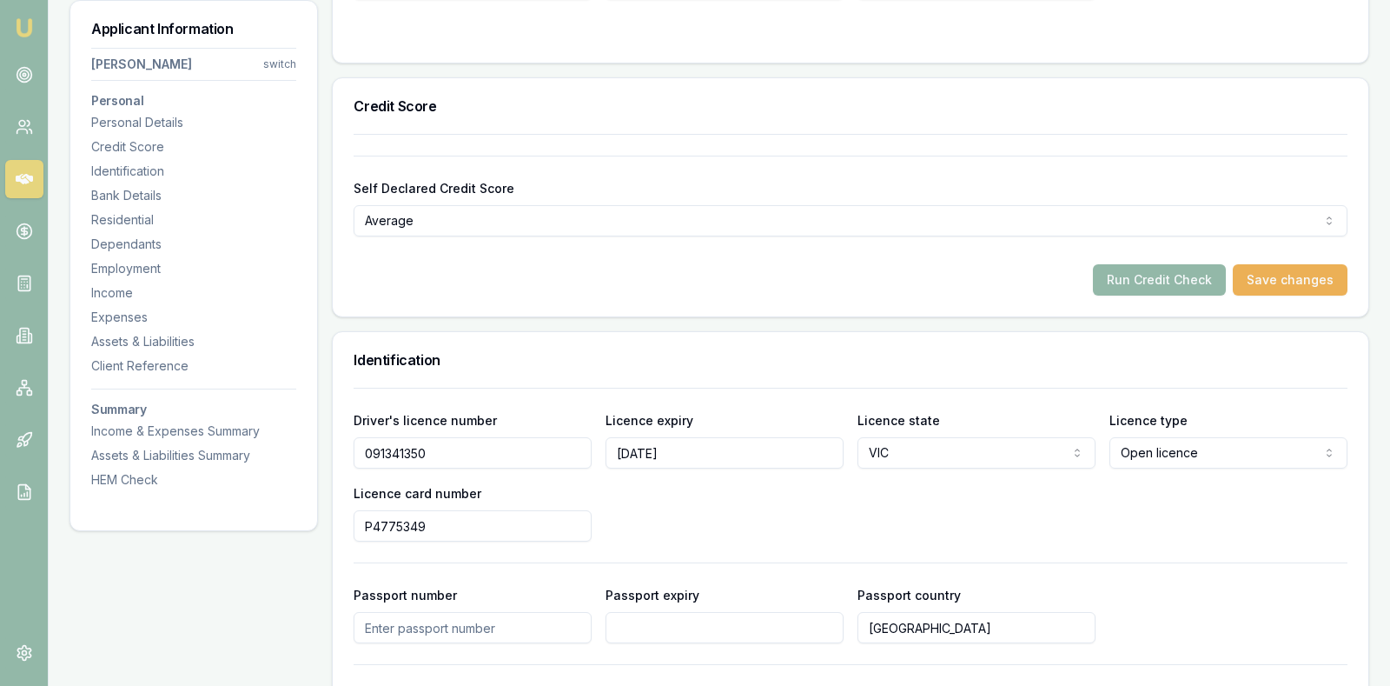
click at [730, 492] on div "Driver's licence number 091341350 Licence expiry 26/07/2028 Licence state VIC N…" at bounding box center [851, 475] width 994 height 132
click at [1302, 277] on button "Save changes" at bounding box center [1290, 279] width 115 height 31
type input "P477"
click at [1176, 275] on button "Run Credit Check" at bounding box center [1159, 279] width 133 height 31
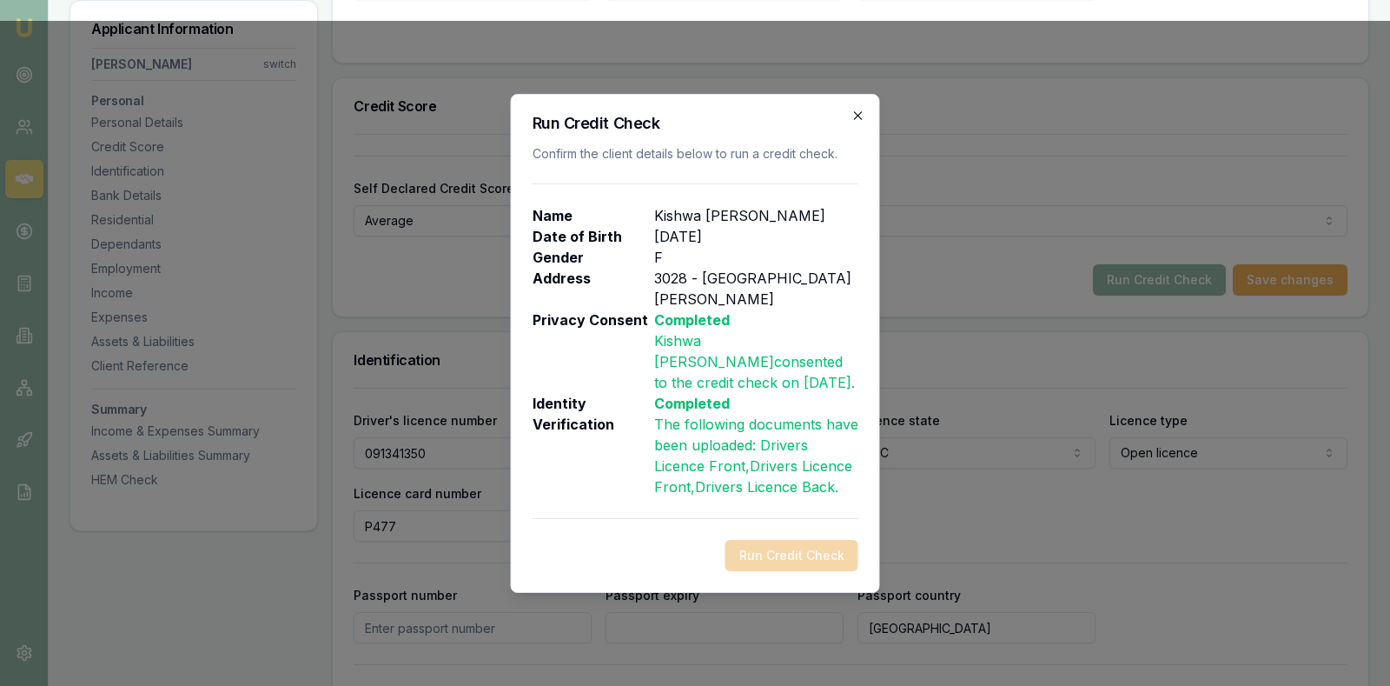
click at [859, 119] on icon "button" at bounding box center [858, 115] width 8 height 8
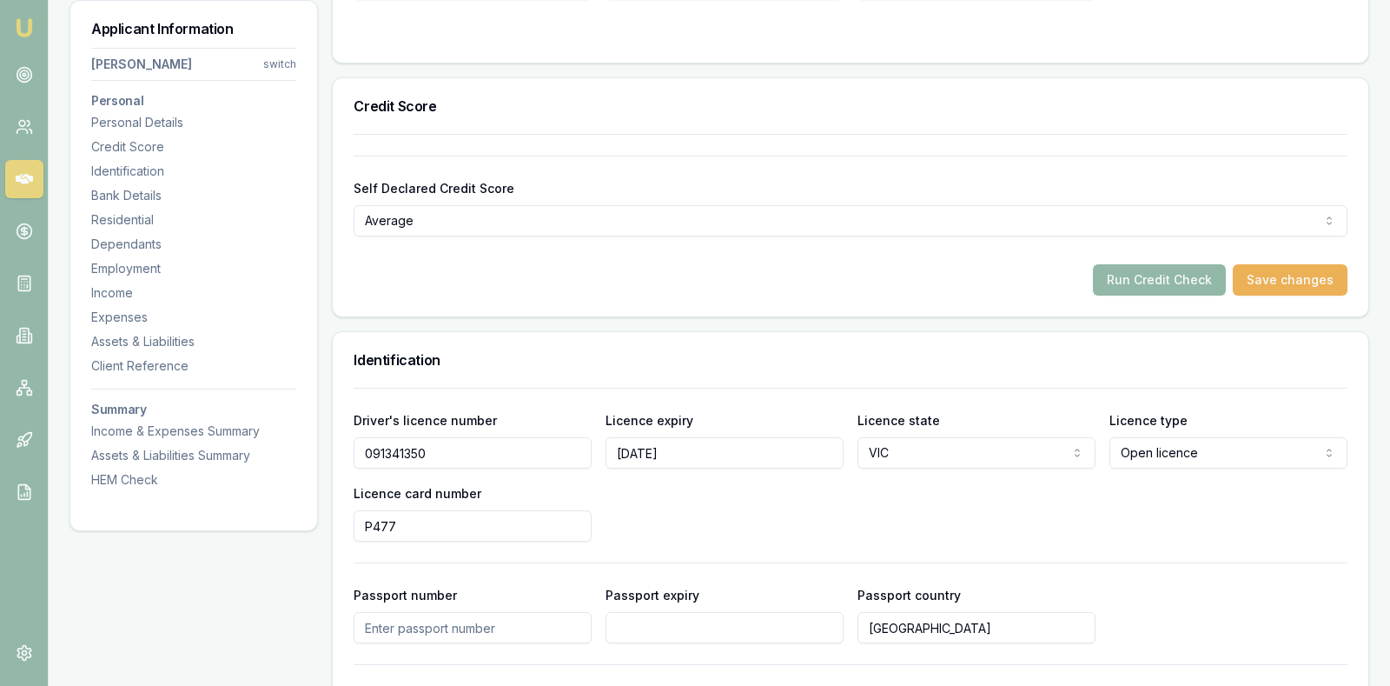
click at [1253, 507] on div "Driver's licence number 091341350 Licence expiry 26/07/2028 Licence state VIC N…" at bounding box center [851, 475] width 994 height 132
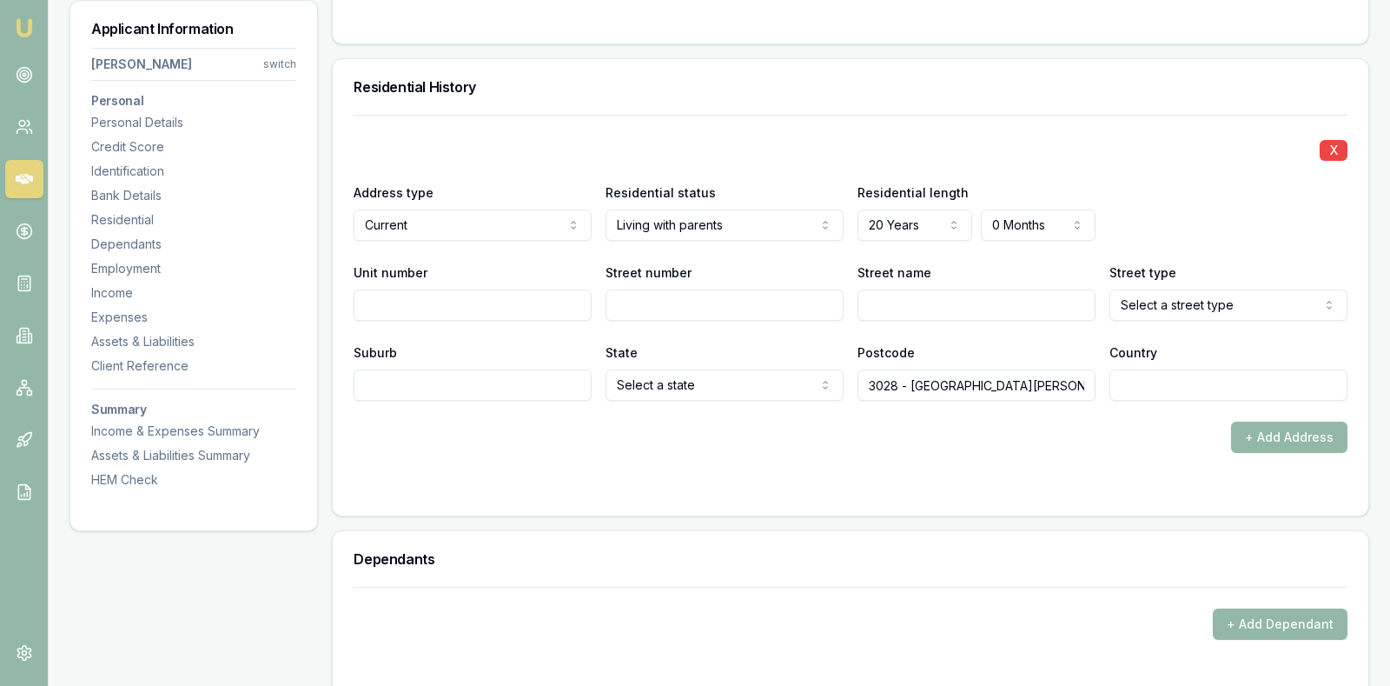
scroll to position [1651, 0]
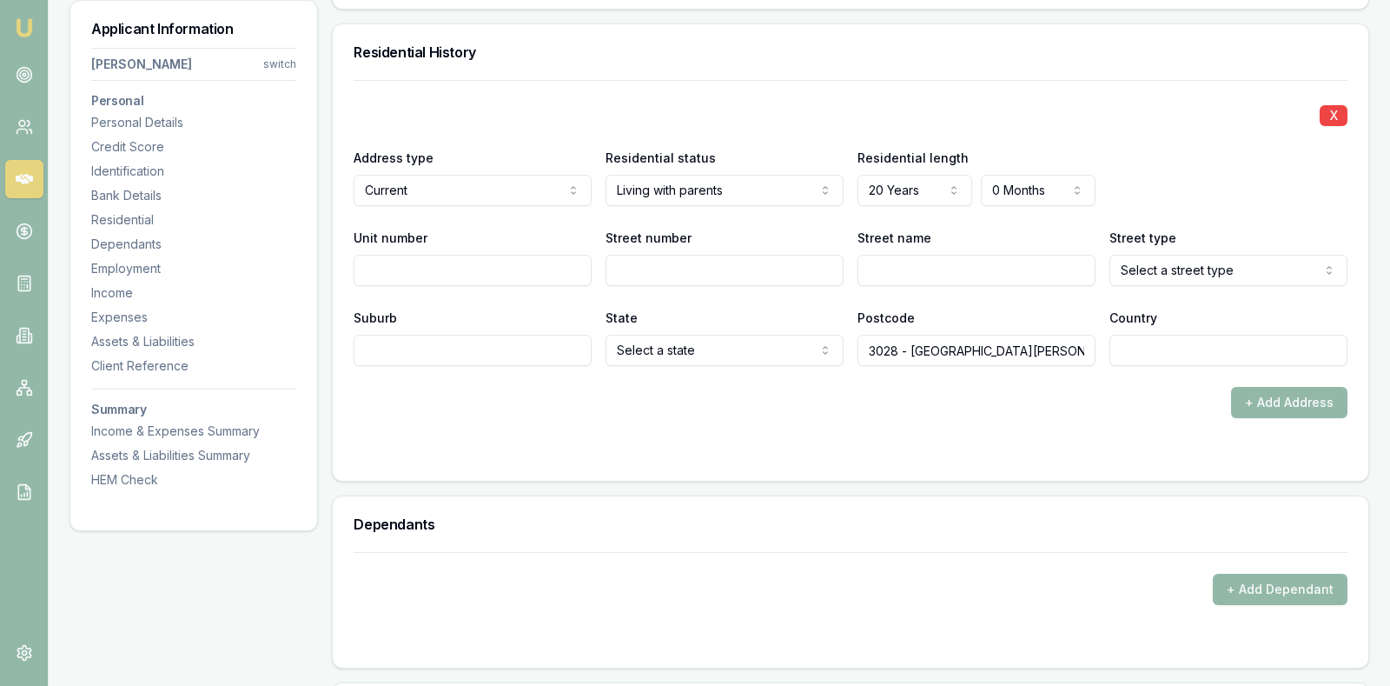
click at [737, 260] on input "Street number" at bounding box center [725, 270] width 238 height 31
type input "8"
type input "Rosebery"
select select "Street"
click at [447, 344] on input "Suburb" at bounding box center [473, 350] width 238 height 31
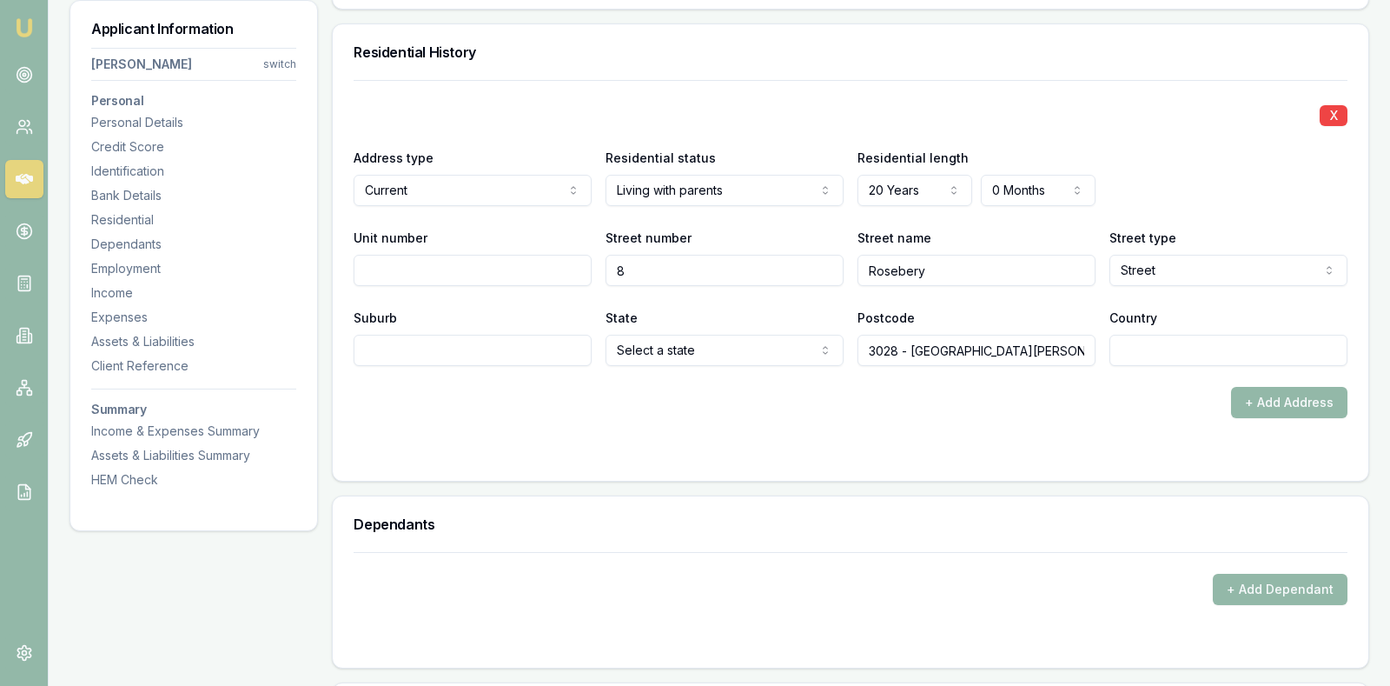
click at [454, 342] on input "Suburb" at bounding box center [473, 350] width 238 height 31
type input "Altona Meadows"
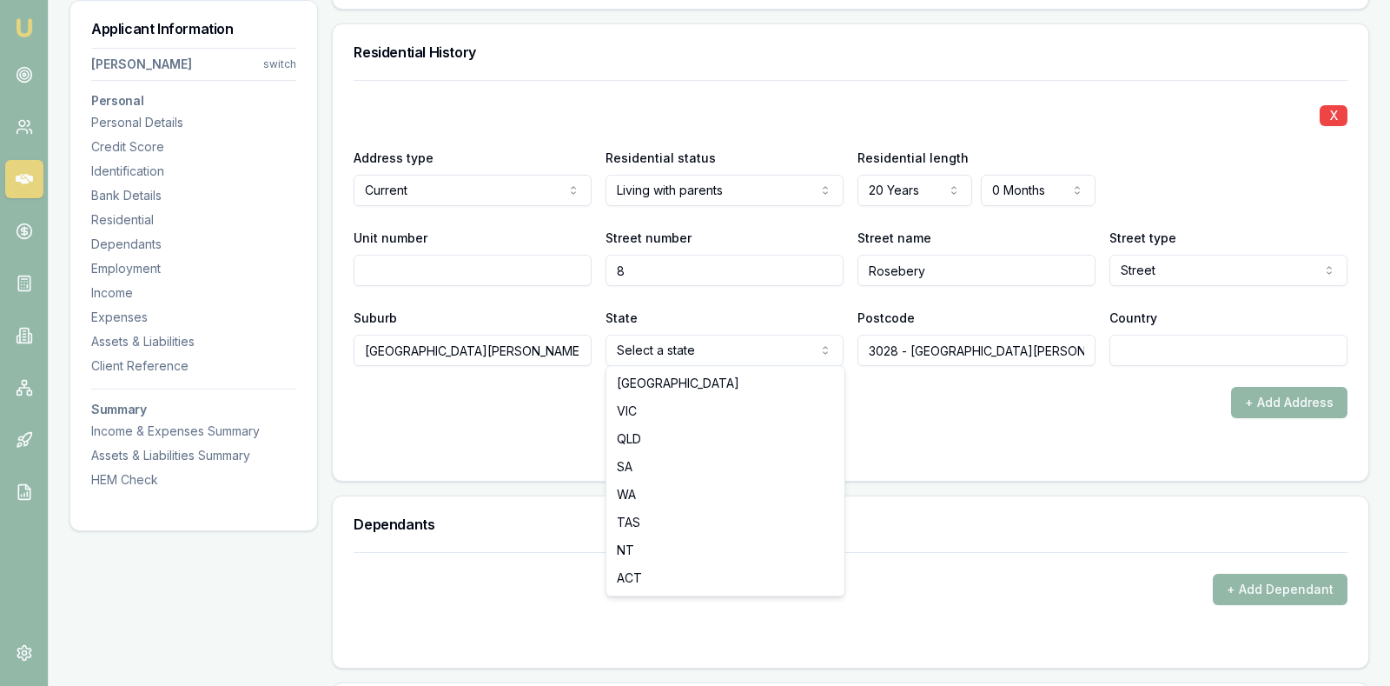
select select "VIC"
click at [1019, 426] on form "X Address type Current Current Previous Residential status Living with parents …" at bounding box center [851, 270] width 994 height 380
click at [921, 408] on div "+ Add Address" at bounding box center [851, 402] width 994 height 31
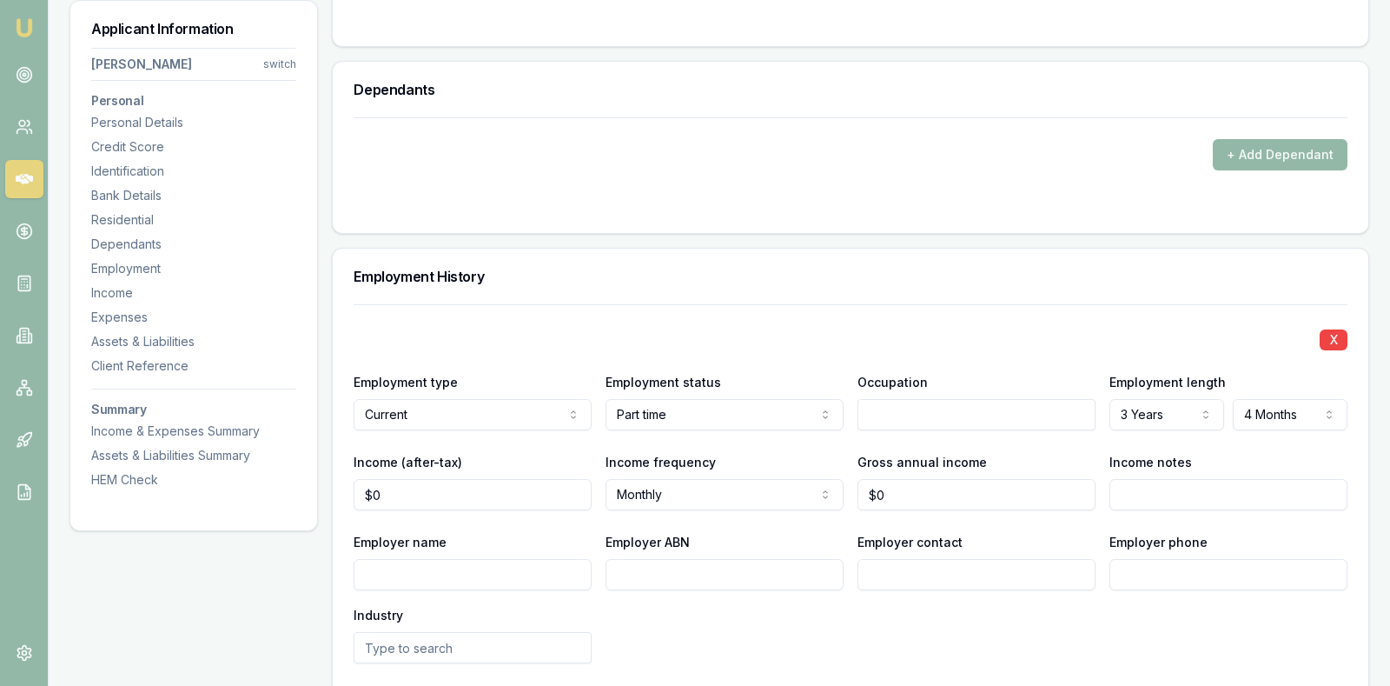
scroll to position [2129, 0]
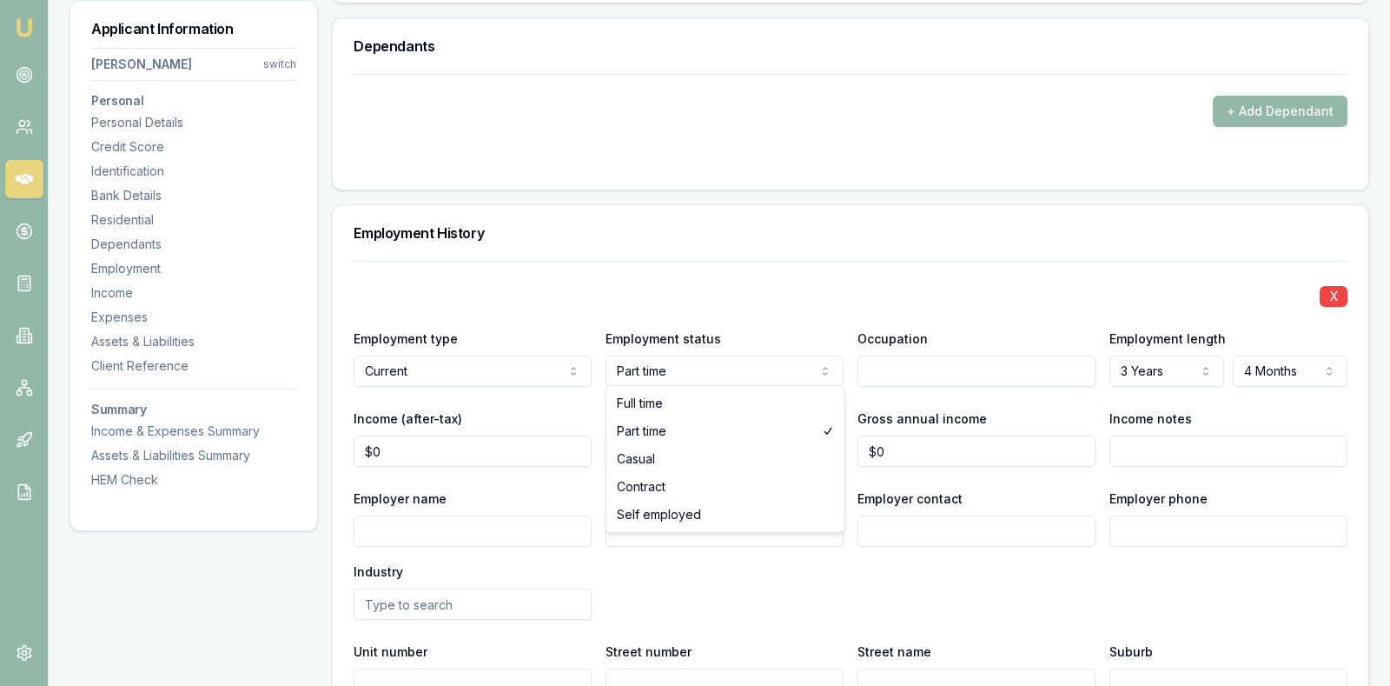
select select "CASUAL"
click at [781, 238] on div "Employment History" at bounding box center [851, 233] width 1036 height 56
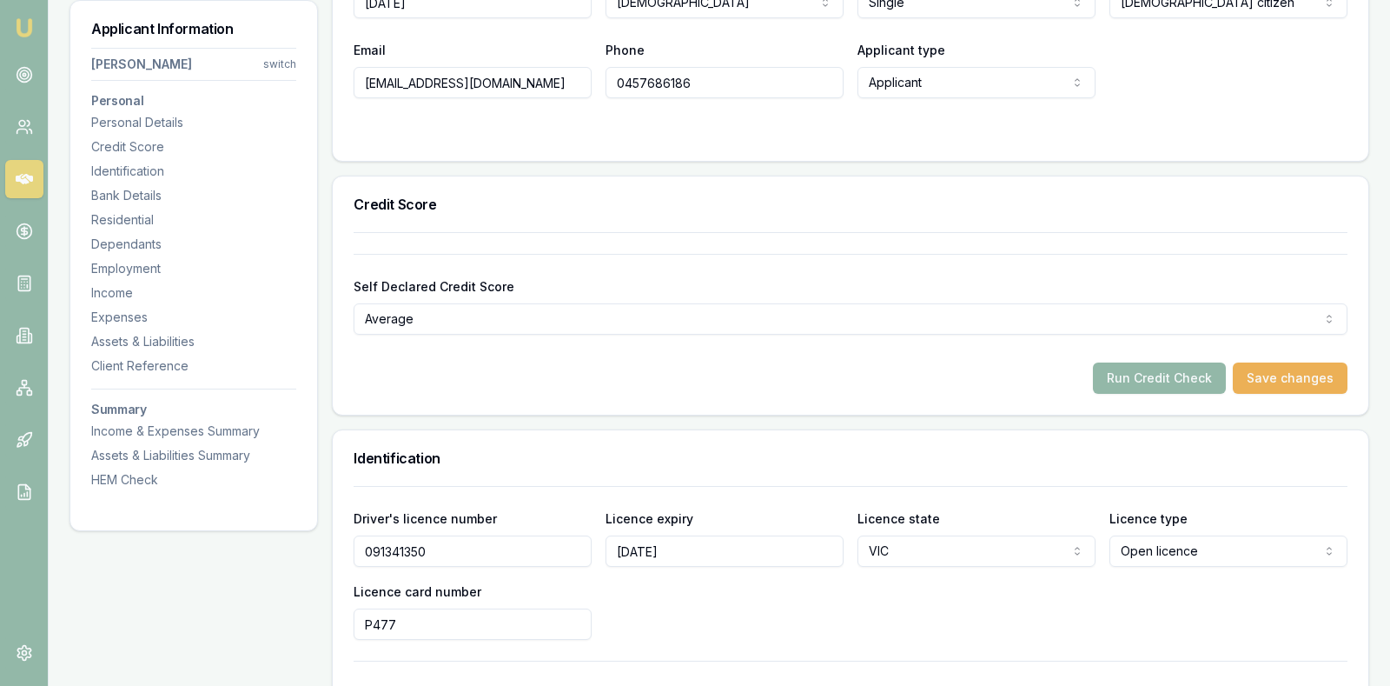
scroll to position [434, 0]
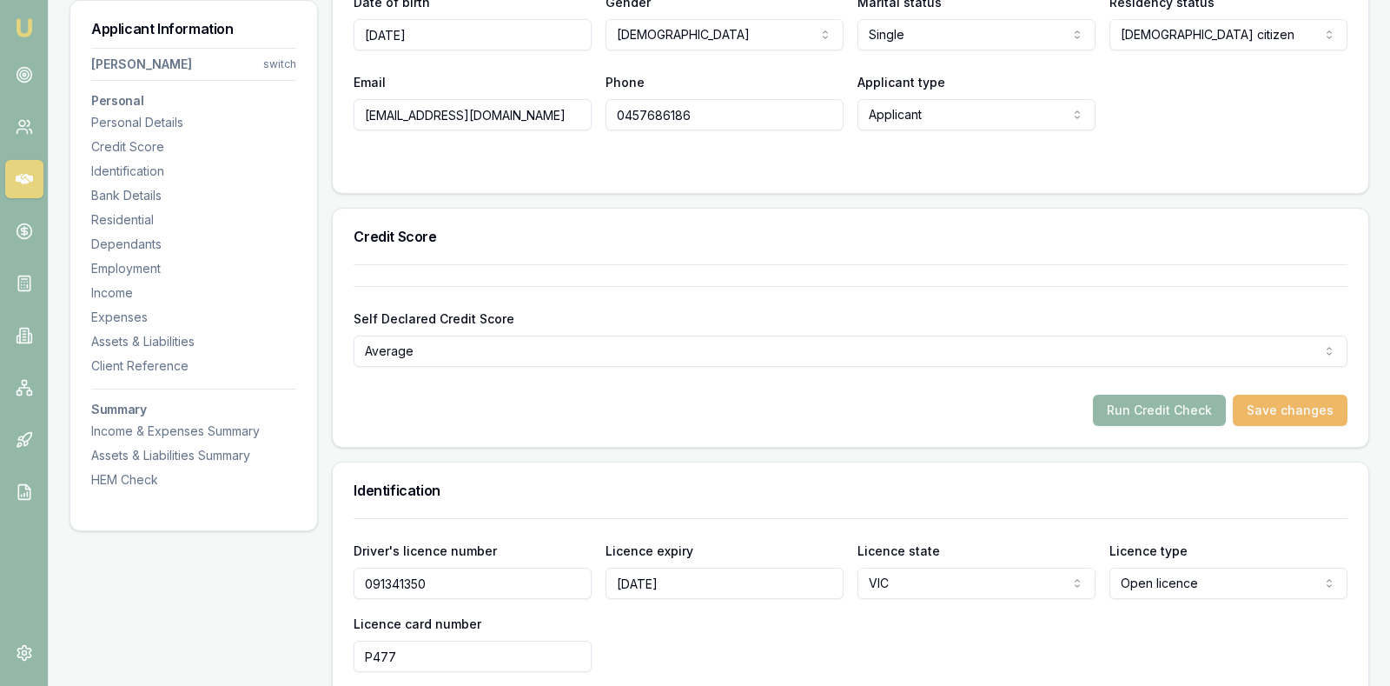
click at [1315, 404] on button "Save changes" at bounding box center [1290, 409] width 115 height 31
click at [1181, 404] on button "Run Credit Check" at bounding box center [1159, 409] width 133 height 31
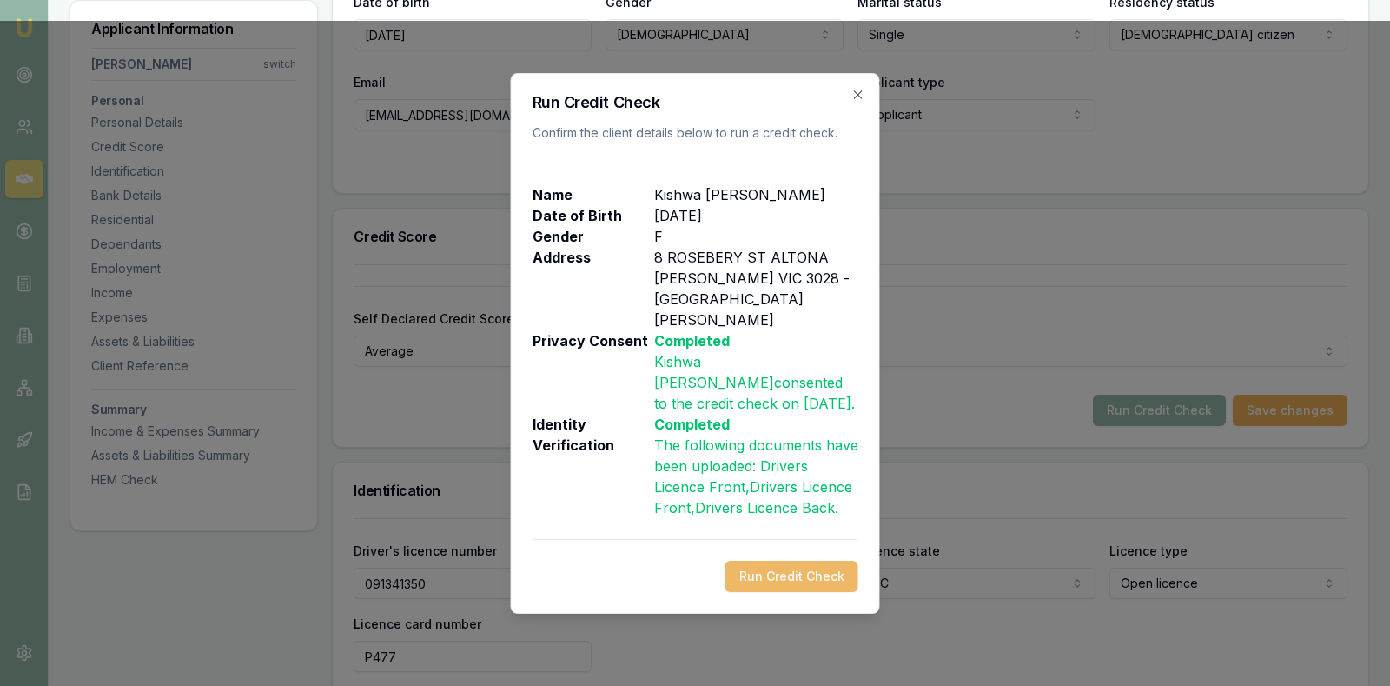
click at [817, 560] on button "Run Credit Check" at bounding box center [792, 575] width 133 height 31
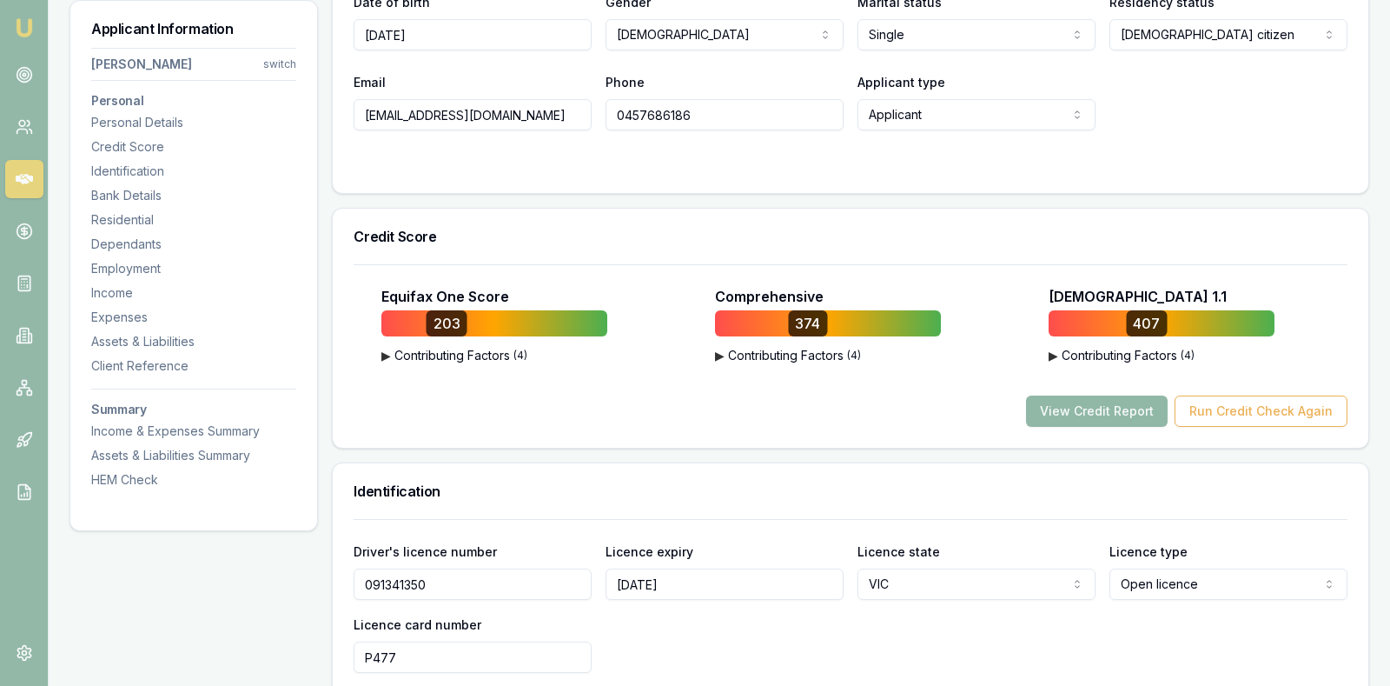
click at [1097, 401] on button "View Credit Report" at bounding box center [1097, 410] width 142 height 31
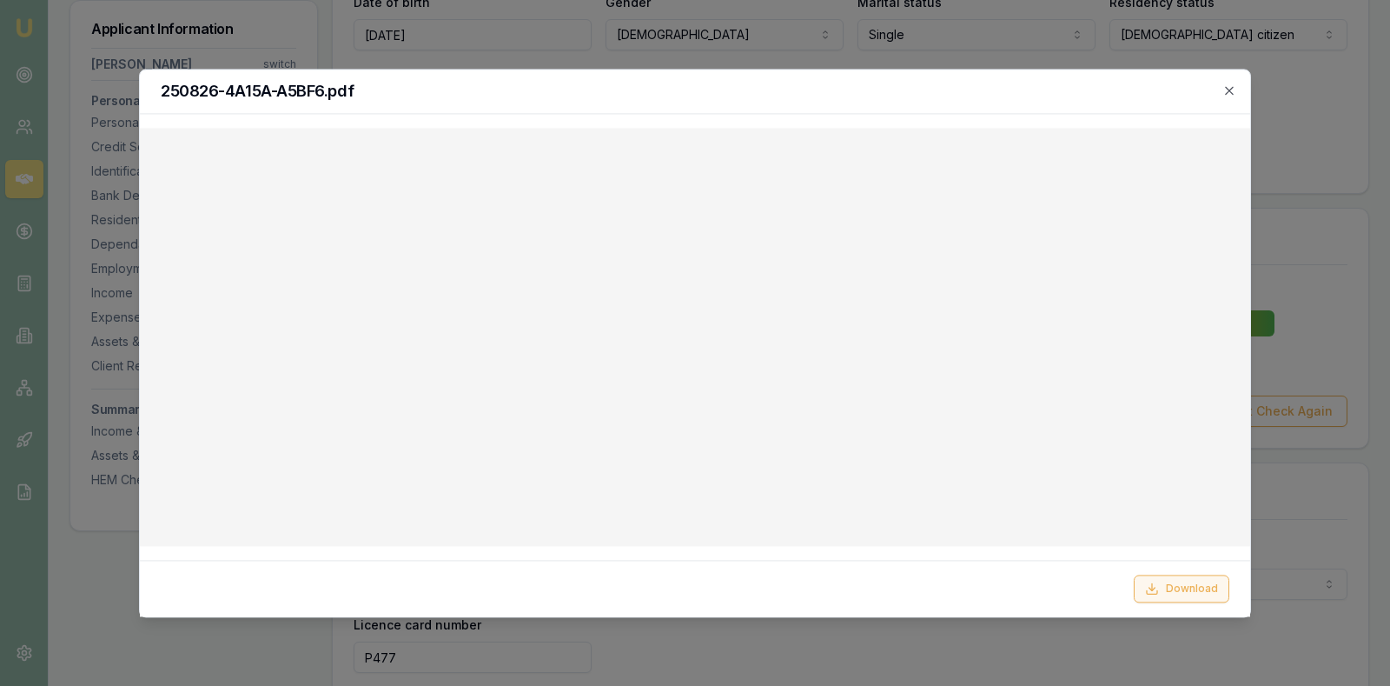
click at [1183, 589] on button "Download" at bounding box center [1182, 588] width 96 height 28
click at [1229, 87] on icon "button" at bounding box center [1229, 90] width 14 height 14
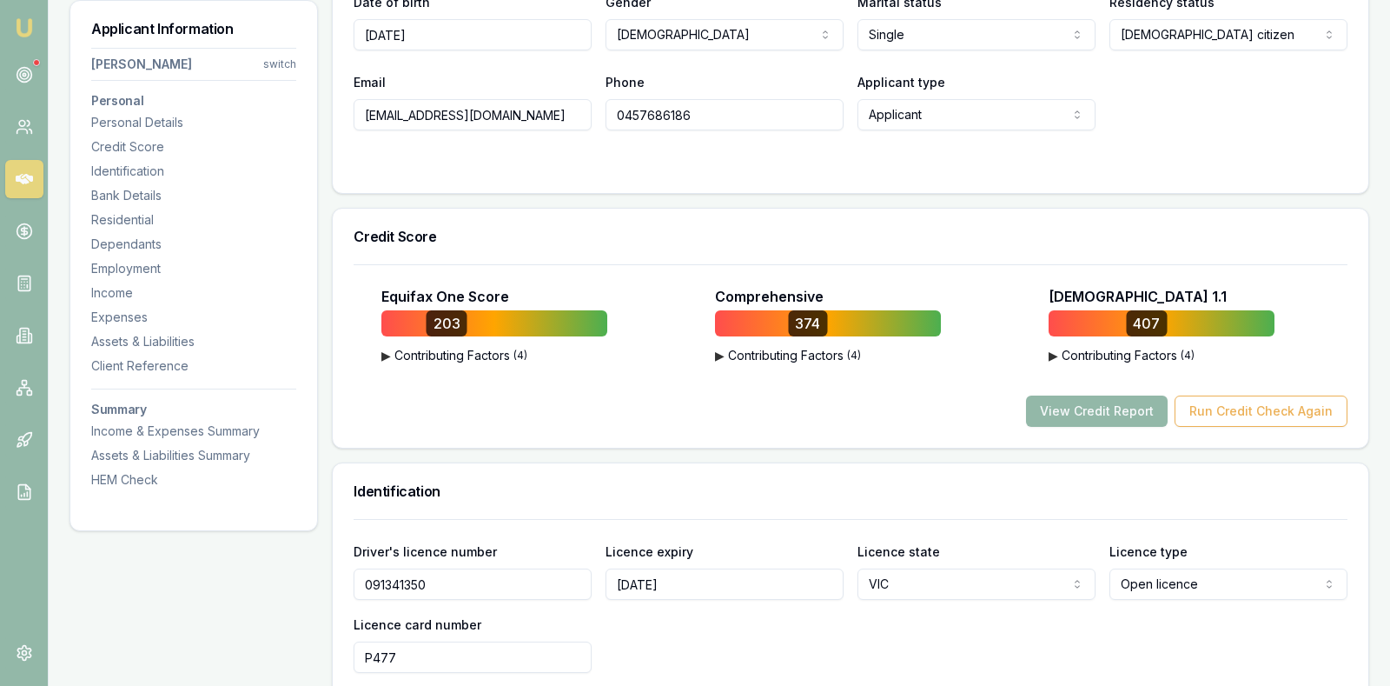
click at [1229, 136] on form "Title * Miss Mr Mrs Miss Ms Dr Prof First name * Kishwa Middle name Last name *…" at bounding box center [851, 31] width 994 height 282
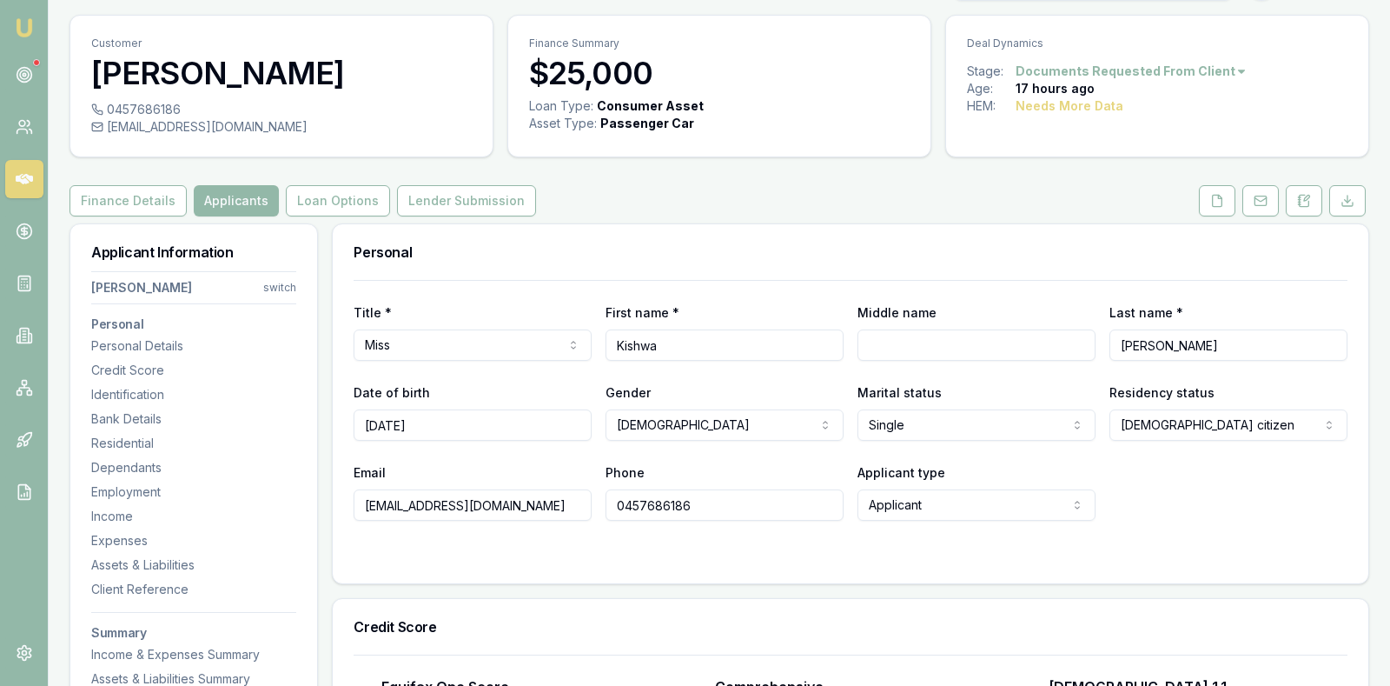
scroll to position [0, 0]
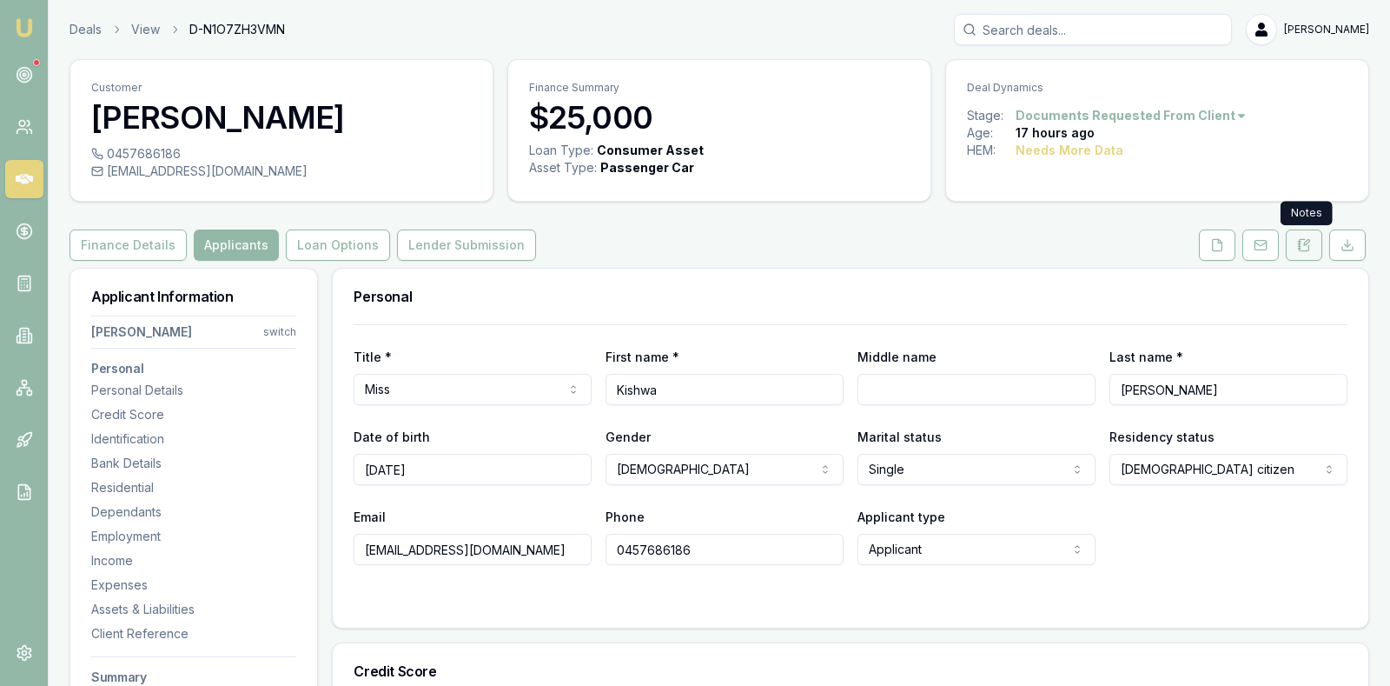
click at [1301, 246] on icon at bounding box center [1299, 246] width 3 height 0
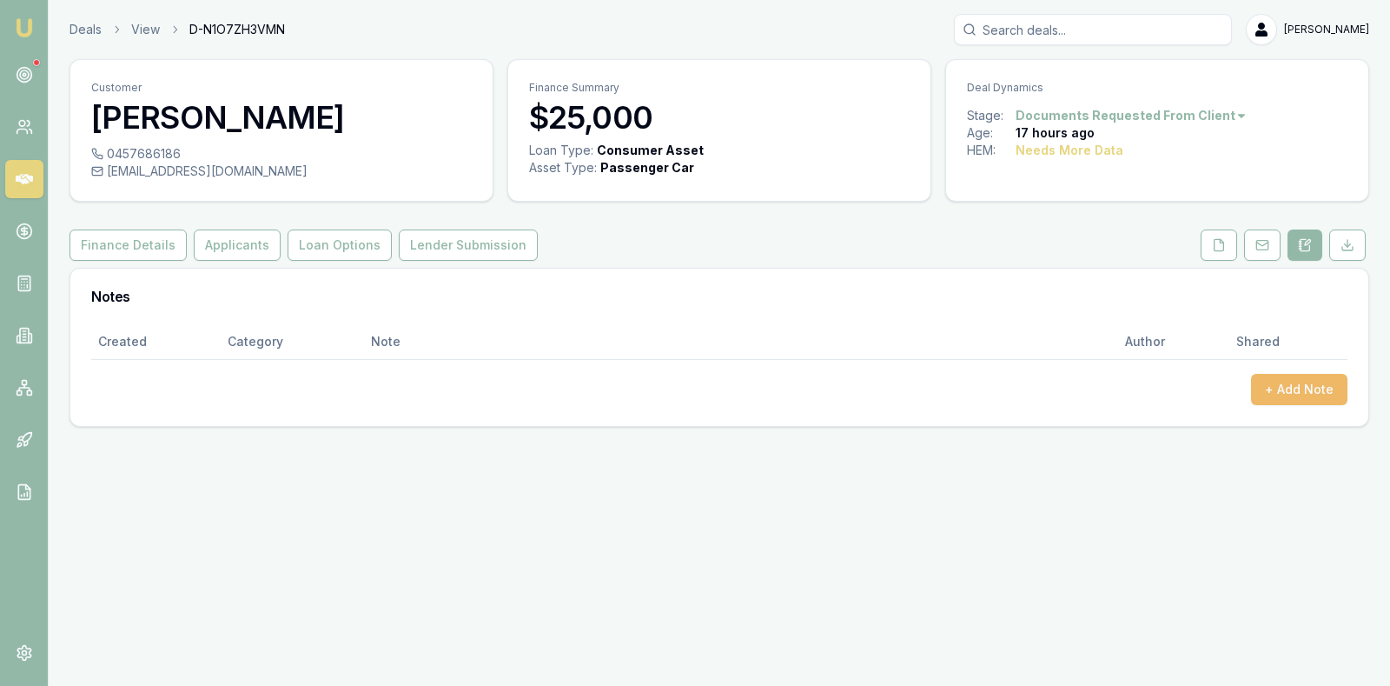
click at [1289, 381] on button "+ Add Note" at bounding box center [1299, 389] width 96 height 31
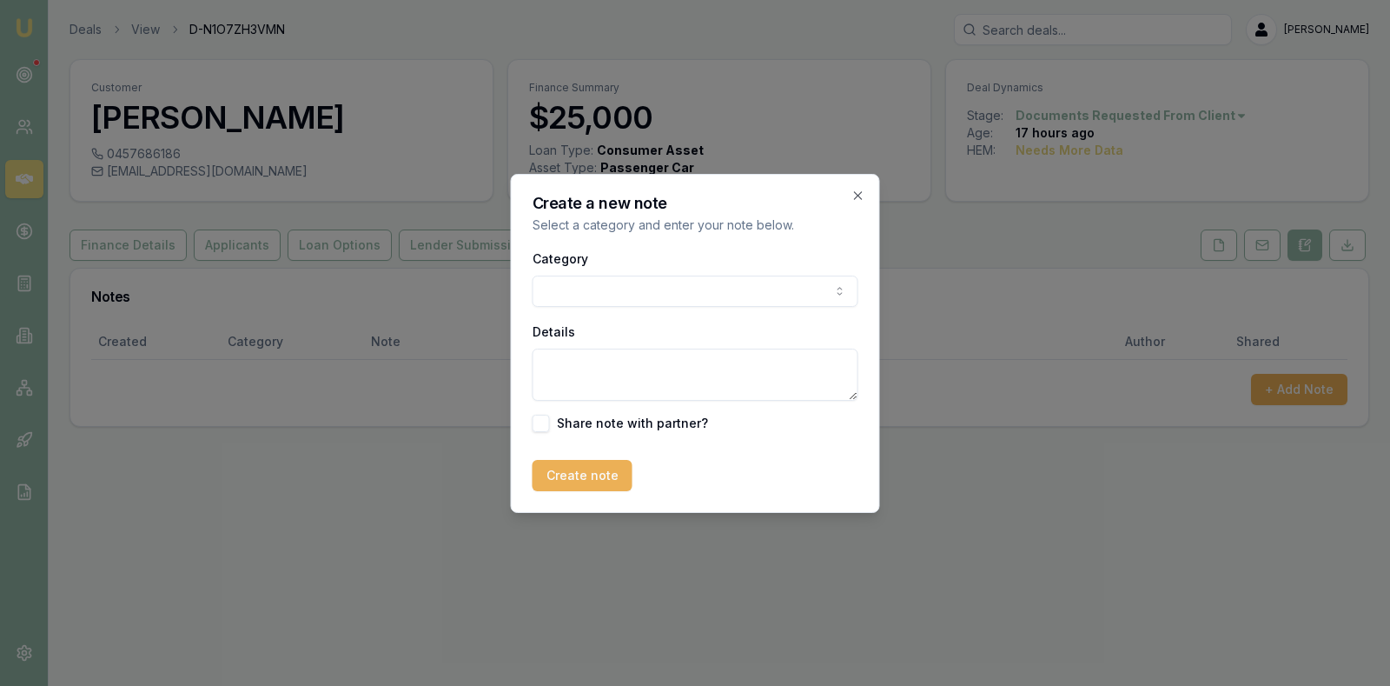
click at [706, 275] on body "Emu Broker Deals View D-N1O7ZH3VMN Stevette Gelavis Toggle Menu Customer Kishwa…" at bounding box center [695, 343] width 1390 height 686
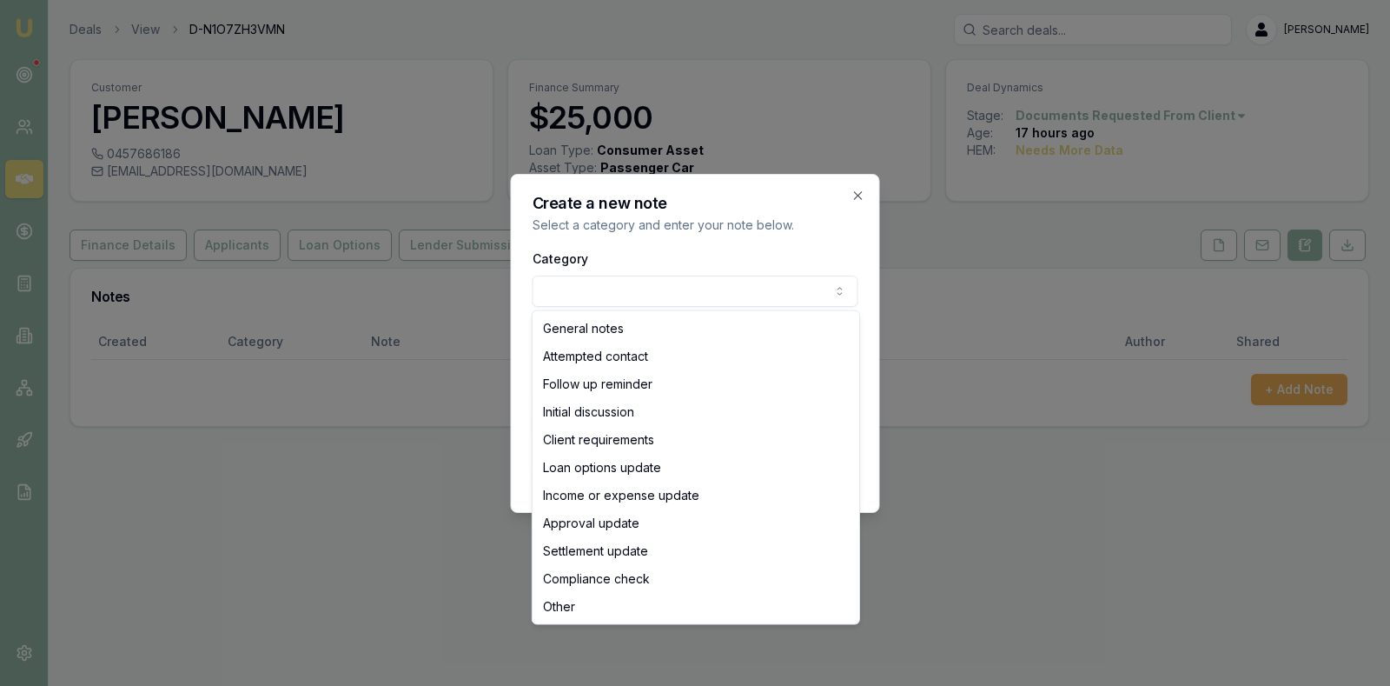
select select "INITIAL_DISCUSSION"
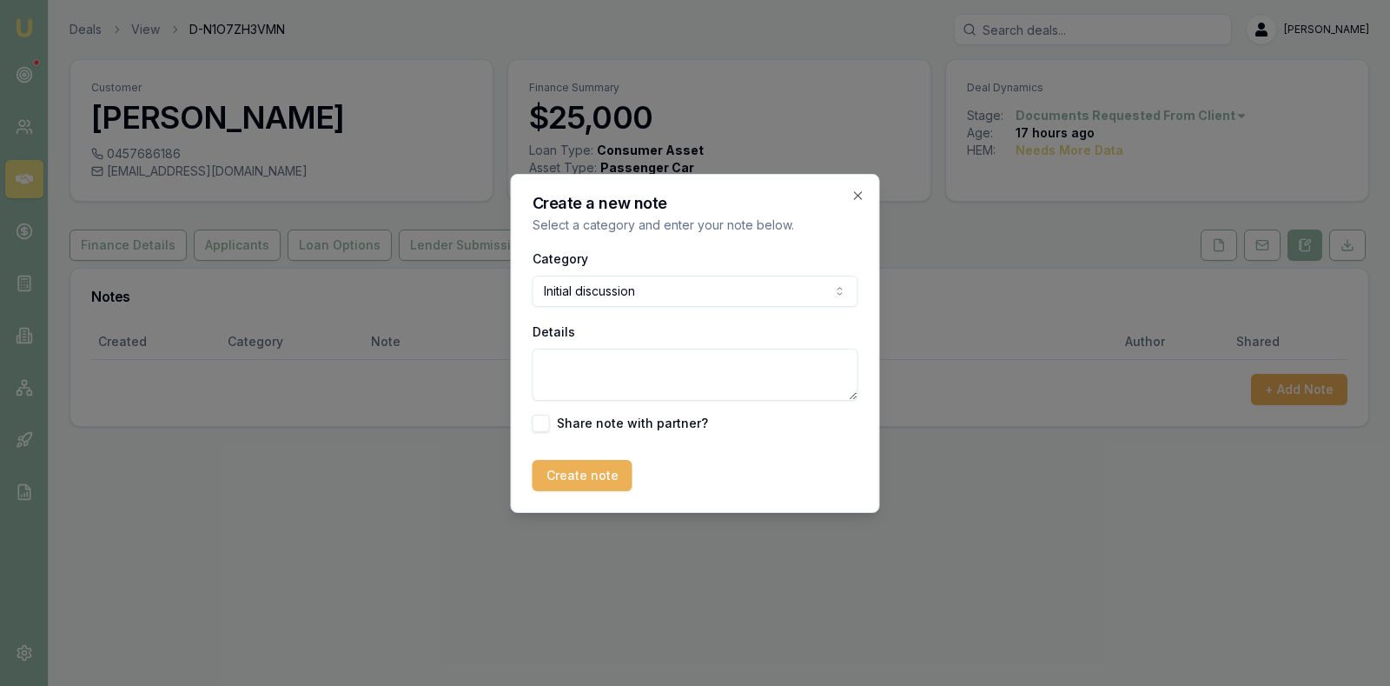
click at [615, 376] on textarea "Details" at bounding box center [696, 374] width 326 height 52
type textarea "Credit impaired. $10k outstanding default Telstra. Score in the 200's"
click at [584, 472] on button "Create note" at bounding box center [583, 475] width 100 height 31
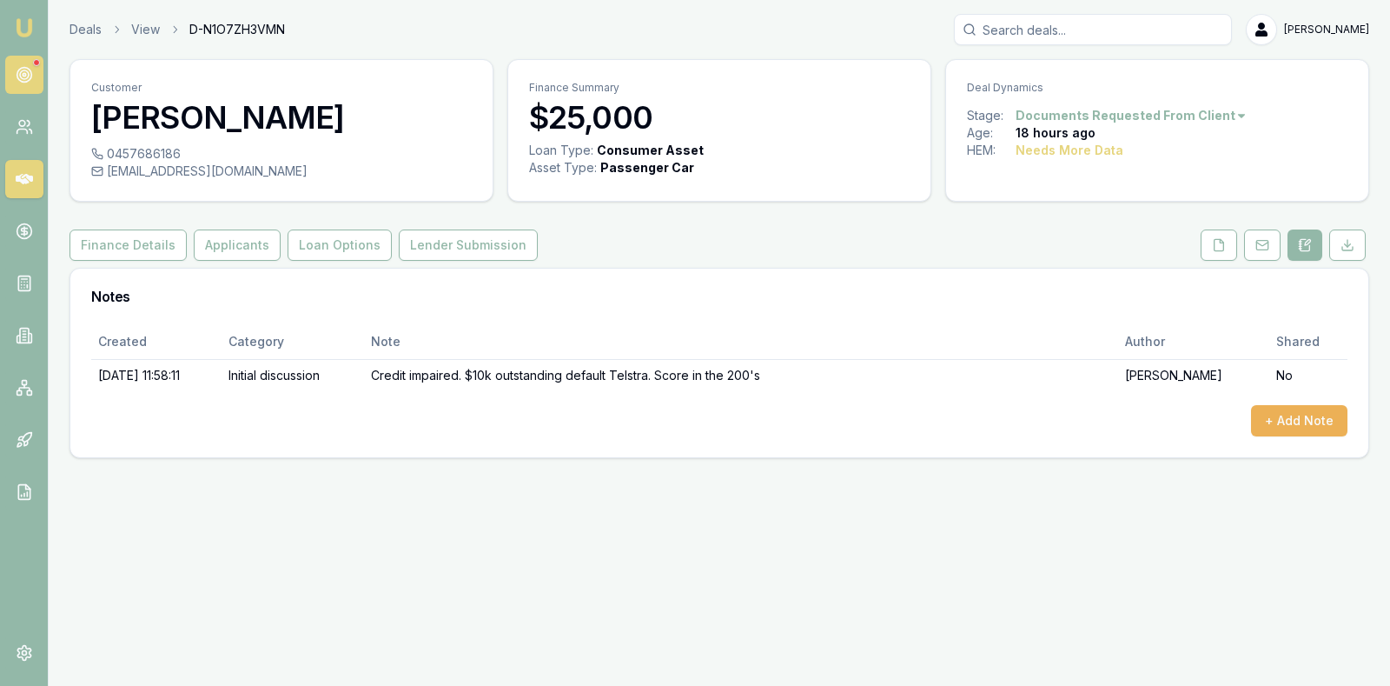
click at [24, 70] on circle at bounding box center [24, 74] width 9 height 9
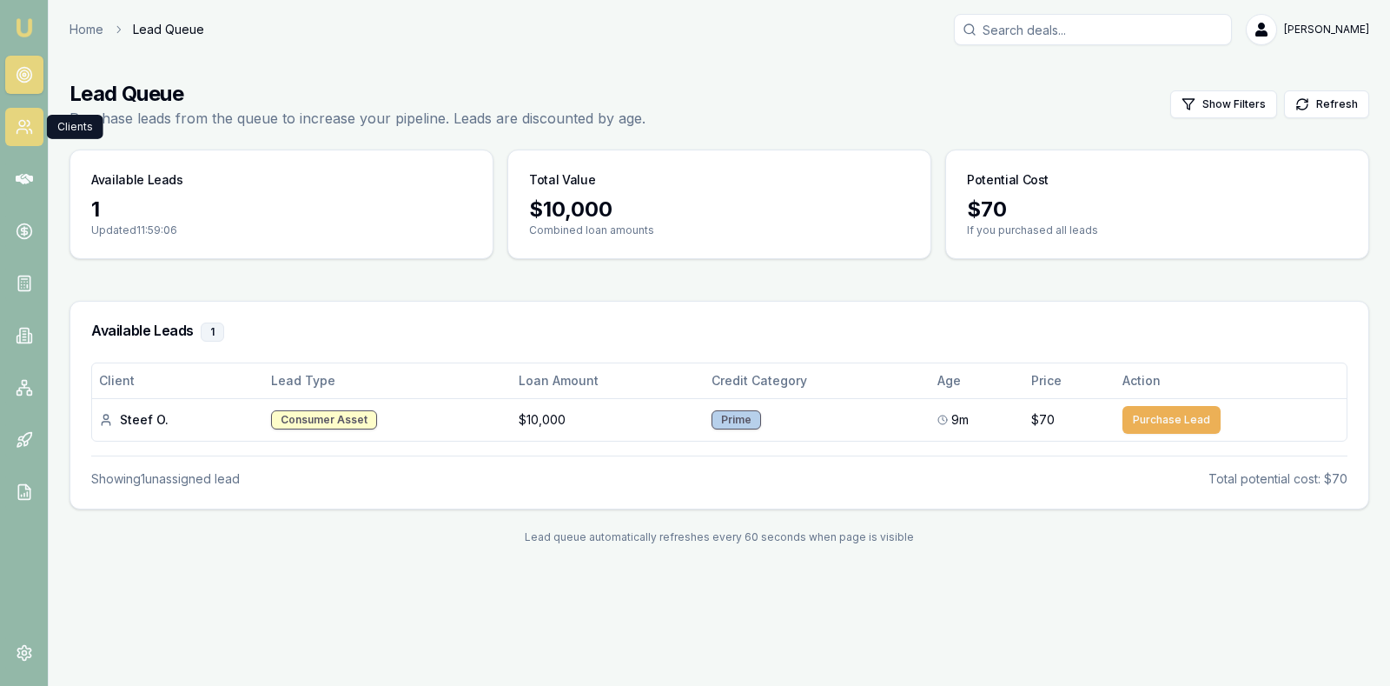
click at [28, 121] on icon at bounding box center [28, 123] width 3 height 5
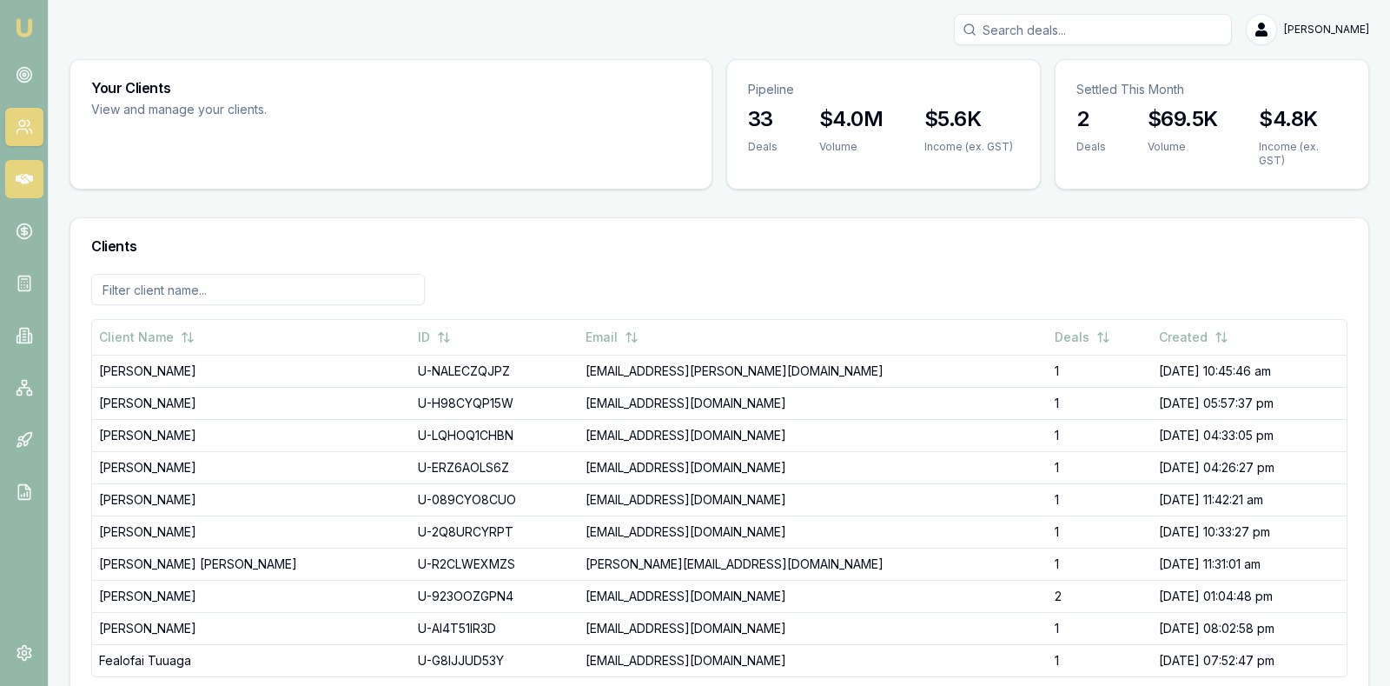
click at [26, 176] on icon at bounding box center [24, 179] width 17 height 10
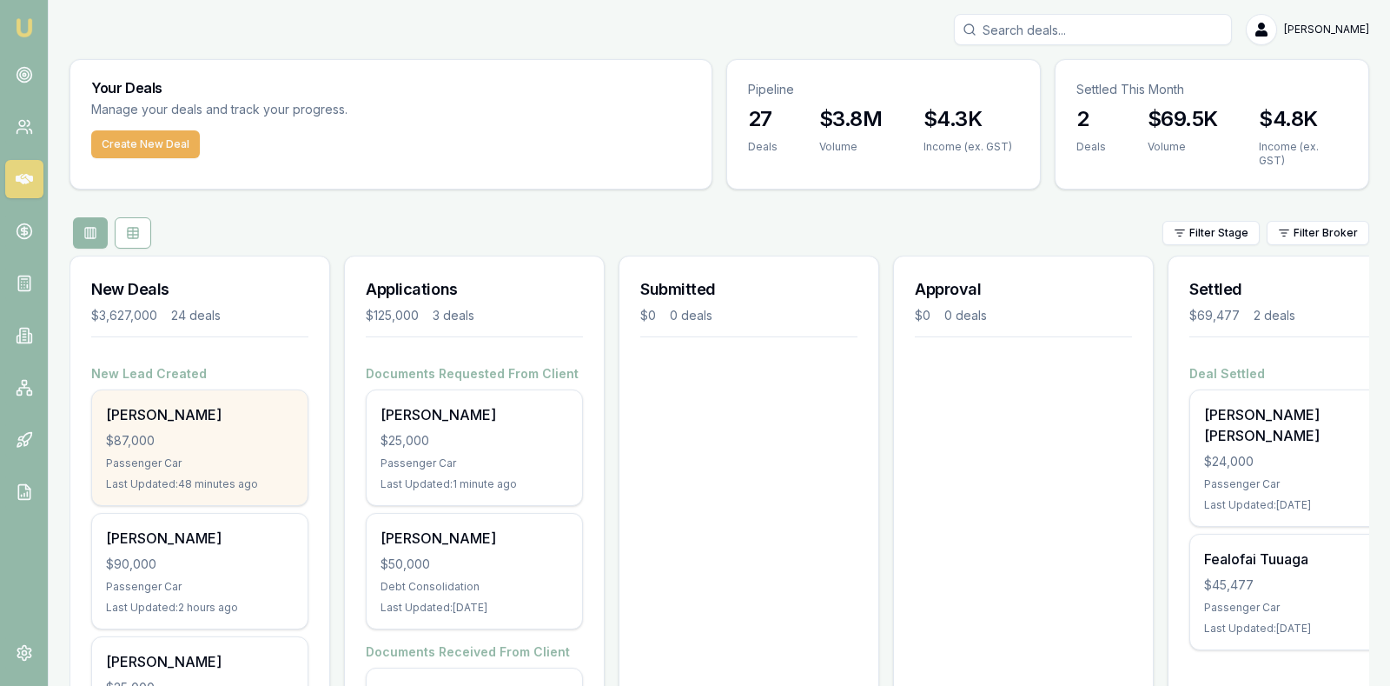
click at [164, 432] on div "$87,000" at bounding box center [200, 440] width 188 height 17
